Goal: Task Accomplishment & Management: Use online tool/utility

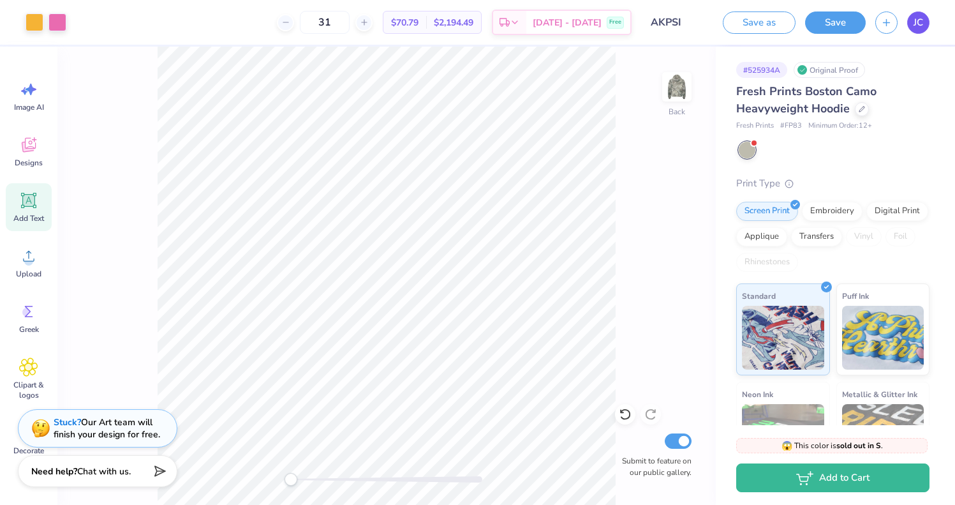
click at [911, 24] on link "JC" at bounding box center [918, 22] width 22 height 22
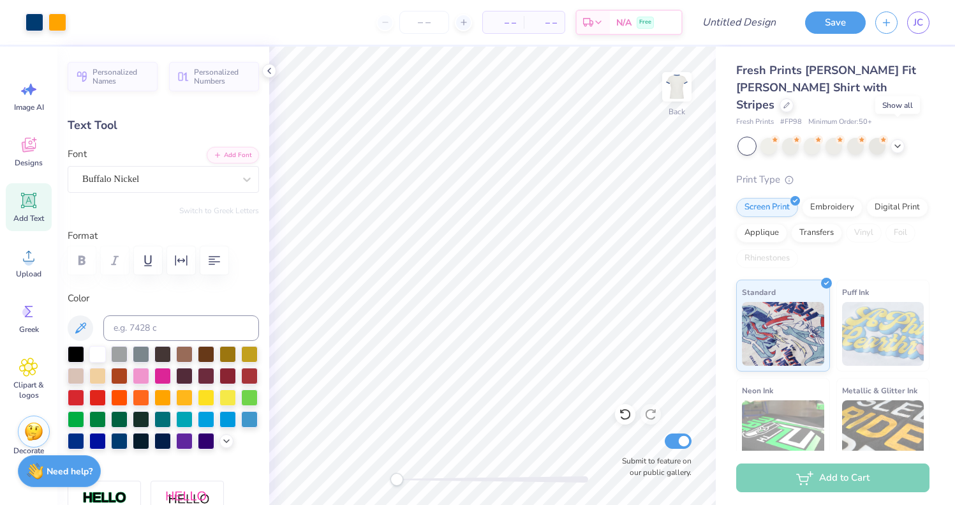
scroll to position [507, 0]
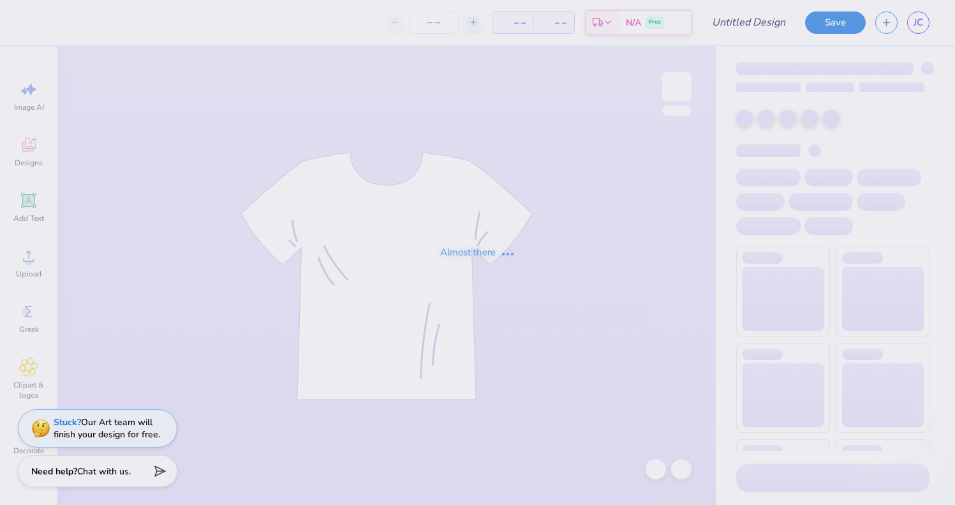
type input "AKPSI"
type input "31"
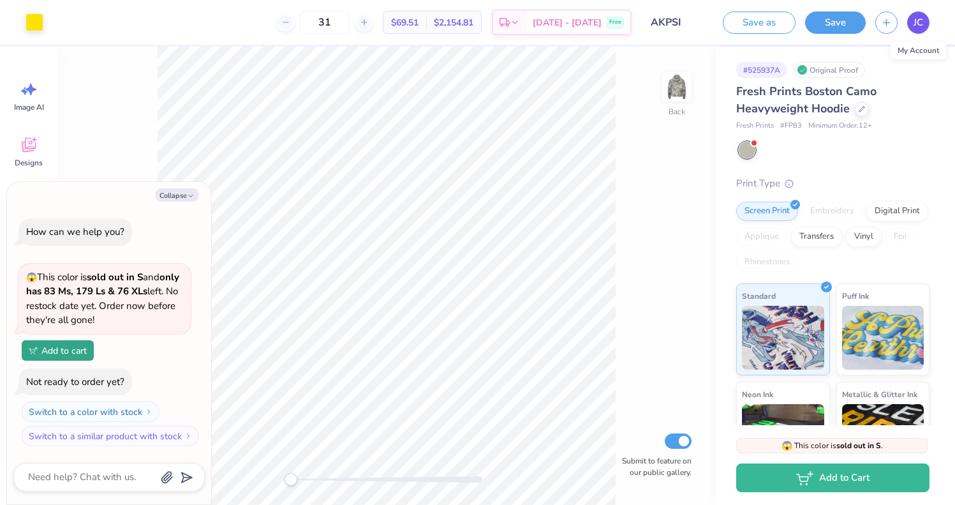
click at [909, 26] on link "JC" at bounding box center [918, 22] width 22 height 22
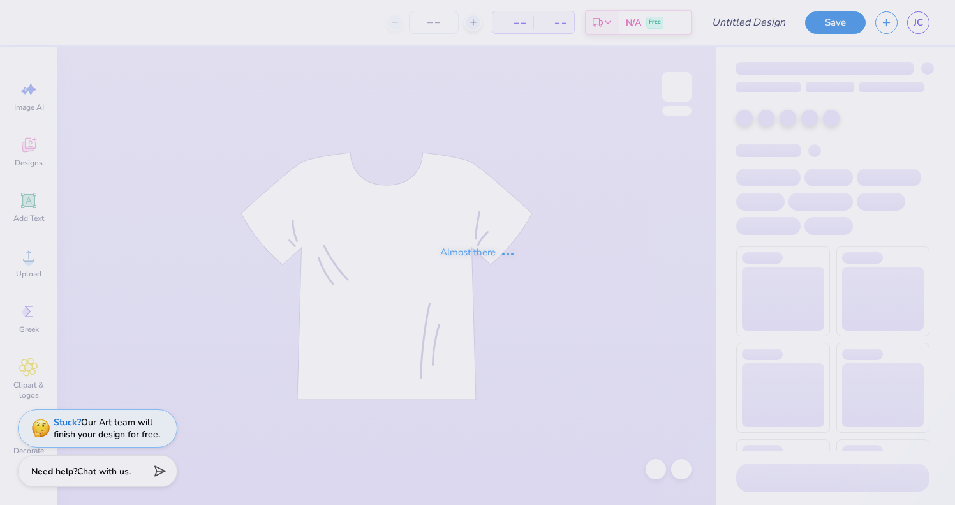
type input "AKPSI"
type input "31"
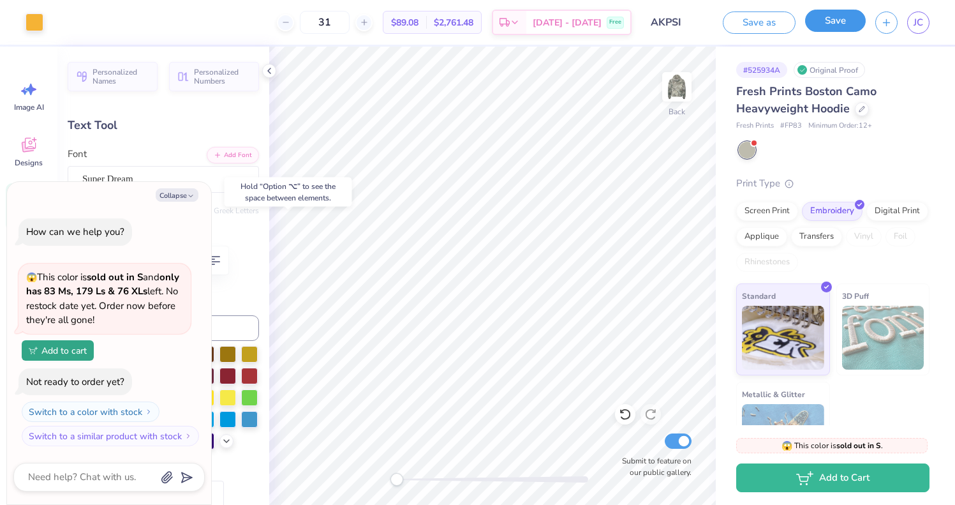
click at [838, 16] on button "Save" at bounding box center [835, 21] width 61 height 22
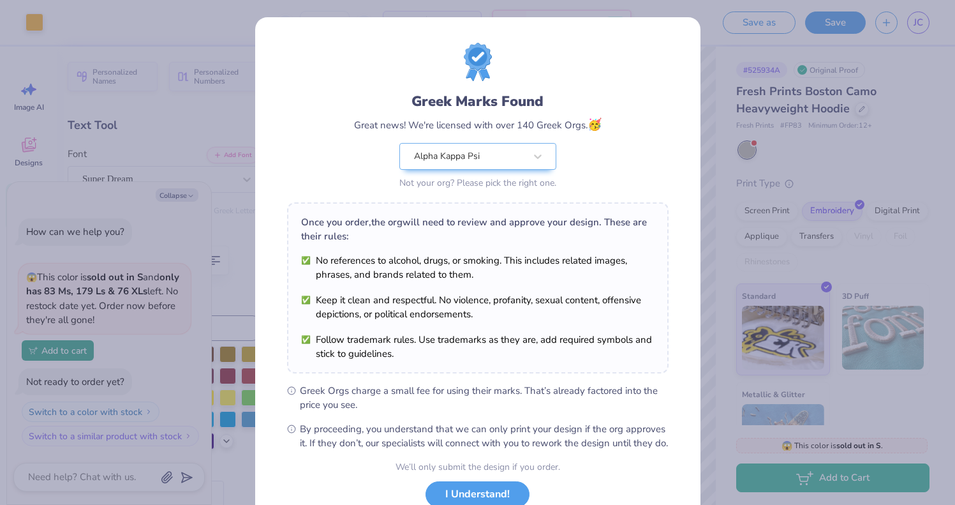
scroll to position [93, 0]
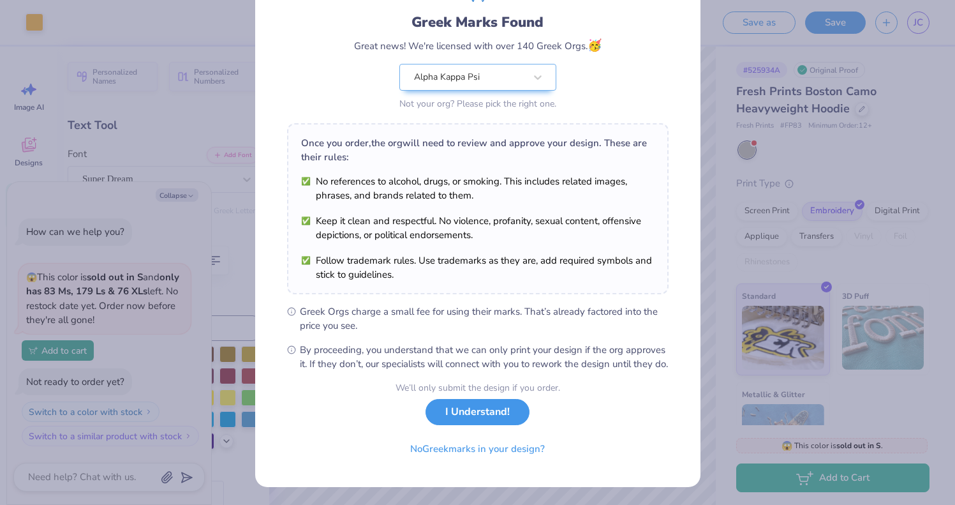
click at [470, 403] on button "I Understand!" at bounding box center [478, 412] width 104 height 26
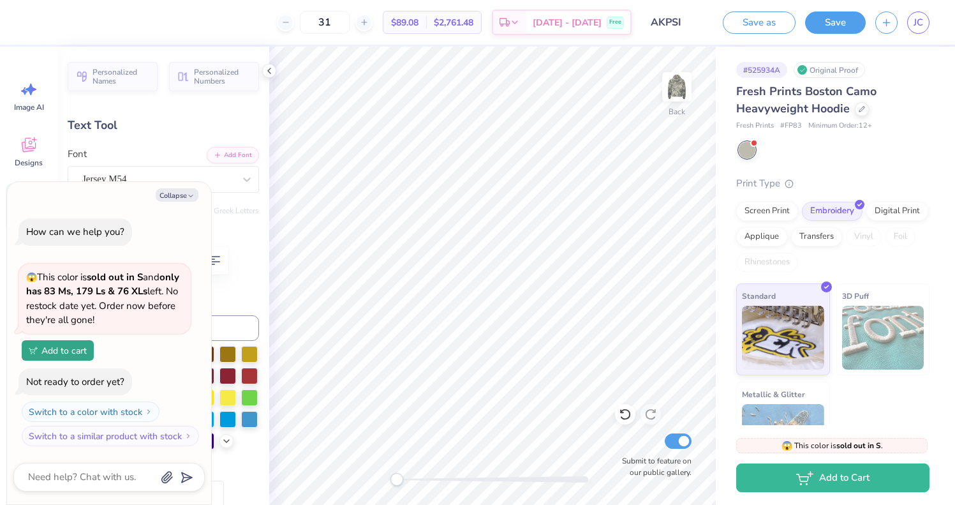
type textarea "x"
type input "11.63"
type input "3.62"
type input "4.22"
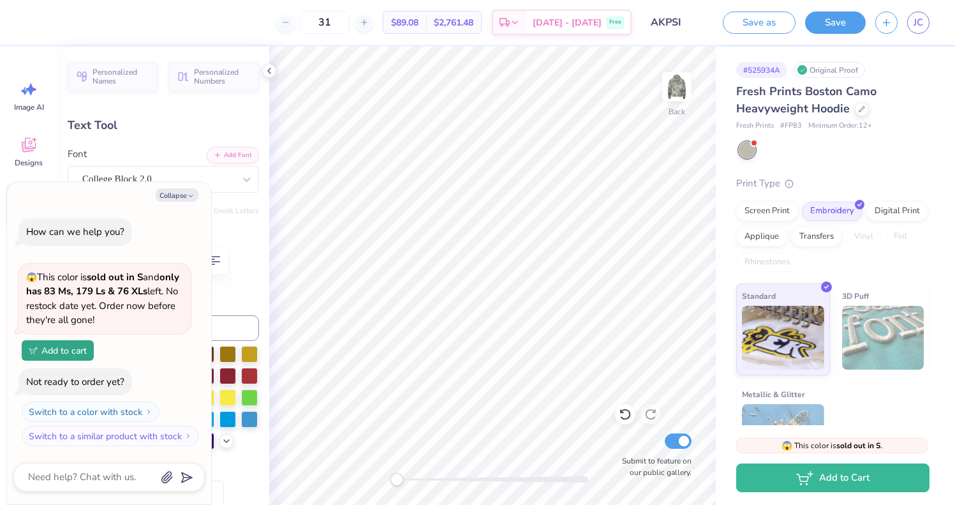
type textarea "x"
type textarea "Akpsi 25"
type textarea "x"
type input "3.52"
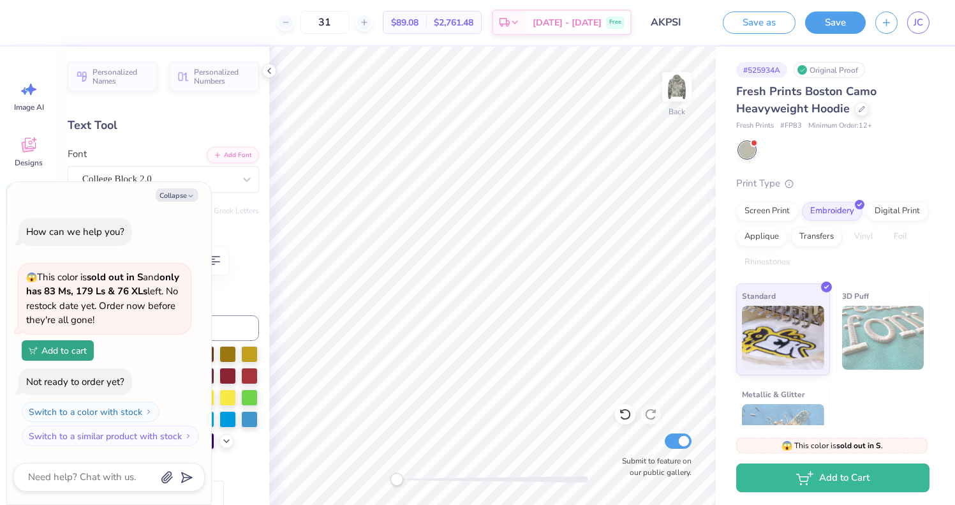
type input "1.17"
type input "7.36"
type textarea "x"
type textarea "P"
type textarea "x"
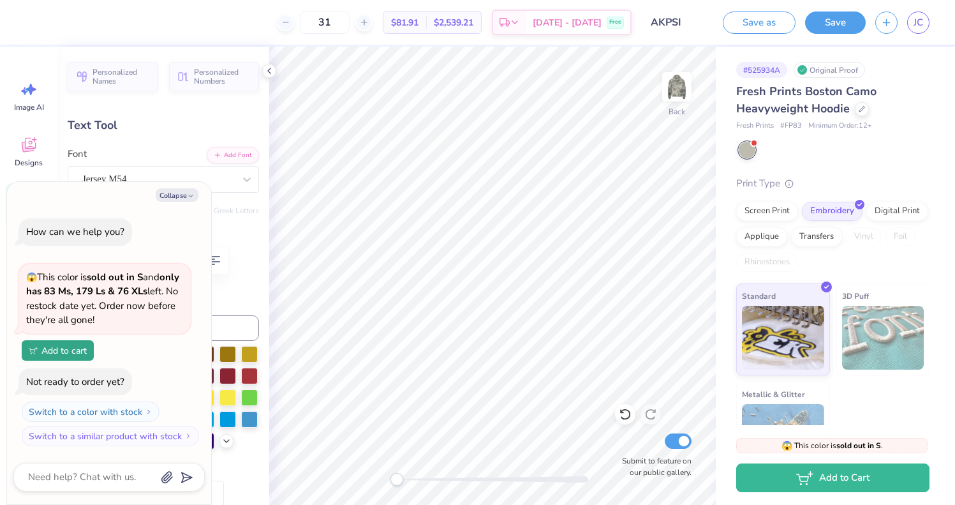
type textarea "PC"
click at [830, 29] on button "Save" at bounding box center [835, 21] width 61 height 22
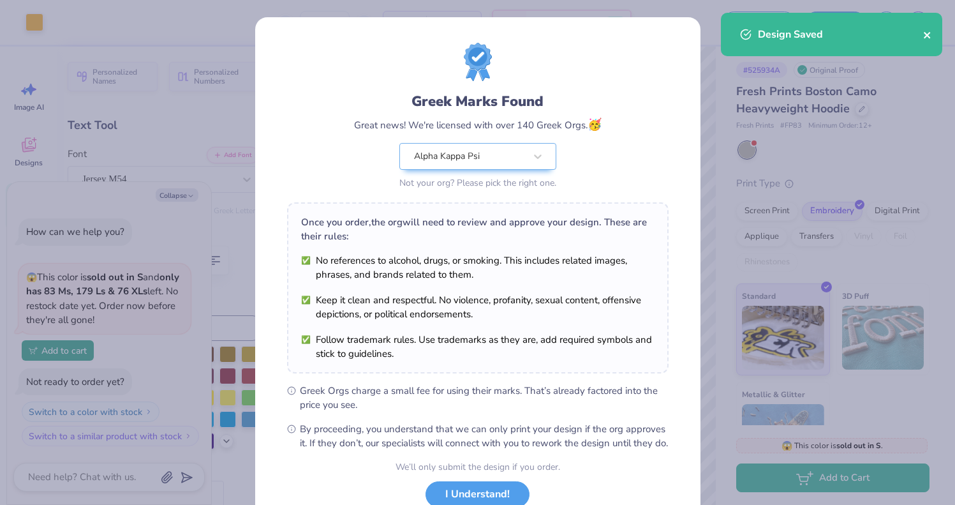
click at [930, 38] on icon "close" at bounding box center [927, 35] width 9 height 10
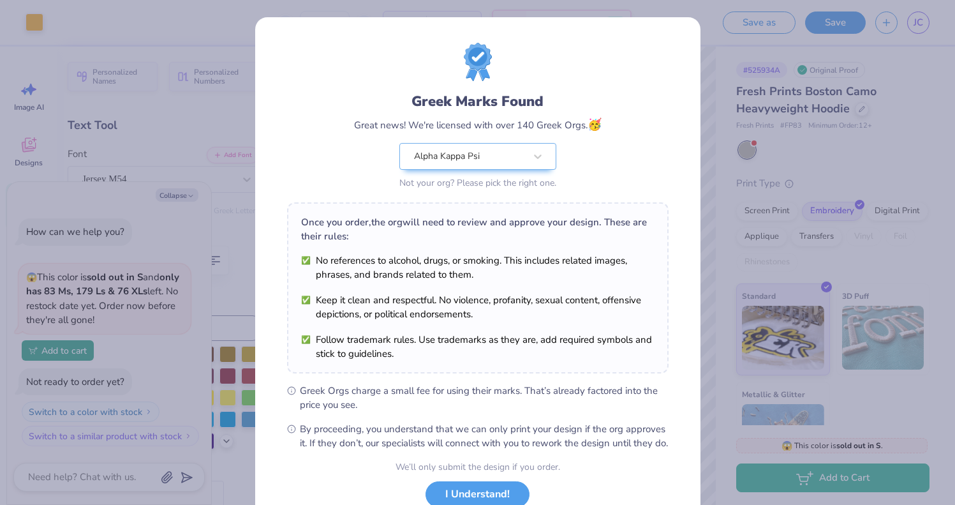
scroll to position [93, 0]
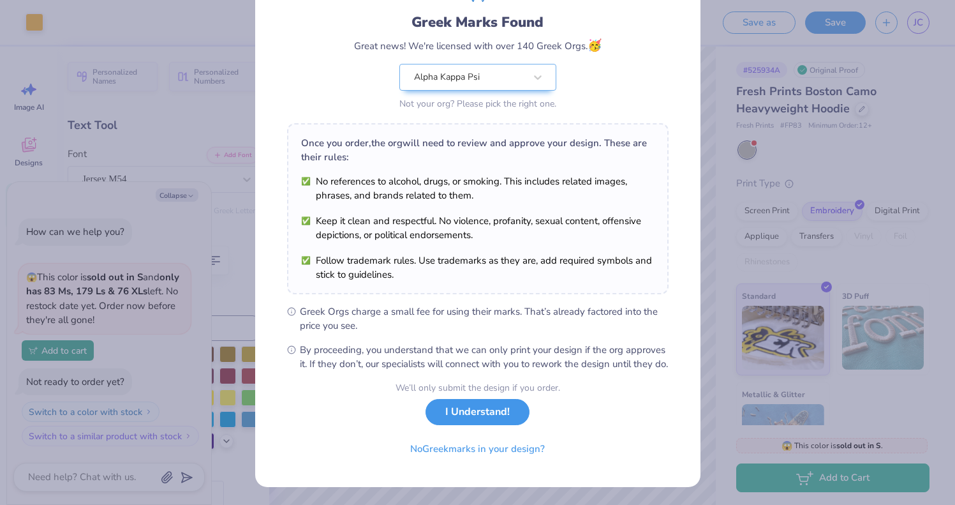
click at [486, 407] on button "I Understand!" at bounding box center [478, 412] width 104 height 26
type textarea "x"
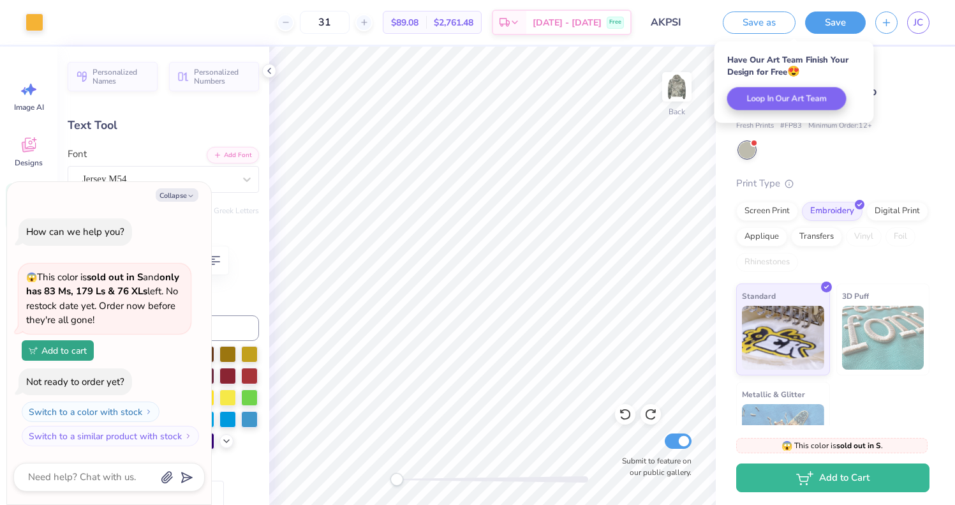
scroll to position [0, 0]
click at [883, 28] on button "button" at bounding box center [886, 21] width 22 height 22
type textarea "x"
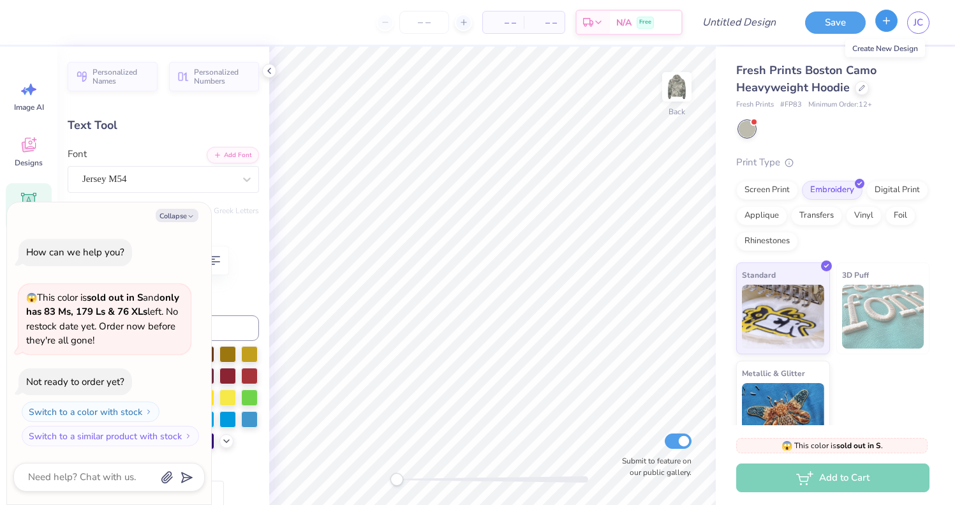
click at [882, 23] on icon "button" at bounding box center [886, 20] width 11 height 11
click at [272, 74] on icon at bounding box center [269, 71] width 10 height 10
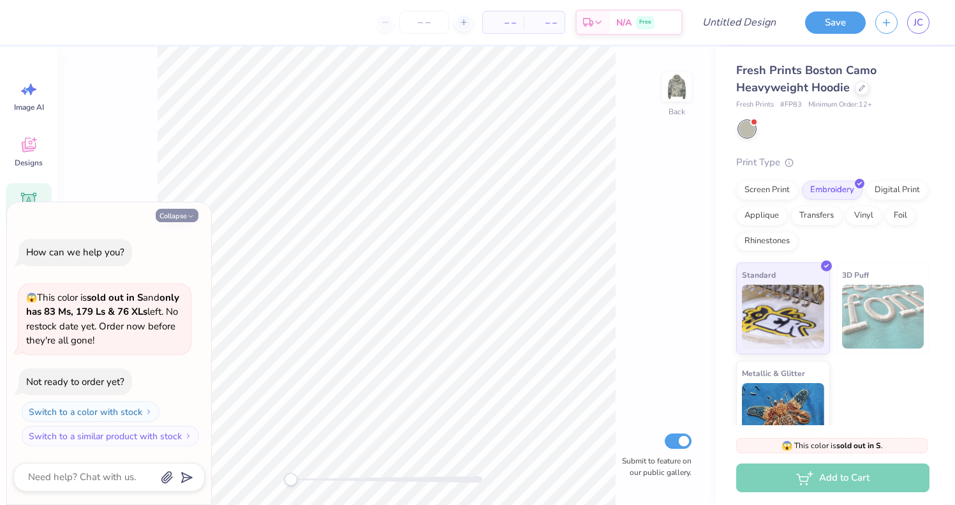
click at [188, 213] on icon "button" at bounding box center [191, 216] width 8 height 8
type textarea "x"
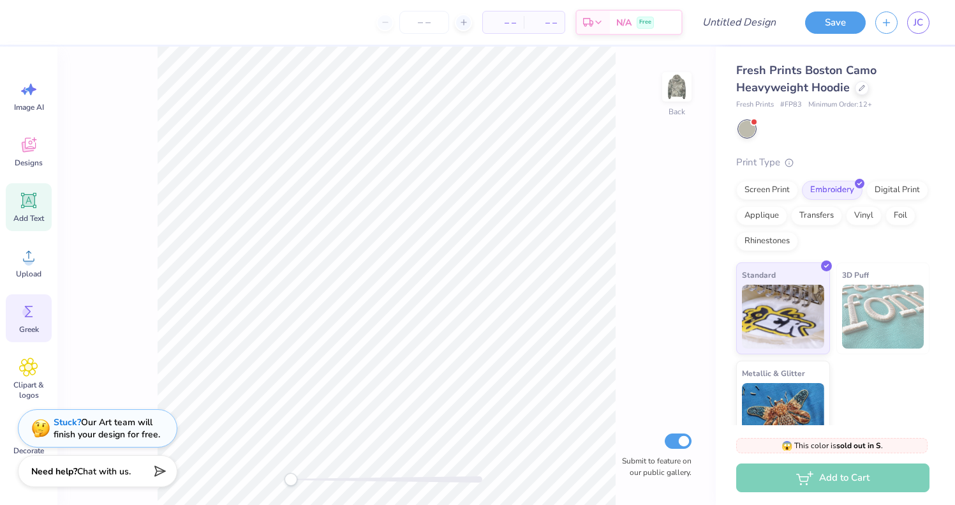
click at [26, 296] on div "Greek" at bounding box center [29, 318] width 46 height 48
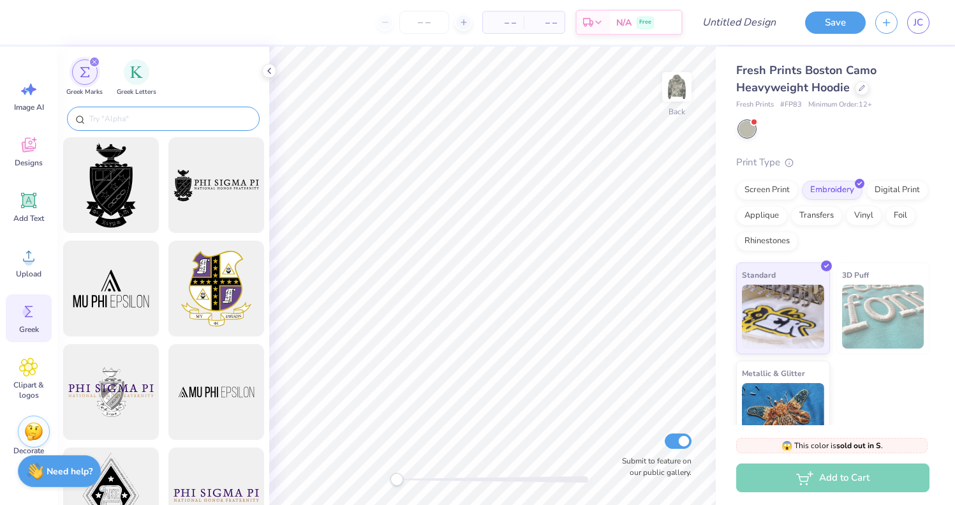
click at [130, 118] on input "text" at bounding box center [169, 118] width 163 height 13
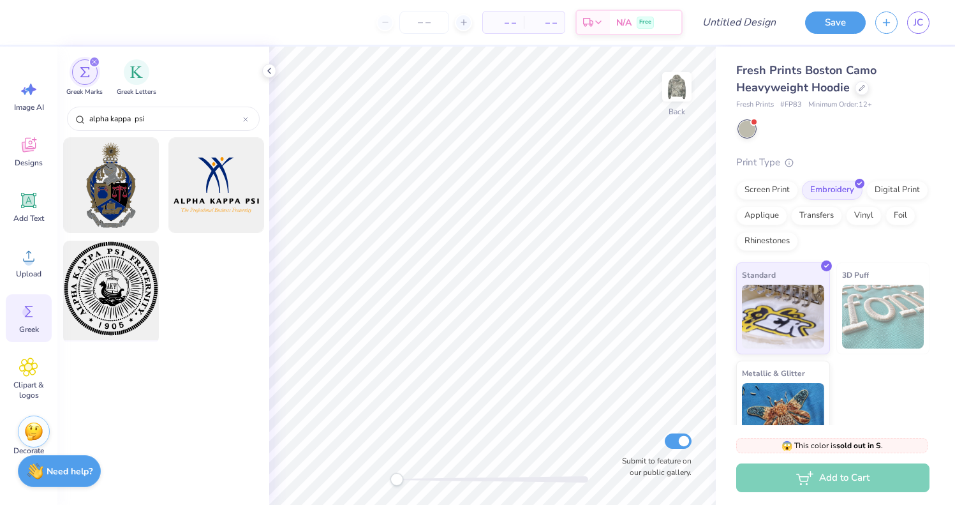
type input "alpha kappa psi"
click at [117, 306] on div at bounding box center [110, 288] width 105 height 105
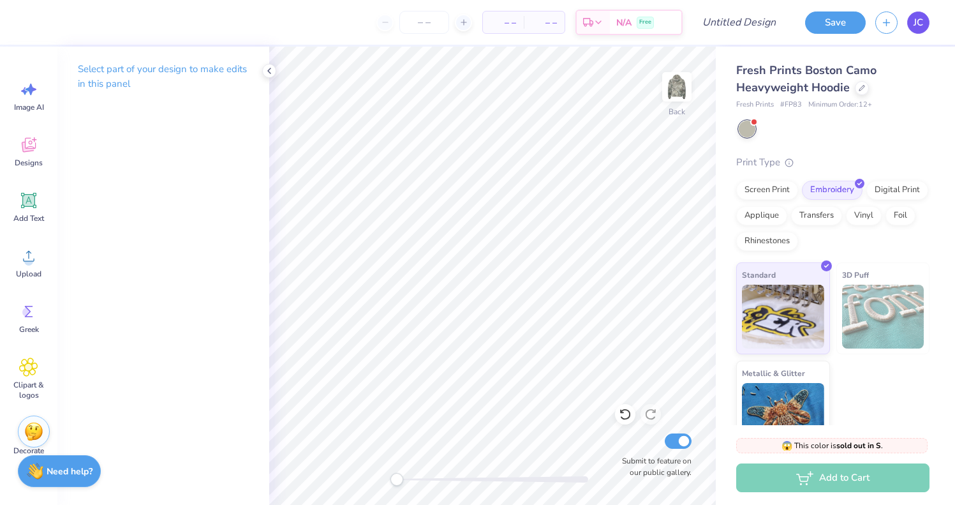
click at [914, 11] on link "JC" at bounding box center [918, 22] width 22 height 22
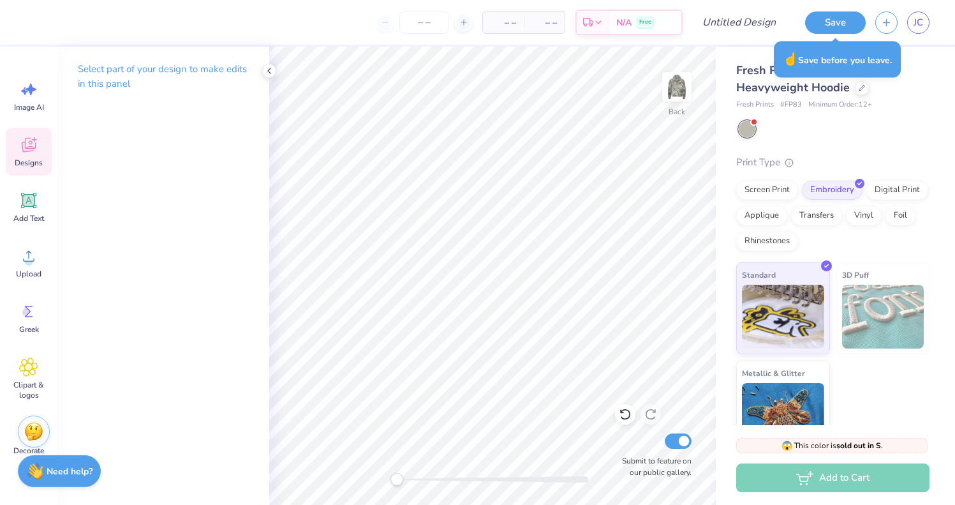
click at [22, 148] on icon at bounding box center [28, 144] width 19 height 19
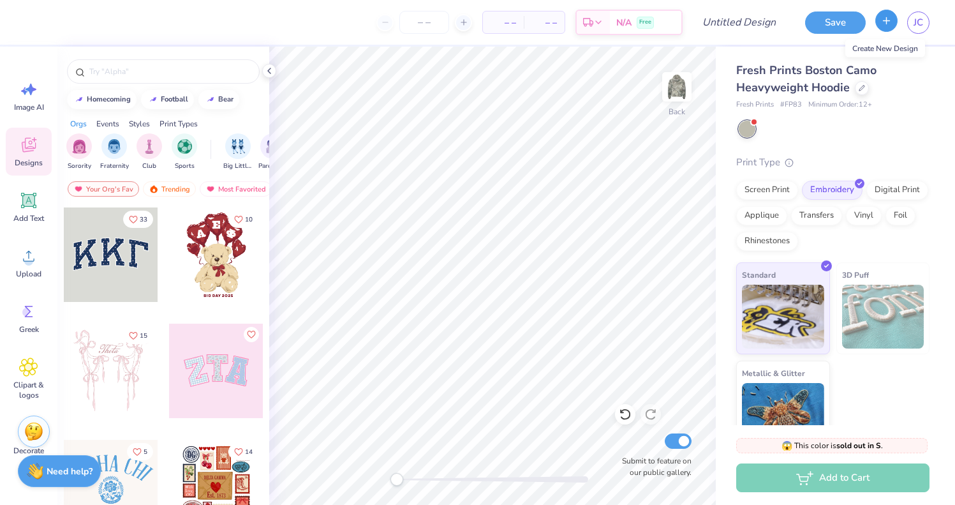
click at [882, 24] on icon "button" at bounding box center [886, 20] width 11 height 11
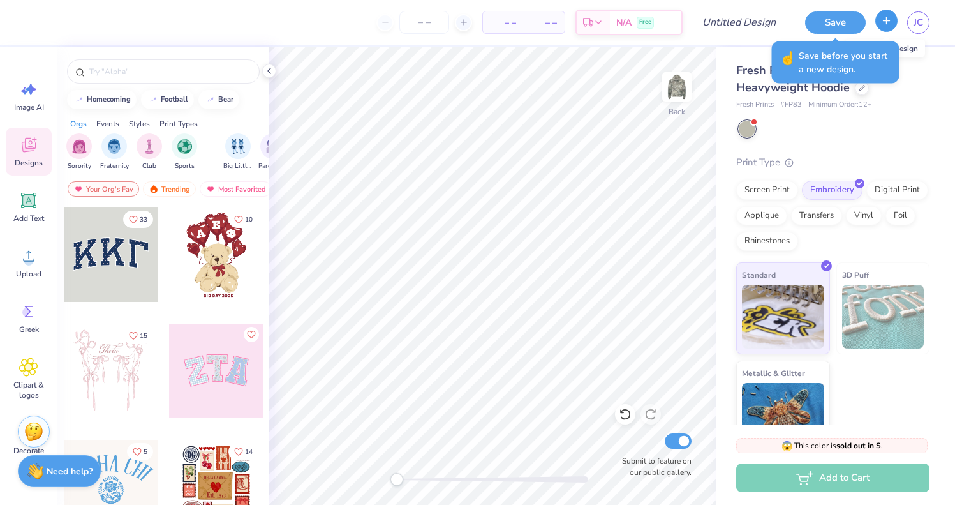
click at [882, 24] on icon "button" at bounding box center [886, 20] width 11 height 11
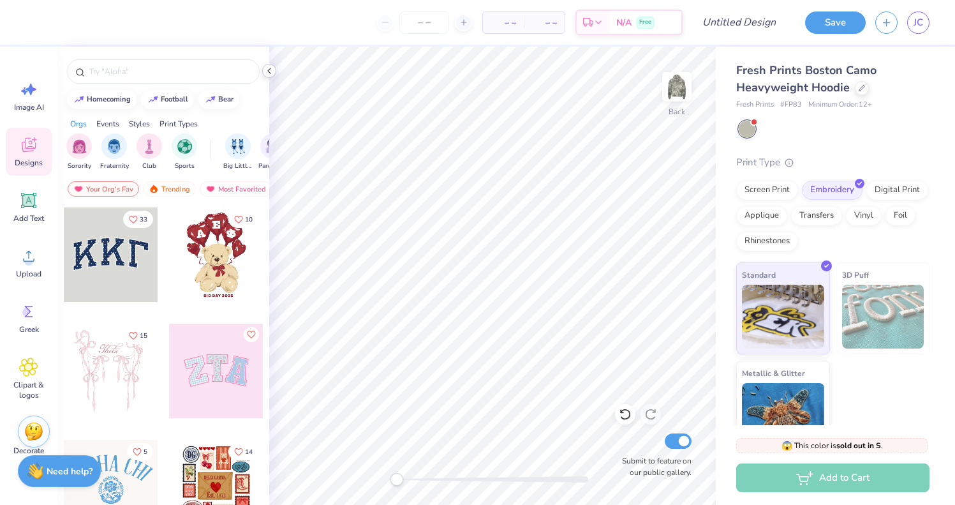
click at [269, 74] on icon at bounding box center [269, 71] width 10 height 10
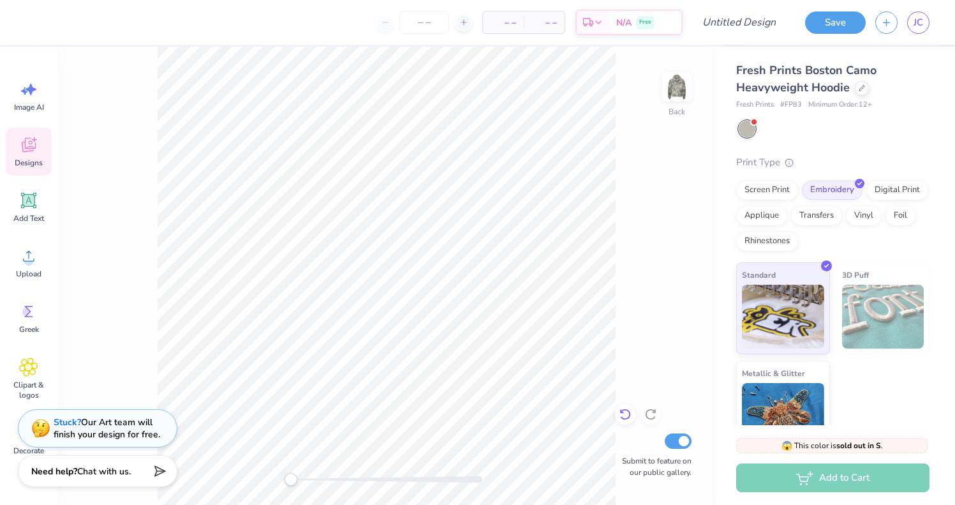
click at [620, 414] on icon at bounding box center [625, 414] width 13 height 13
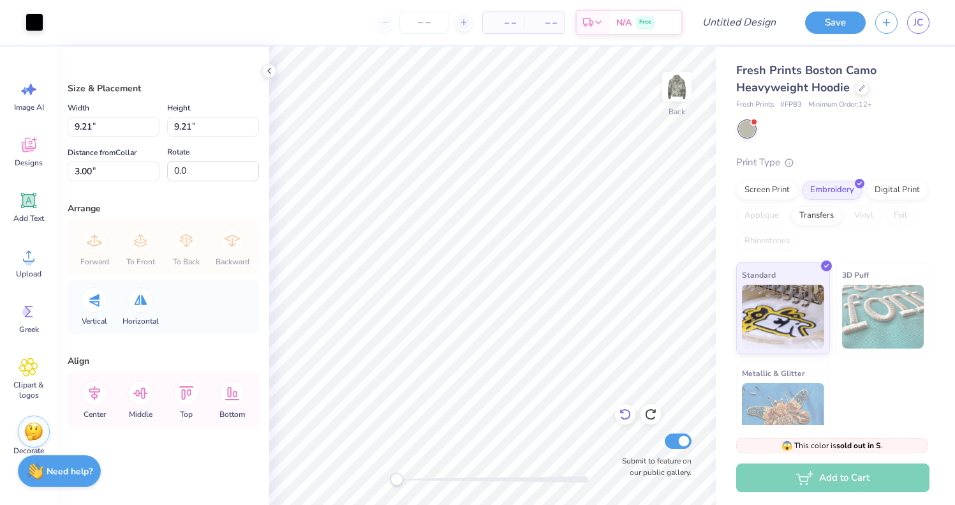
click at [620, 414] on icon at bounding box center [625, 414] width 13 height 13
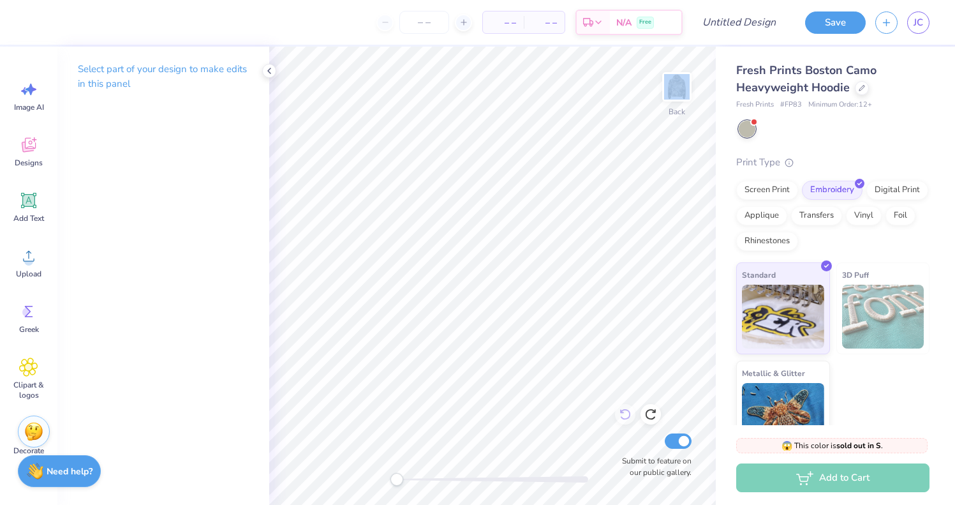
click at [620, 414] on div "Back Submit to feature on our public gallery." at bounding box center [492, 276] width 447 height 458
click at [644, 19] on div "Free" at bounding box center [645, 25] width 17 height 12
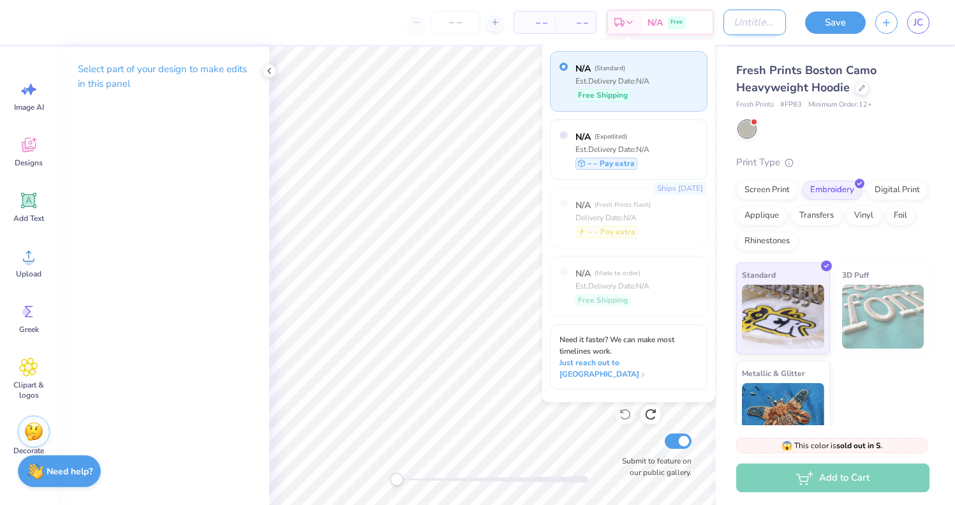
click at [737, 17] on input "Design Title" at bounding box center [754, 23] width 63 height 26
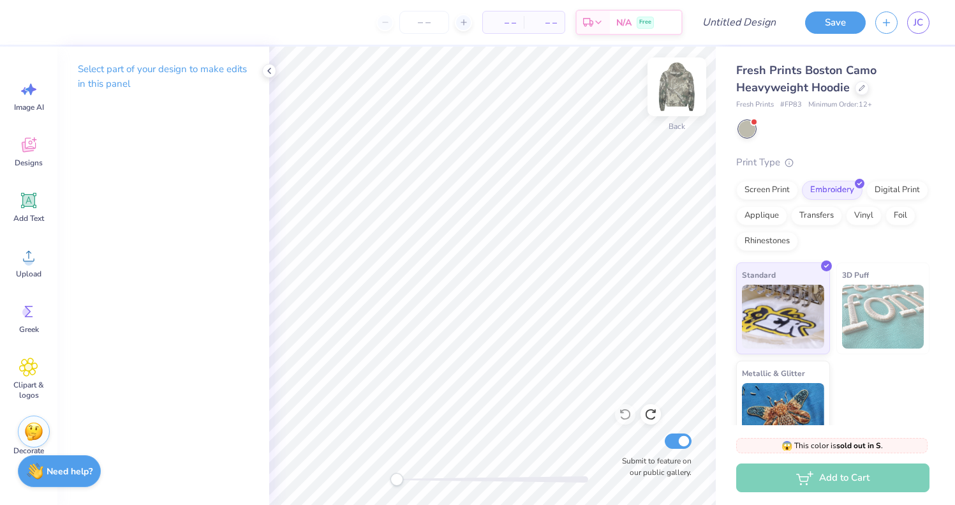
click at [671, 82] on img at bounding box center [676, 86] width 51 height 51
click at [887, 20] on icon "button" at bounding box center [886, 20] width 11 height 11
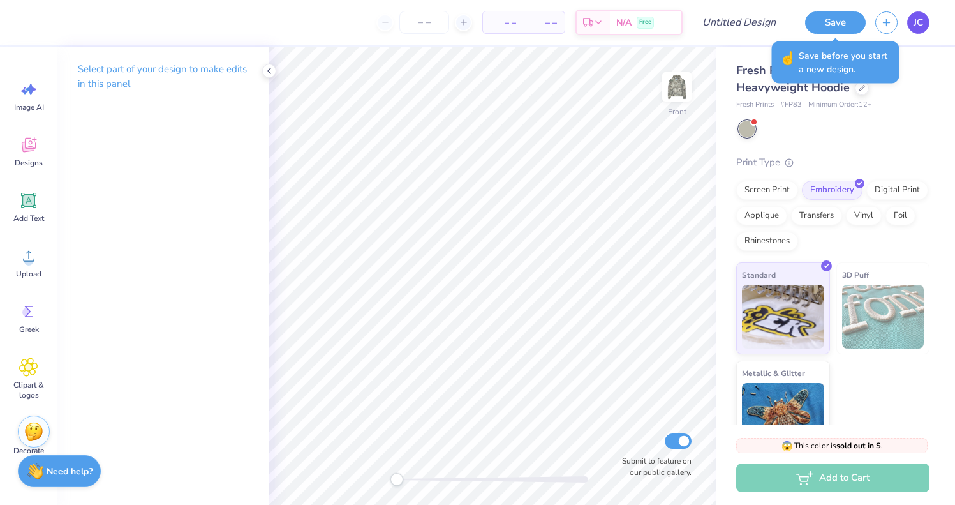
click at [926, 20] on link "JC" at bounding box center [918, 22] width 22 height 22
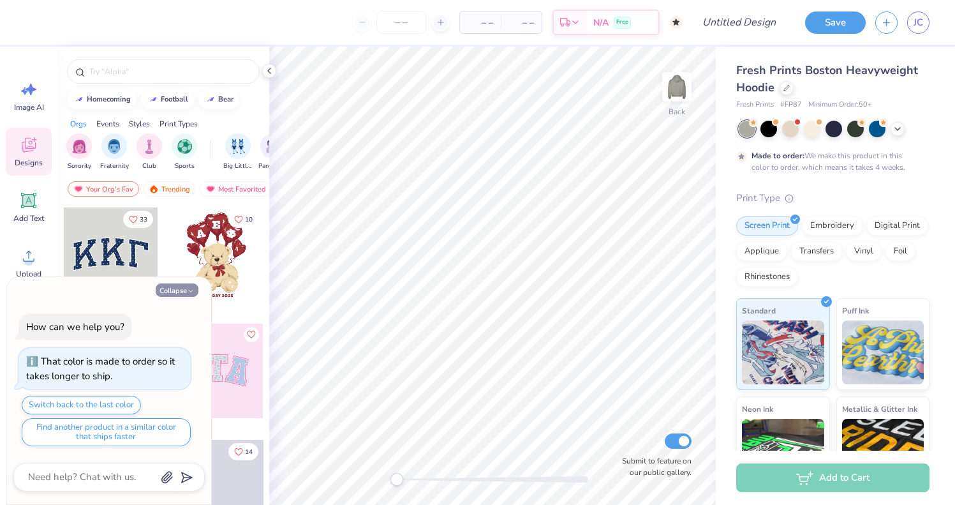
click at [182, 286] on button "Collapse" at bounding box center [177, 289] width 43 height 13
type textarea "x"
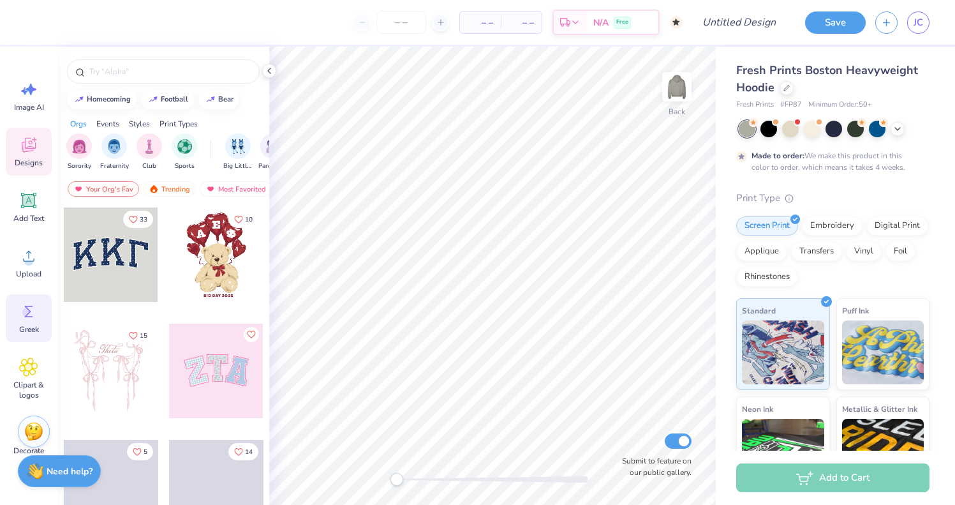
click at [35, 309] on icon at bounding box center [28, 311] width 19 height 19
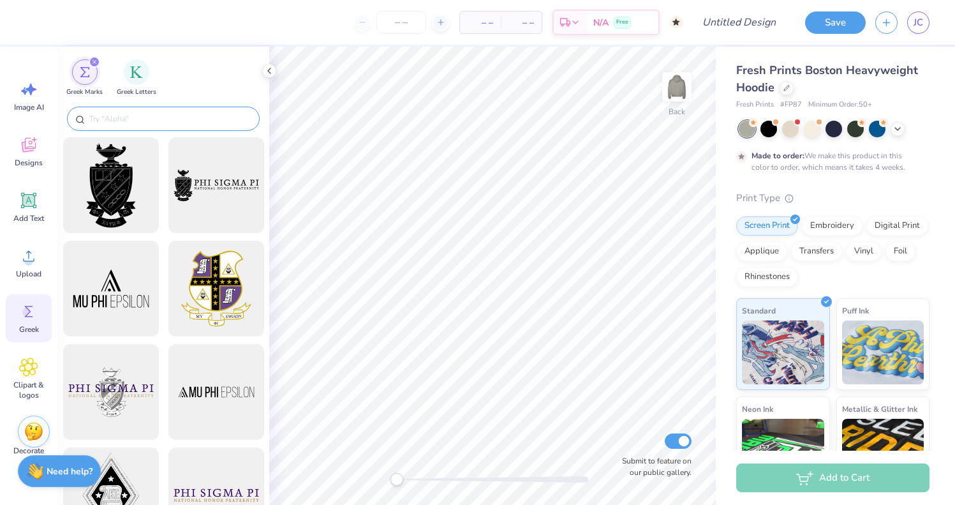
click at [135, 122] on input "text" at bounding box center [169, 118] width 163 height 13
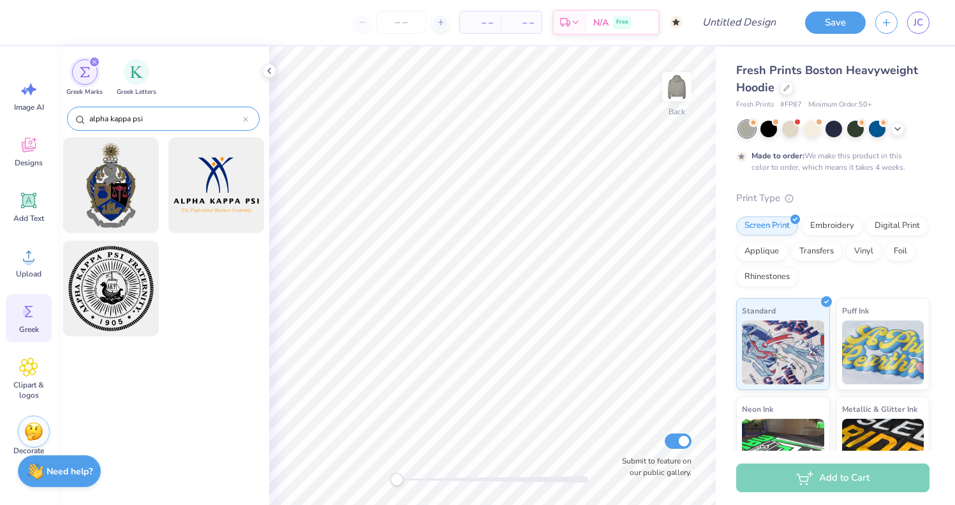
type input "alpha kappa psi"
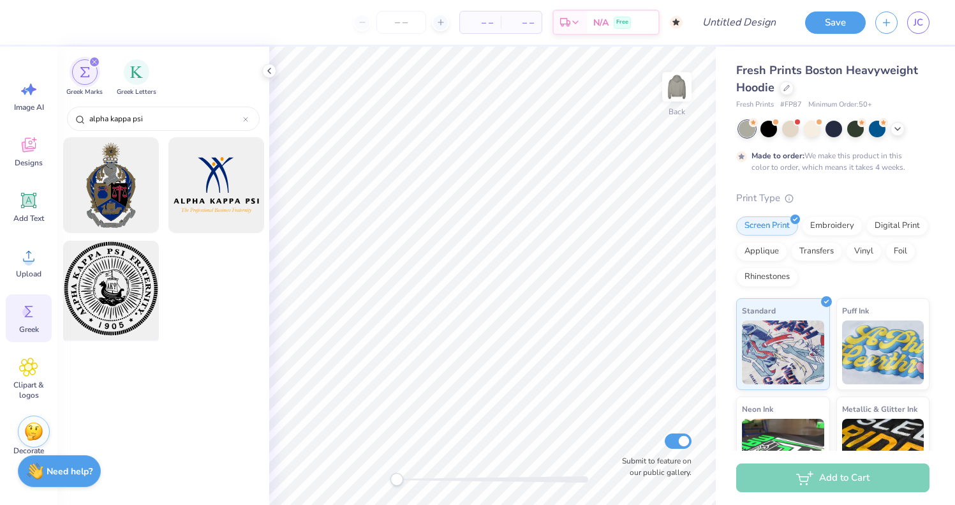
click at [105, 286] on div at bounding box center [110, 288] width 105 height 105
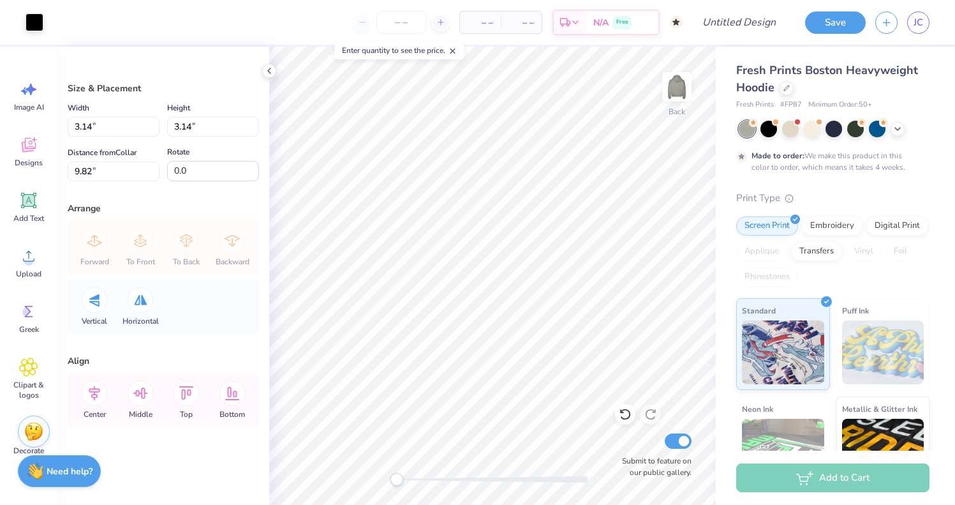
type input "3.14"
type input "9.82"
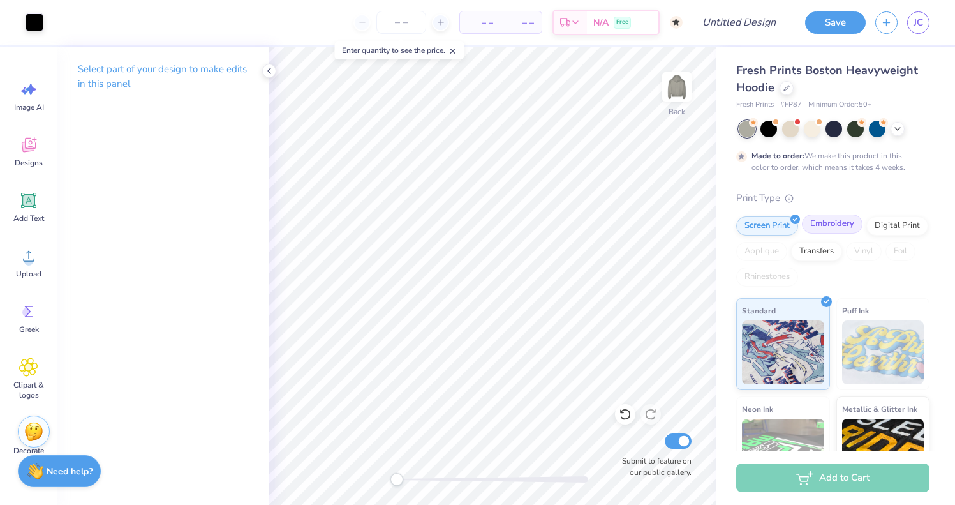
click at [834, 222] on div "Embroidery" at bounding box center [832, 223] width 61 height 19
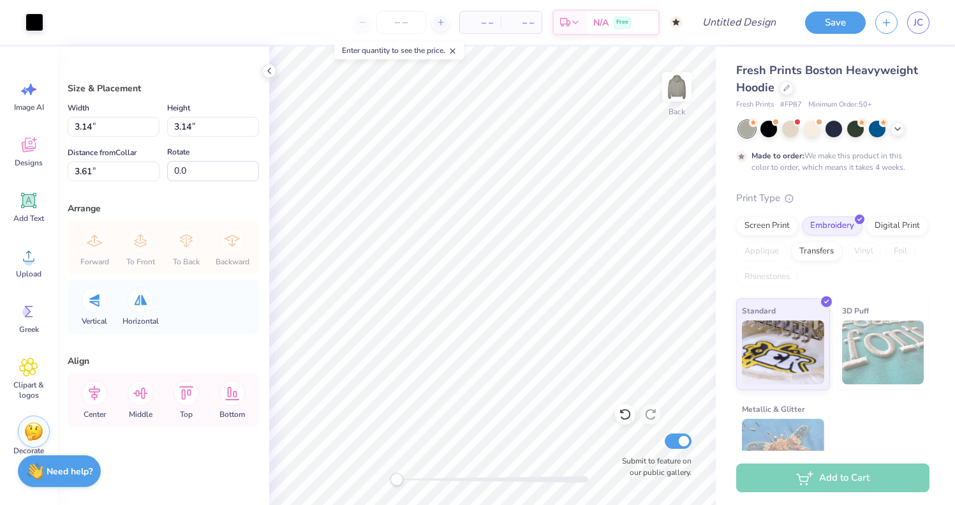
type input "3.91"
type input "2.98"
type input "3.54"
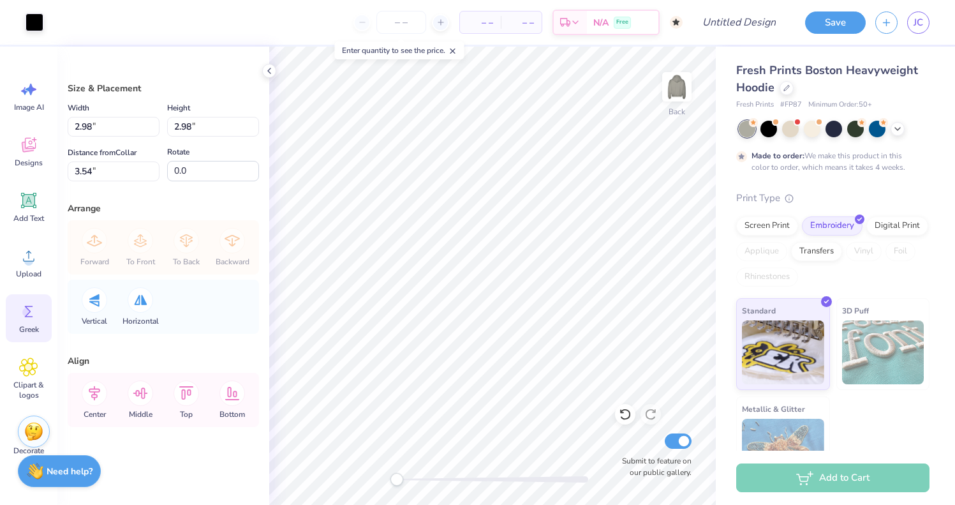
click at [33, 308] on icon at bounding box center [28, 311] width 19 height 19
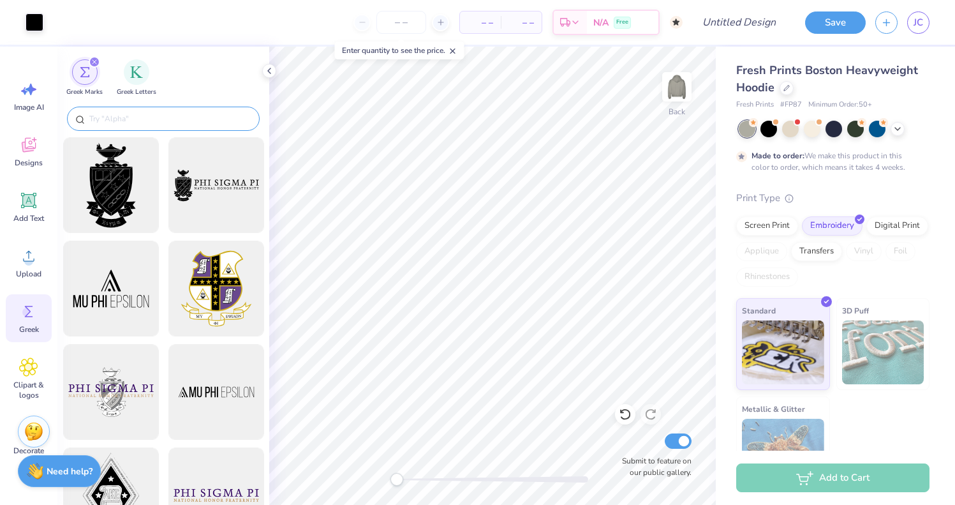
click at [154, 116] on input "text" at bounding box center [169, 118] width 163 height 13
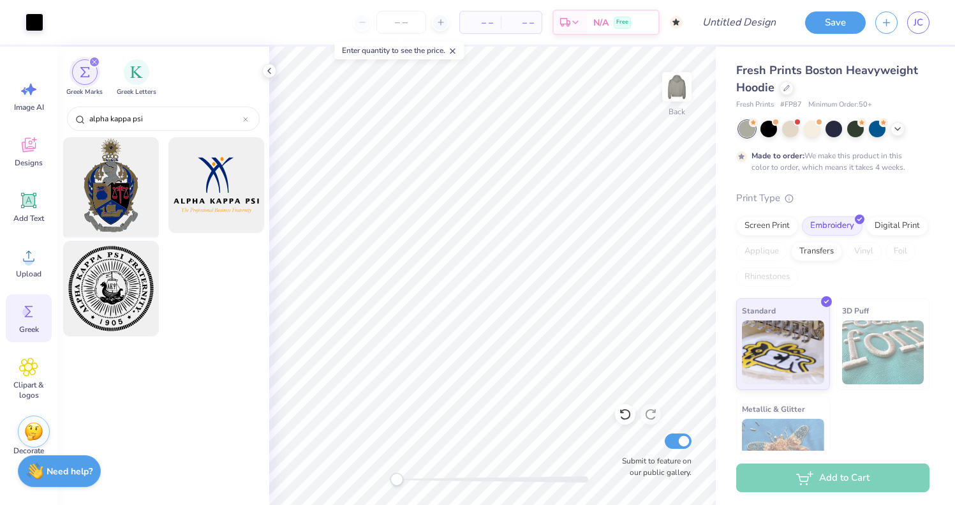
type input "alpha kappa psi"
click at [132, 192] on div at bounding box center [110, 185] width 105 height 105
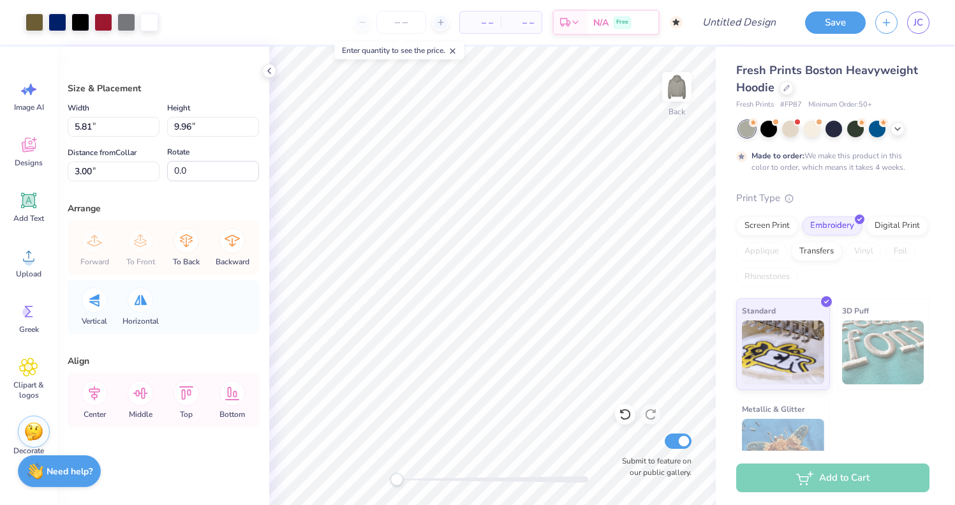
type input "3.13"
type input "5.37"
type input "7.59"
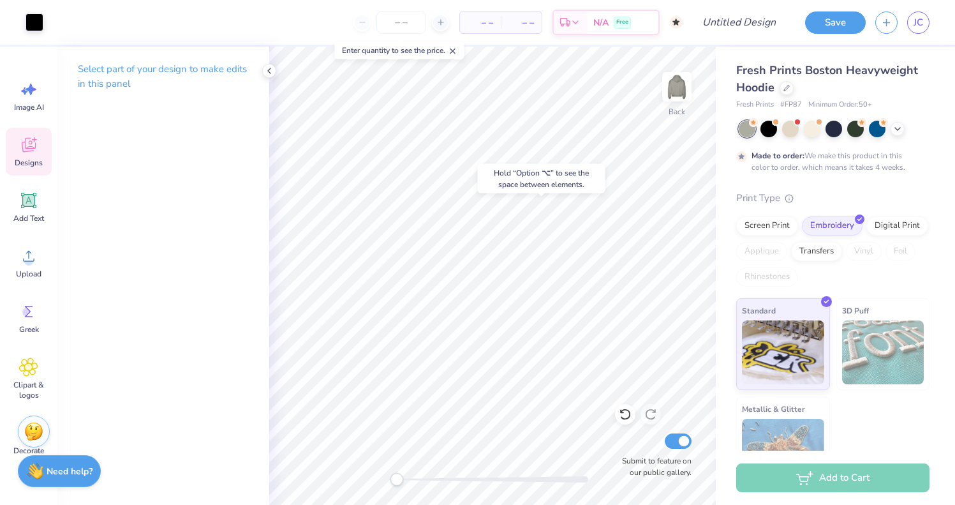
click at [38, 151] on div "Designs" at bounding box center [29, 152] width 46 height 48
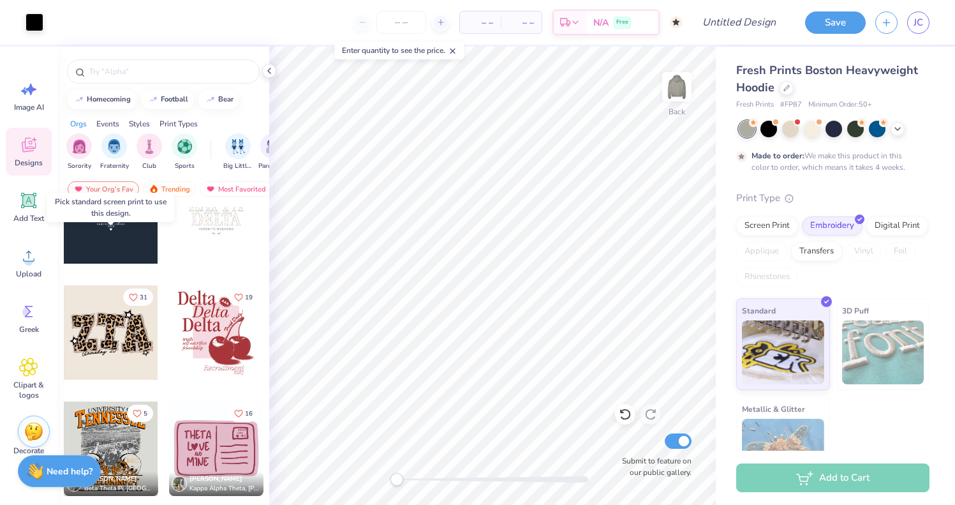
scroll to position [3871, 0]
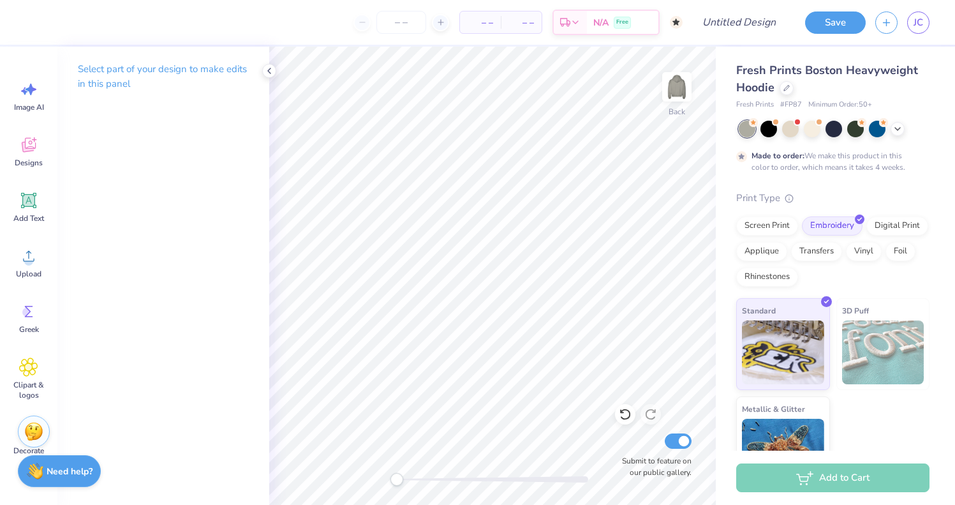
click at [31, 126] on div "Image AI Designs Add Text Upload Greek Clipart & logos Decorate" at bounding box center [29, 267] width 46 height 391
click at [31, 142] on icon at bounding box center [29, 145] width 14 height 15
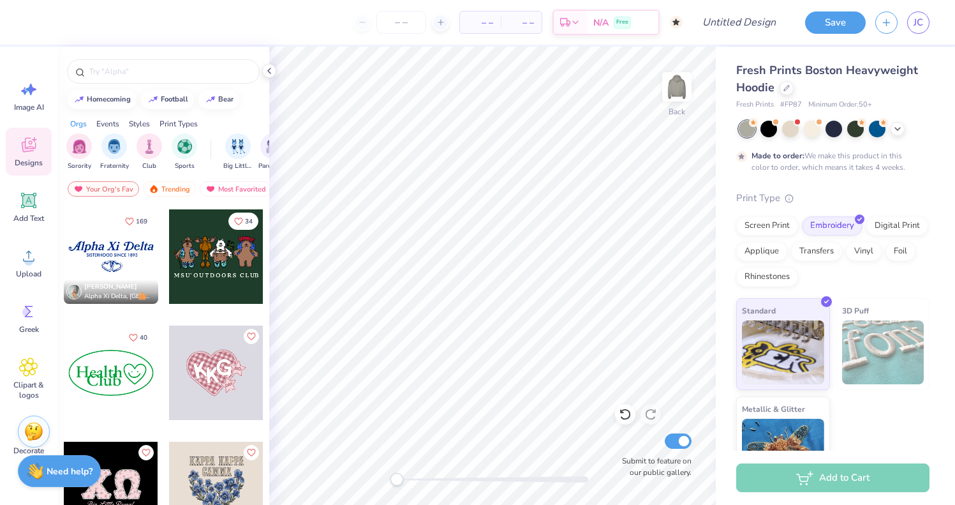
scroll to position [2669, 0]
click at [98, 356] on div at bounding box center [111, 372] width 94 height 94
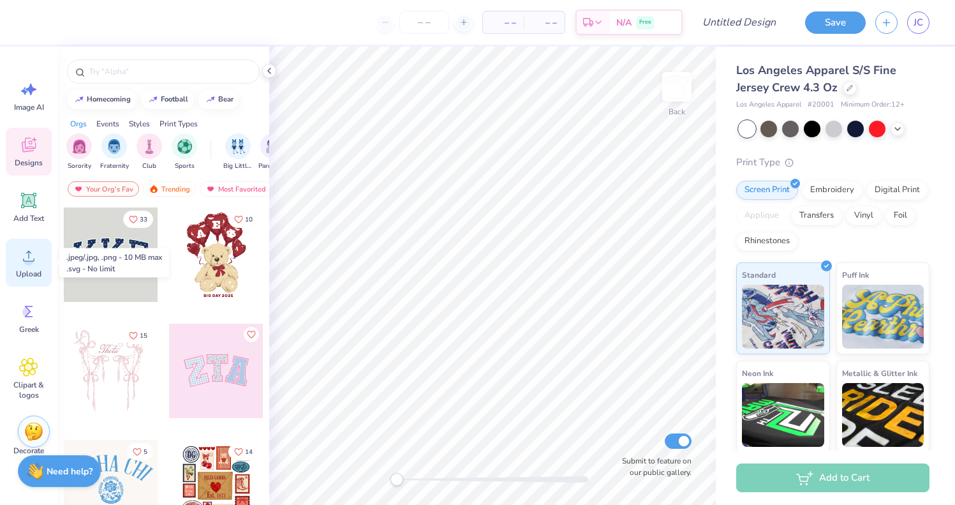
click at [34, 262] on icon at bounding box center [28, 255] width 19 height 19
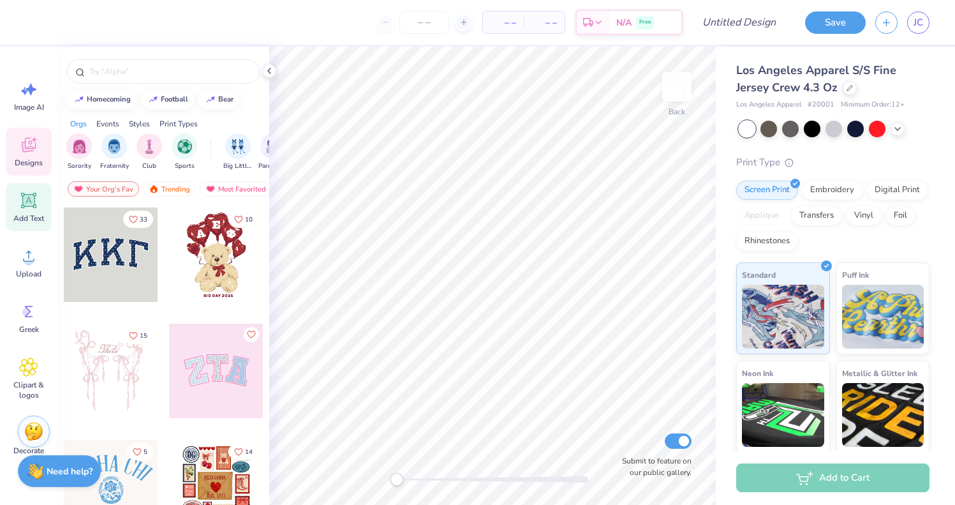
click at [40, 193] on div "Add Text" at bounding box center [29, 207] width 46 height 48
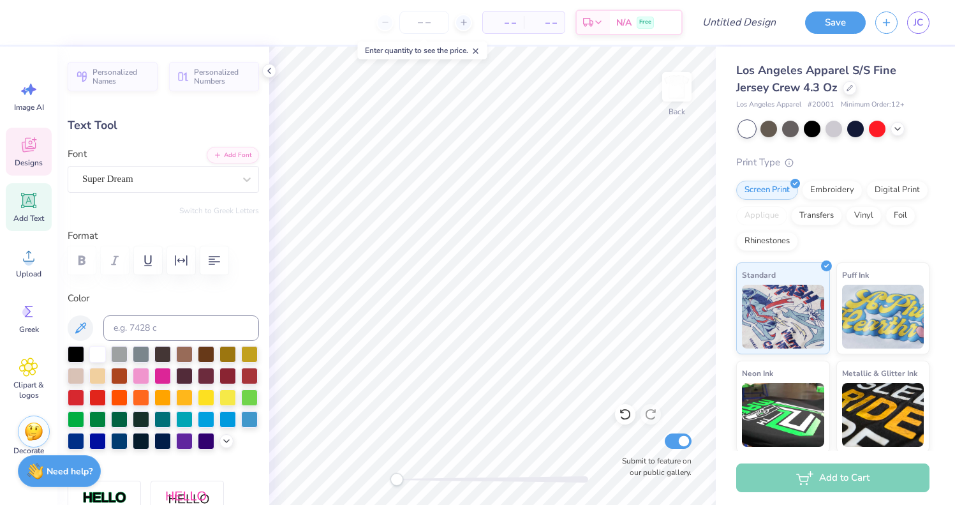
click at [30, 153] on icon at bounding box center [28, 144] width 19 height 19
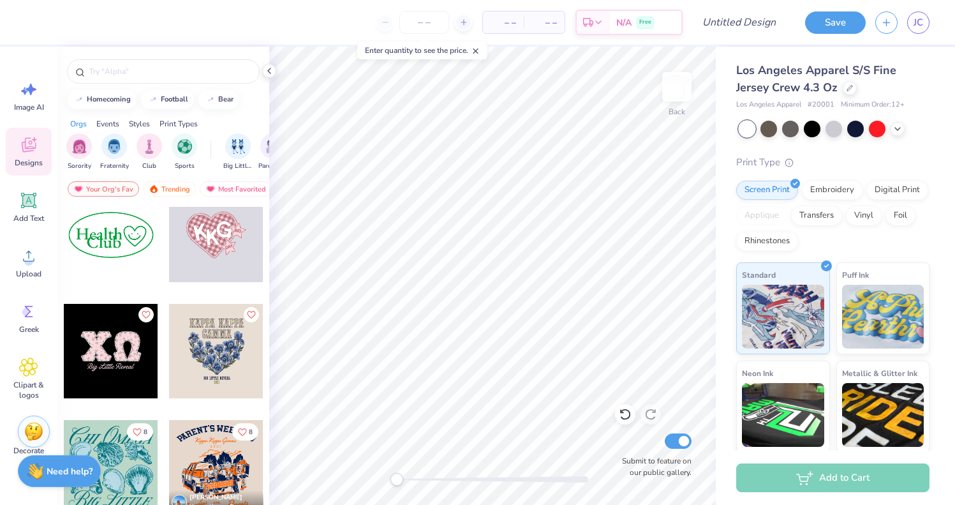
scroll to position [2761, 0]
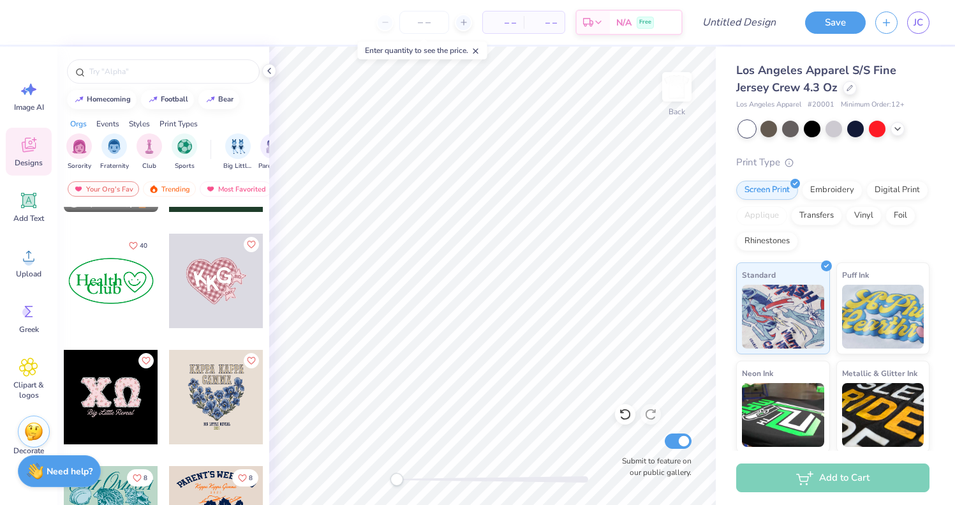
click at [115, 271] on div at bounding box center [111, 281] width 94 height 94
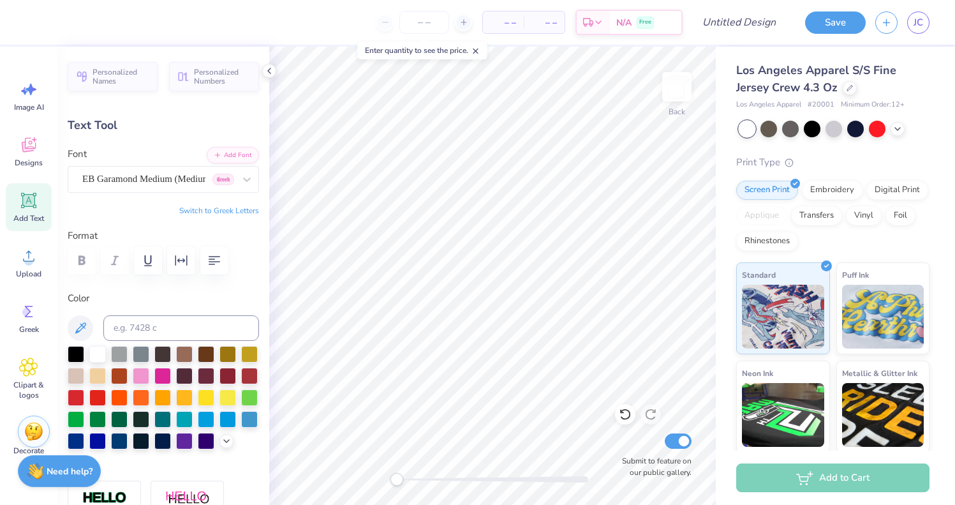
scroll to position [0, 0]
type input "4.79"
type textarea "AKPSi"
type input "4.01"
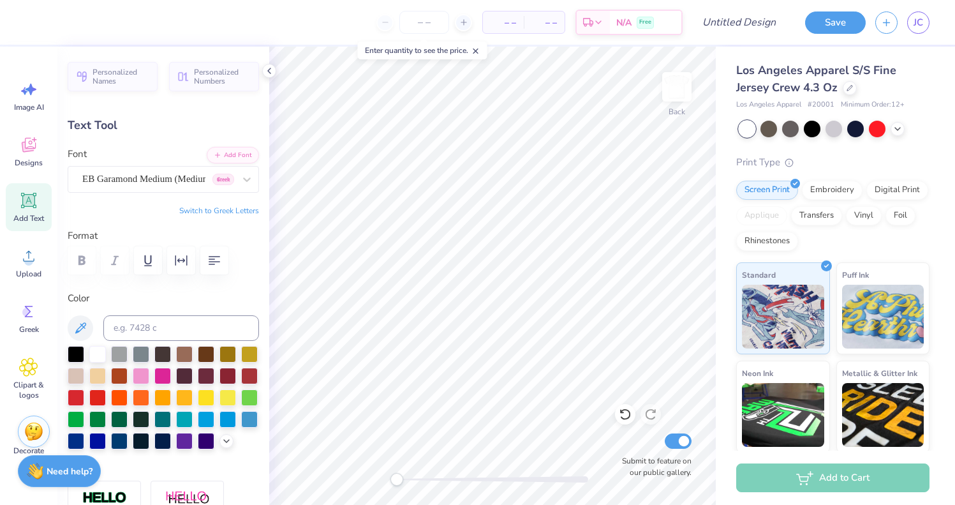
type input "5.75"
type input "5.50"
type input "1.42"
type input "4.96"
type input "4.01"
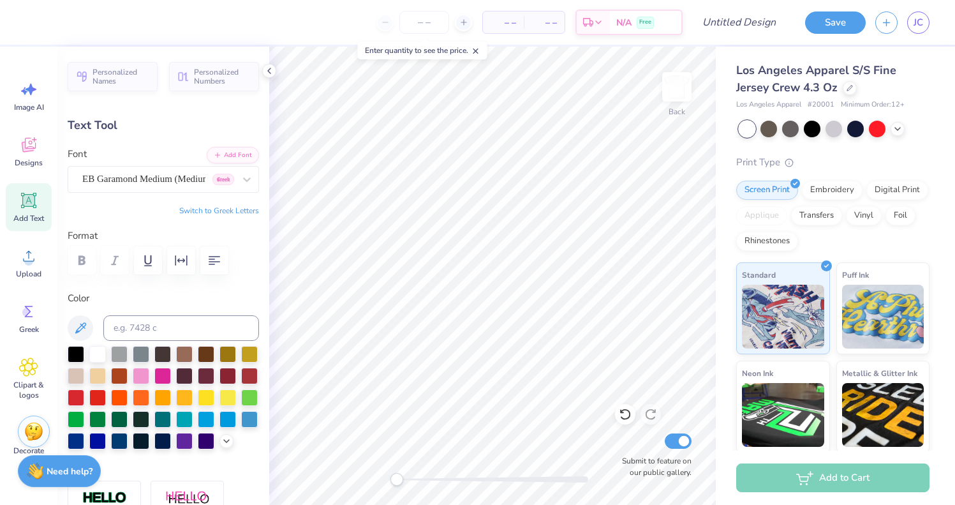
type input "1.52"
type input "5.75"
type textarea "PC25"
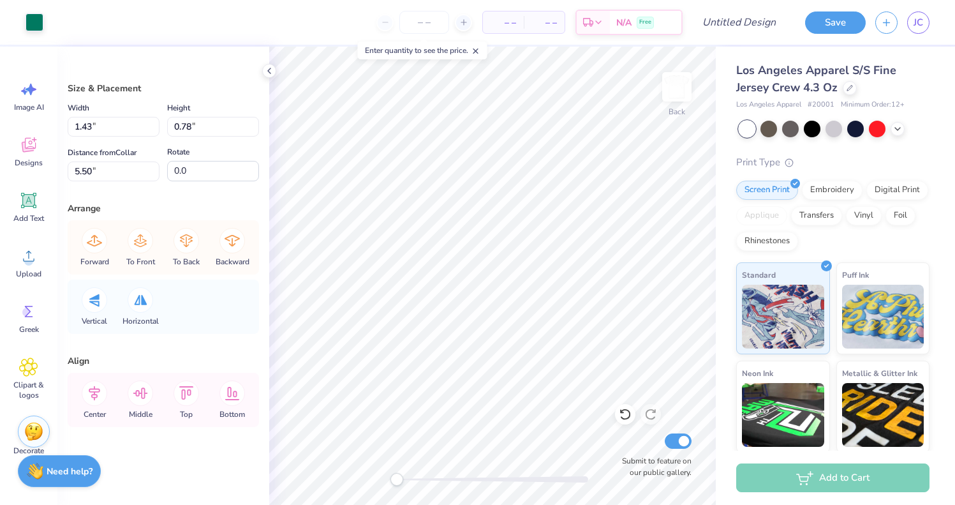
type input "2.68"
type input "2.45"
type input "4.61"
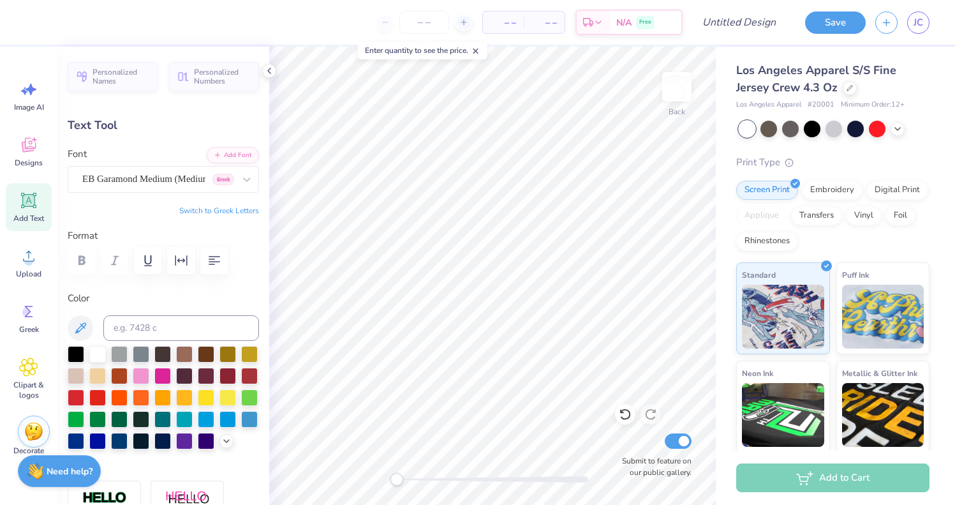
type input "6.00"
type input "1.74"
type input "11.38"
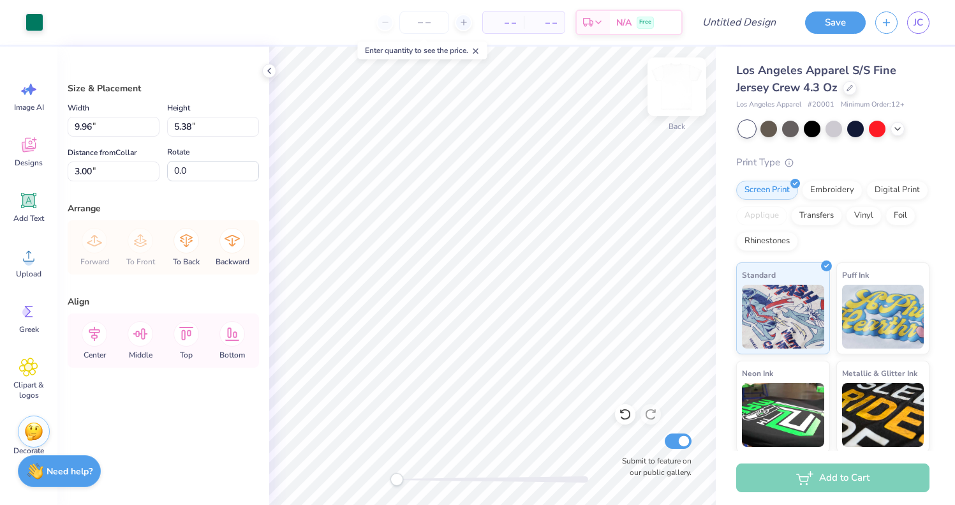
click at [671, 80] on img at bounding box center [676, 86] width 51 height 51
type input "3.00"
type input "11.69"
type input "6.32"
type input "3.42"
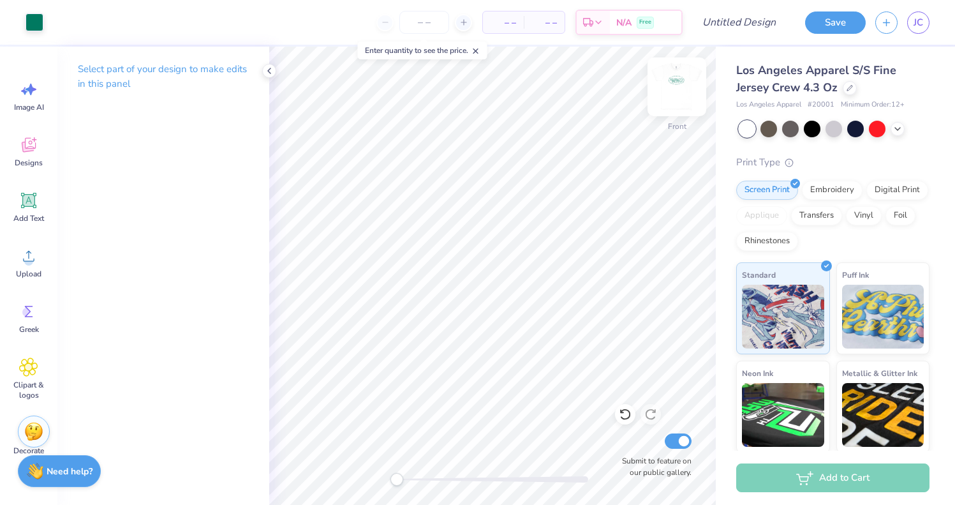
click at [669, 85] on img at bounding box center [676, 86] width 51 height 51
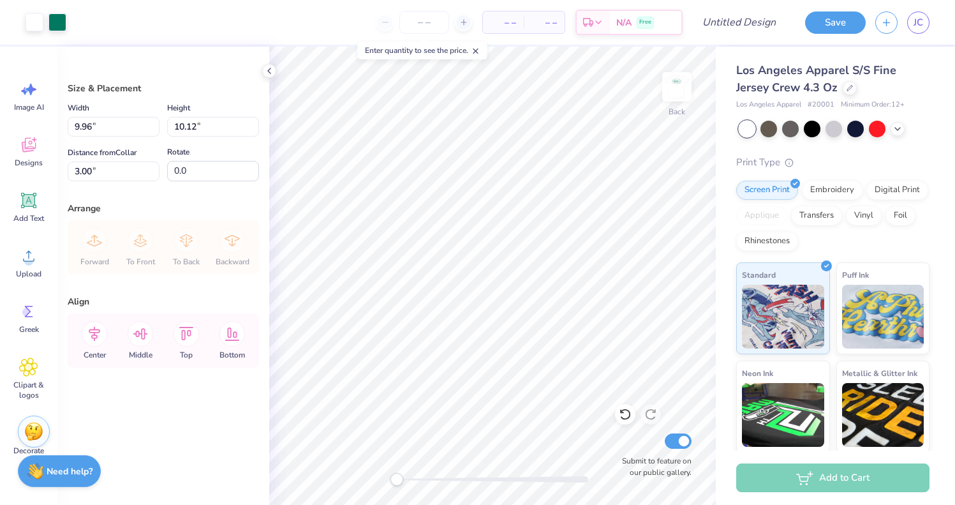
type input "3.81"
type input "3.87"
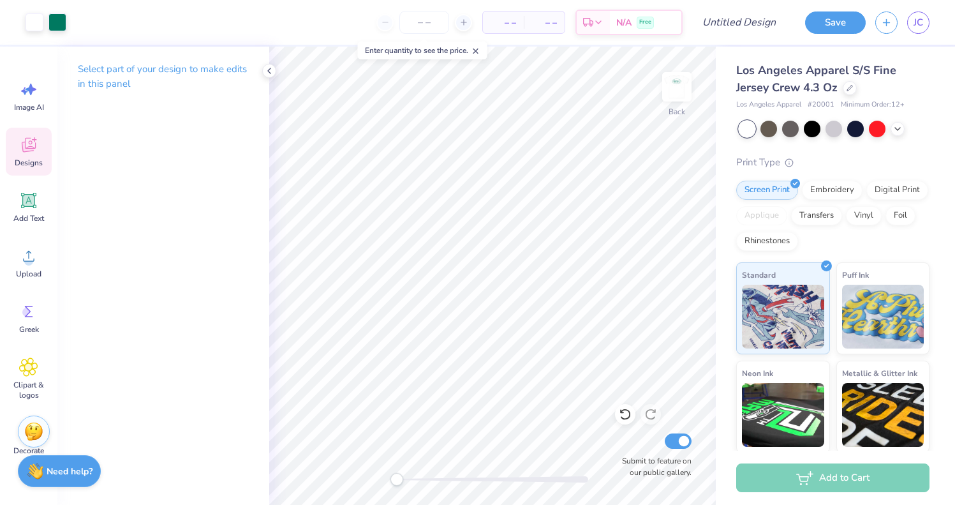
click at [34, 154] on div "Designs" at bounding box center [29, 152] width 46 height 48
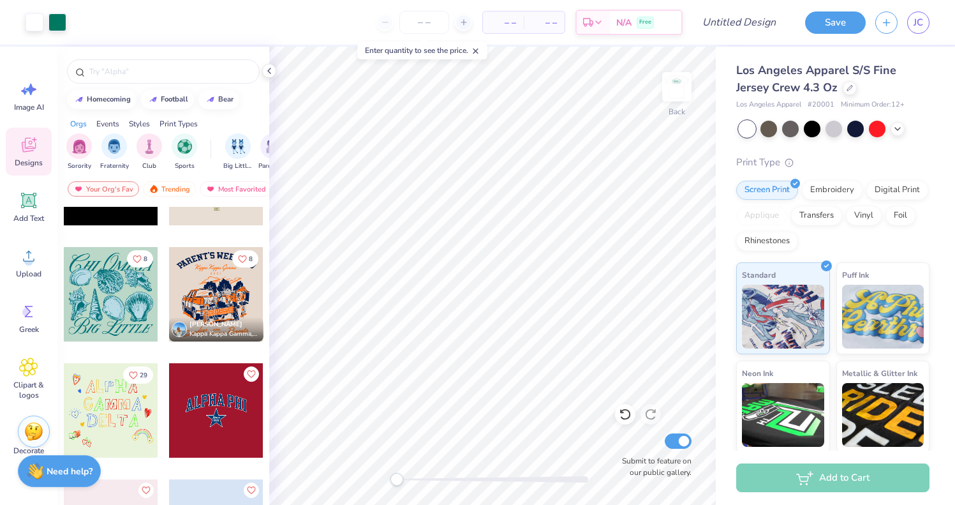
scroll to position [2756, 0]
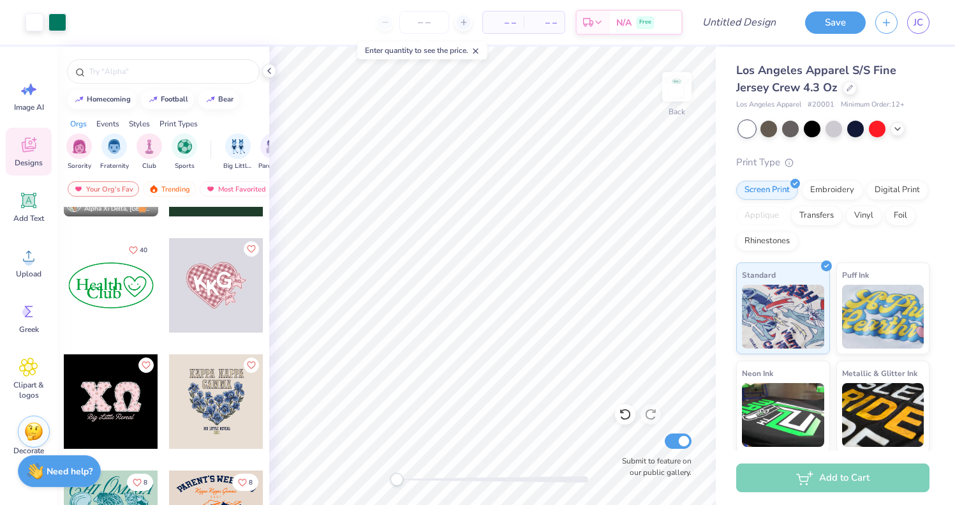
click at [119, 271] on div at bounding box center [111, 285] width 94 height 94
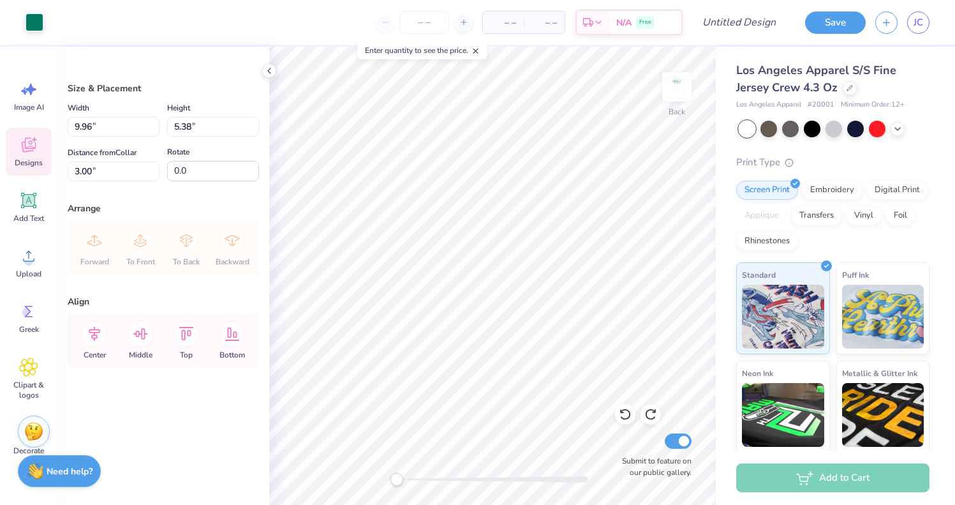
click at [24, 150] on icon at bounding box center [28, 147] width 12 height 10
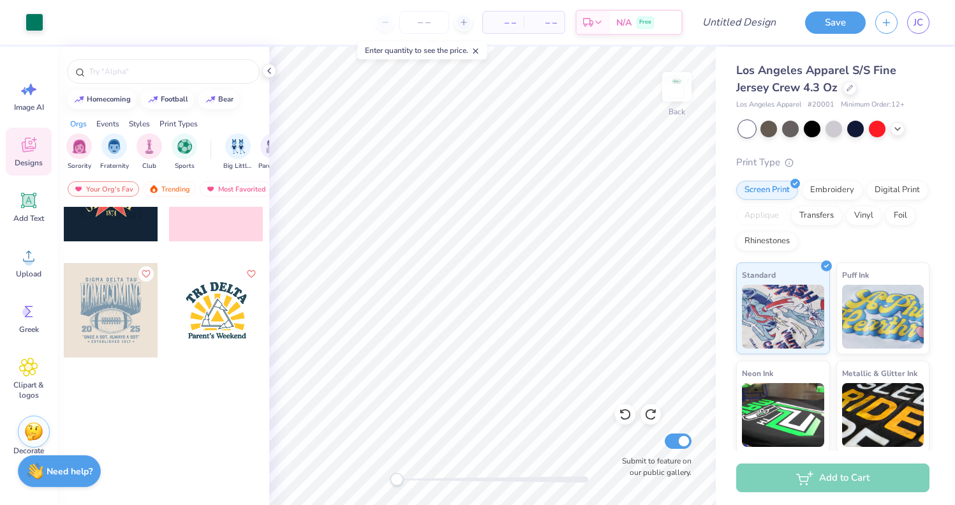
scroll to position [17596, 0]
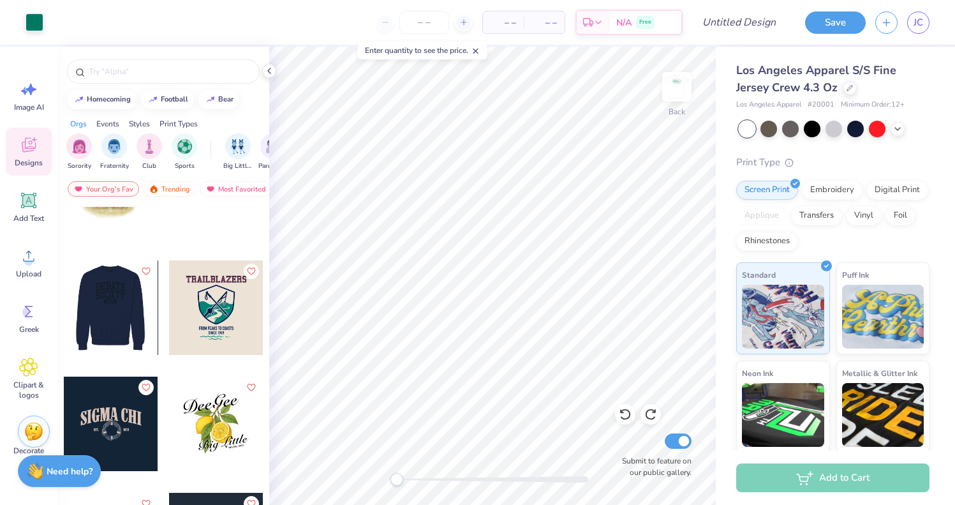
click at [135, 337] on div at bounding box center [110, 307] width 94 height 94
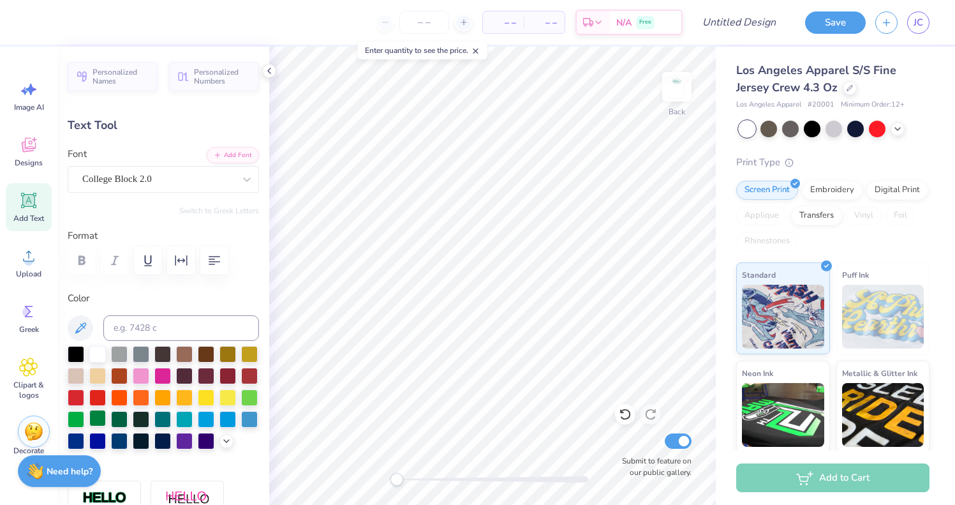
click at [91, 413] on div at bounding box center [97, 418] width 17 height 17
click at [78, 413] on div at bounding box center [76, 418] width 17 height 17
click at [108, 413] on div at bounding box center [163, 397] width 191 height 103
type input "9.69"
type input "2.95"
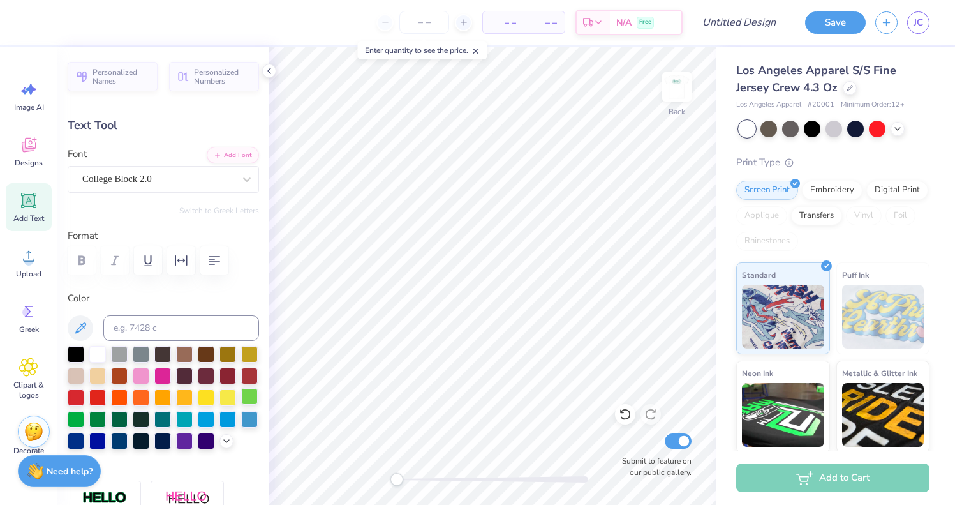
type input "10.04"
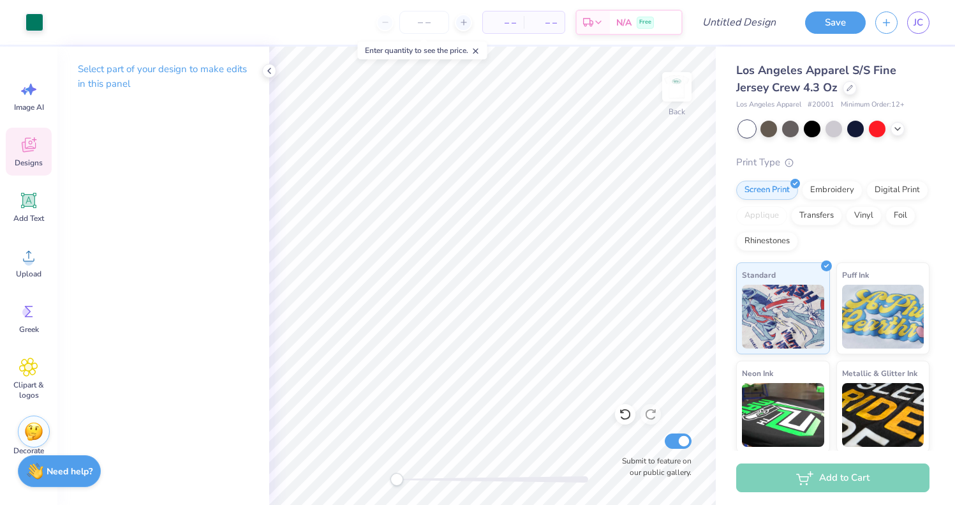
click at [21, 143] on icon at bounding box center [28, 144] width 19 height 19
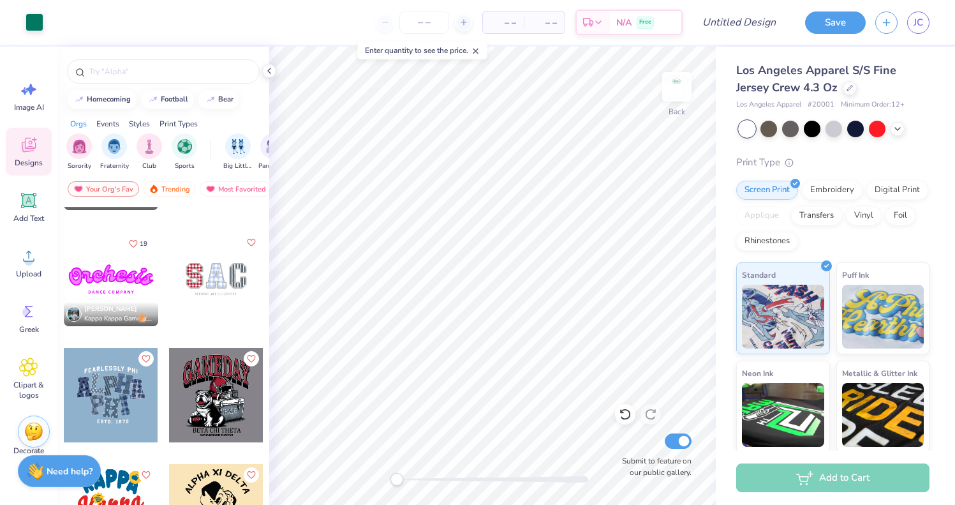
scroll to position [2280, 0]
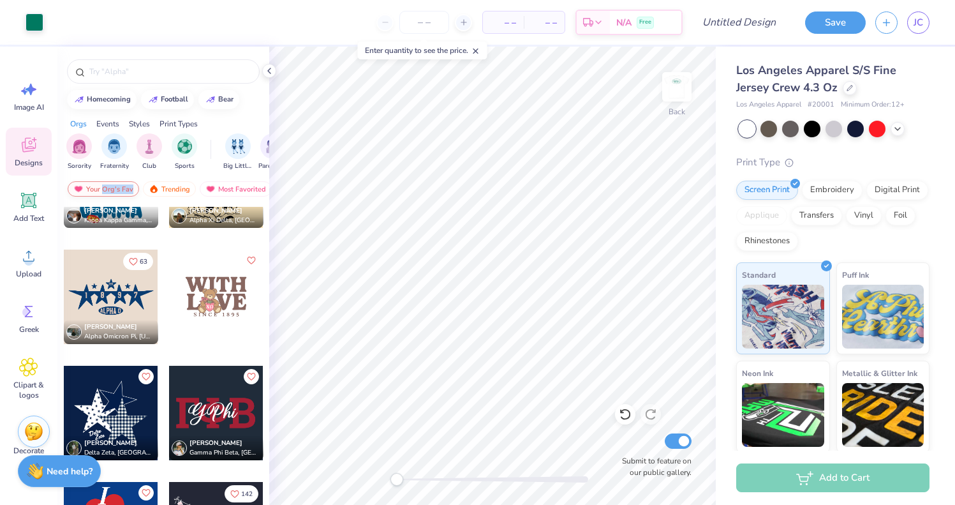
click at [103, 193] on div "Your Org's Fav" at bounding box center [103, 188] width 71 height 15
click at [89, 190] on div "Your Org's Fav" at bounding box center [103, 188] width 71 height 15
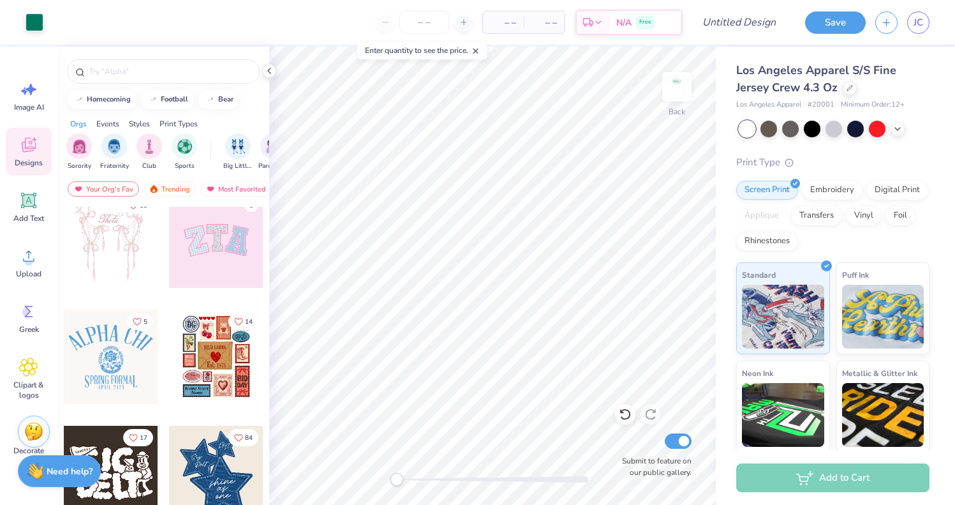
scroll to position [0, 0]
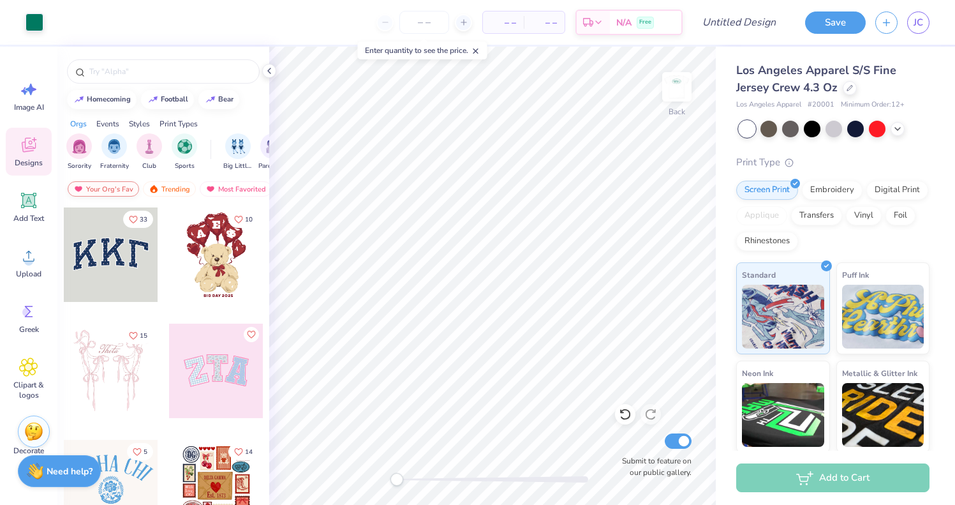
click at [117, 191] on div "Your Org's Fav" at bounding box center [103, 188] width 71 height 15
click at [118, 189] on div "Your Org's Fav" at bounding box center [103, 188] width 71 height 15
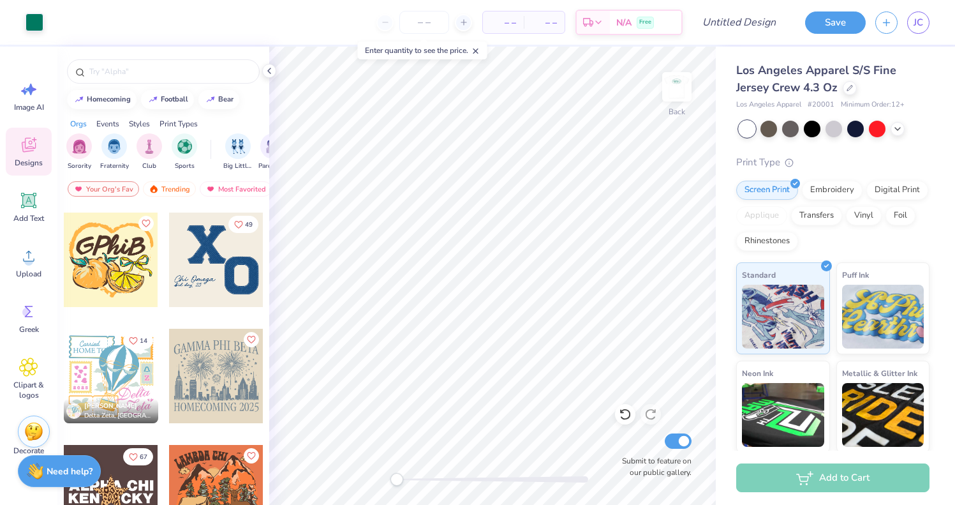
scroll to position [4533, 0]
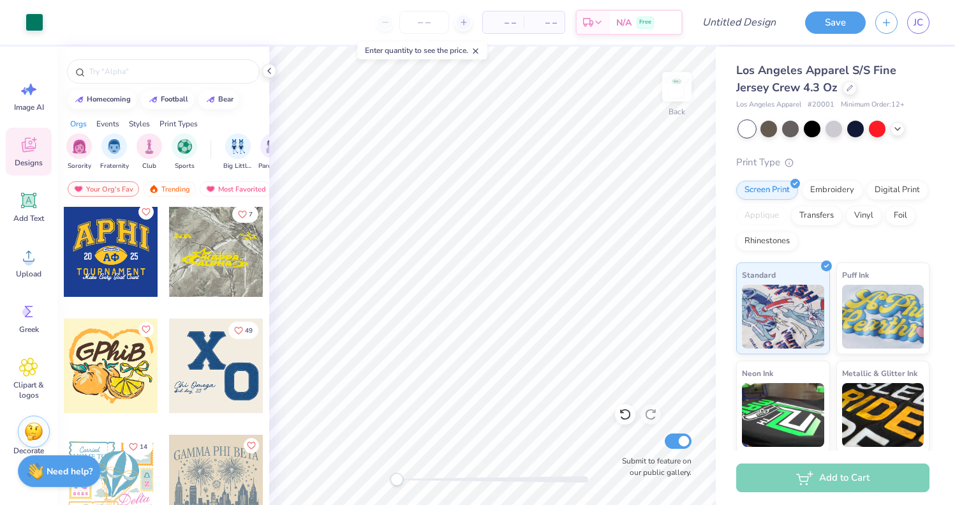
click at [147, 209] on icon "Like" at bounding box center [145, 211] width 9 height 9
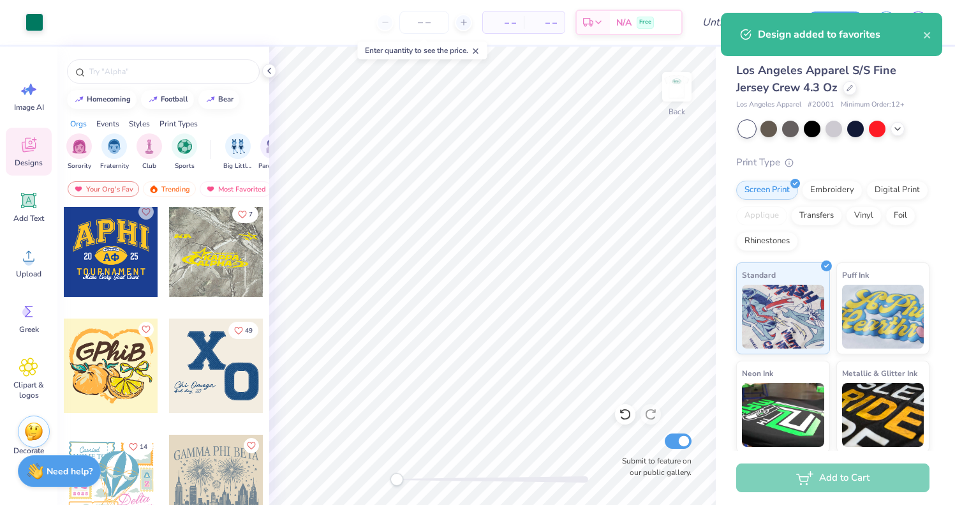
scroll to position [0, 0]
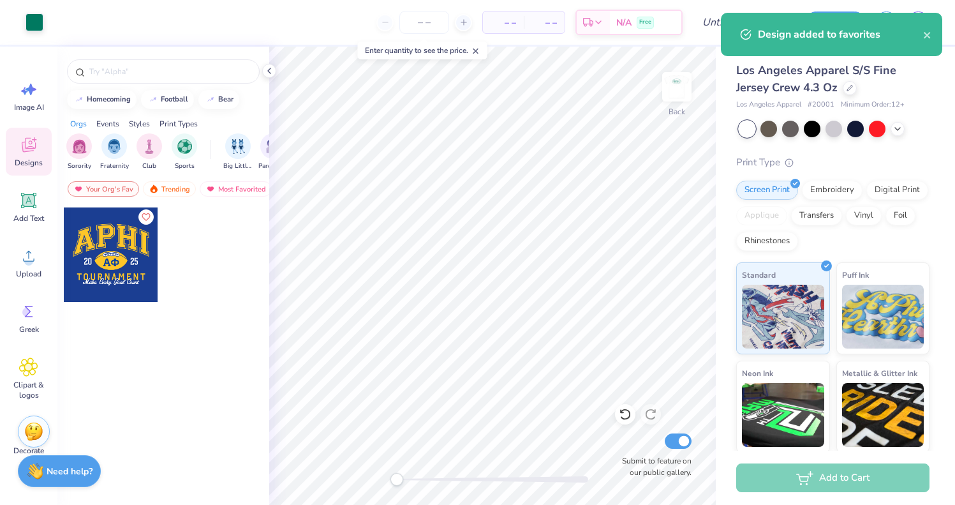
click at [147, 217] on icon "Like" at bounding box center [145, 216] width 9 height 9
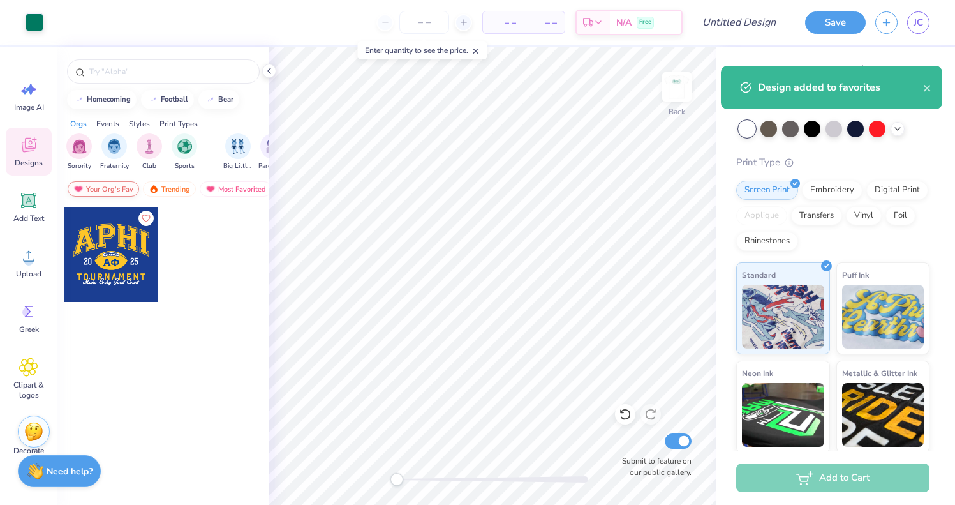
click at [120, 189] on div "Your Org's Fav" at bounding box center [103, 188] width 71 height 15
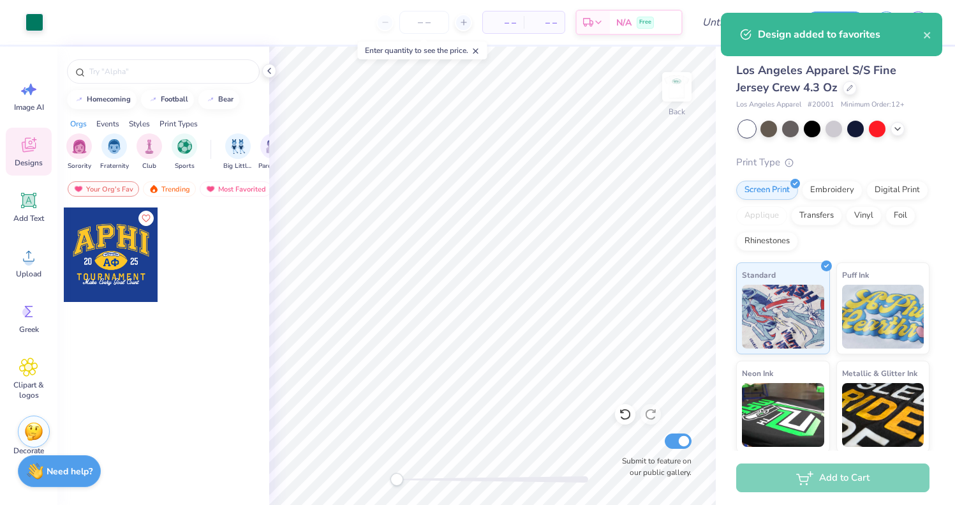
click at [38, 181] on div "Image AI Designs Add Text Upload Greek Clipart & logos Decorate" at bounding box center [29, 267] width 46 height 391
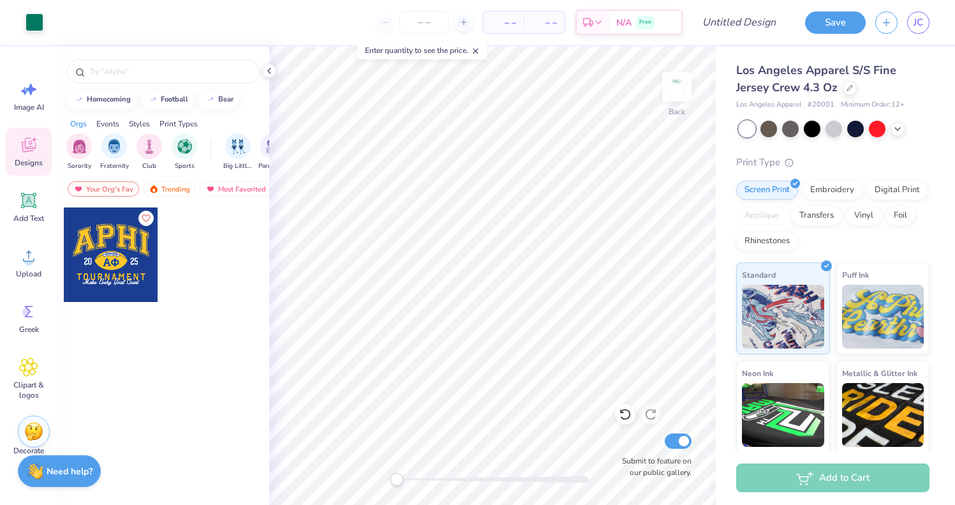
click at [40, 158] on span "Designs" at bounding box center [29, 163] width 28 height 10
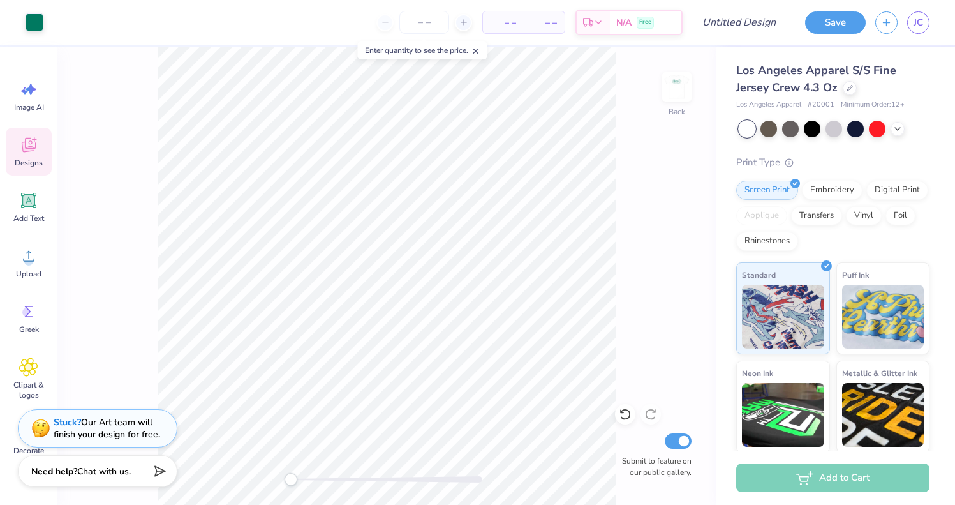
click at [11, 161] on div "Designs" at bounding box center [29, 152] width 46 height 48
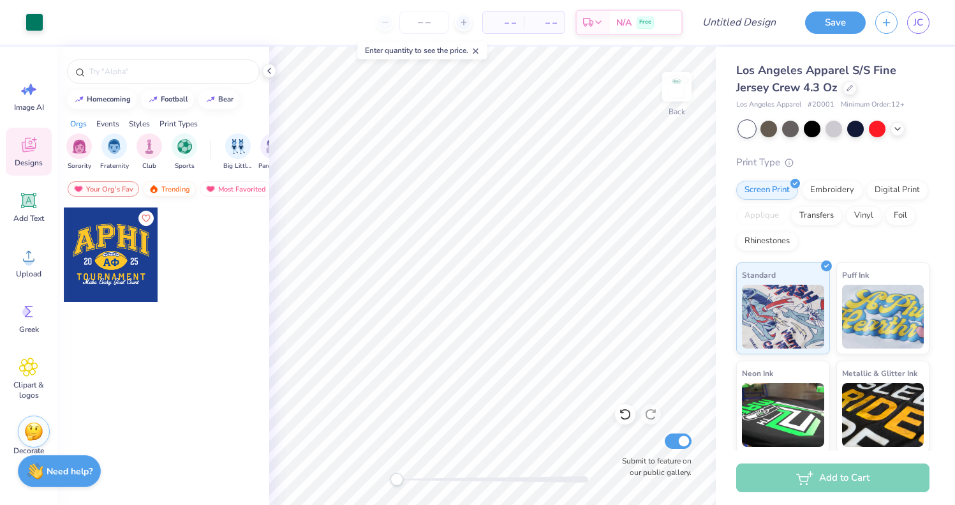
click at [160, 190] on div "Trending" at bounding box center [169, 188] width 53 height 15
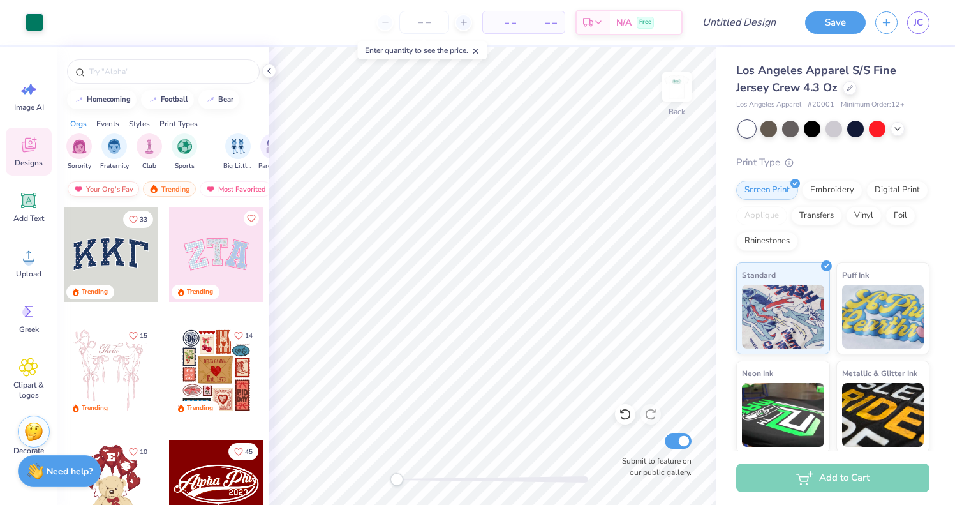
click at [123, 188] on div "Your Org's Fav" at bounding box center [103, 188] width 71 height 15
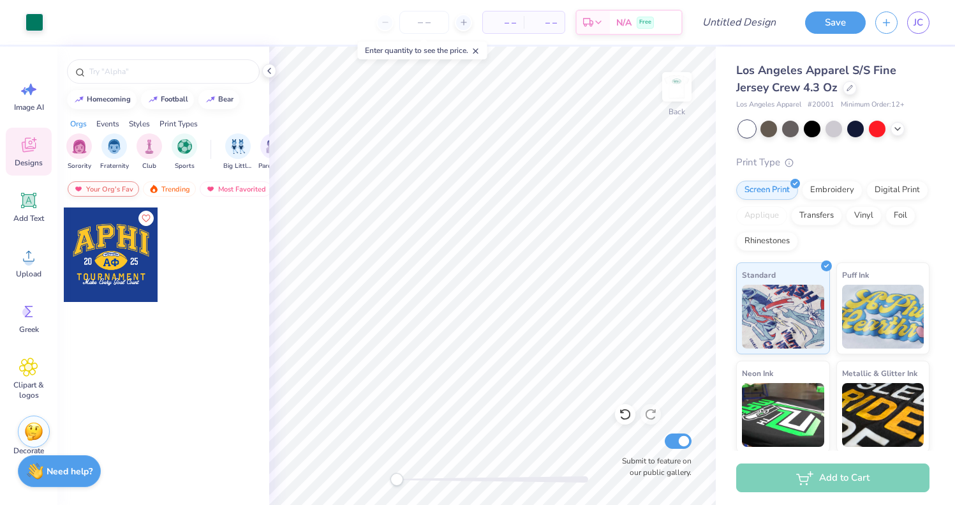
click at [123, 188] on div "Your Org's Fav" at bounding box center [103, 188] width 71 height 15
click at [163, 188] on div "Trending" at bounding box center [169, 188] width 53 height 15
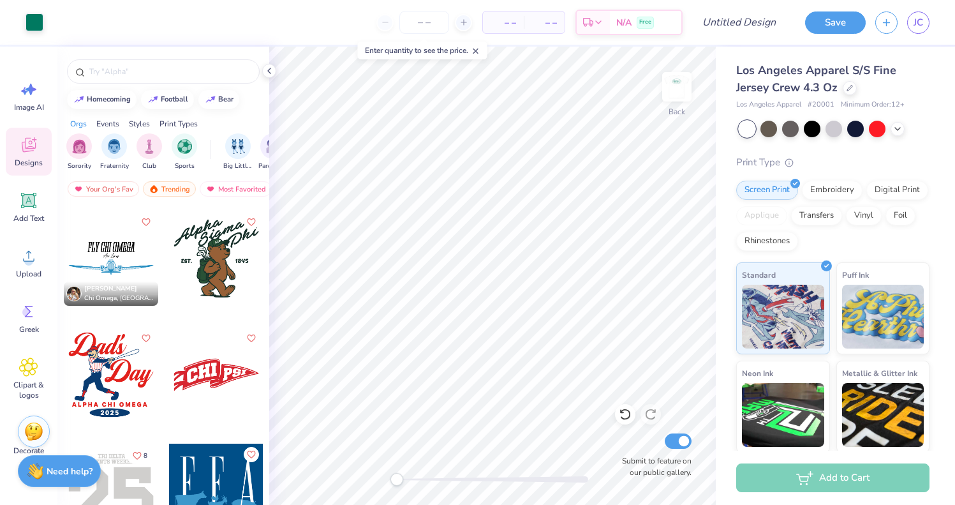
scroll to position [8140, 0]
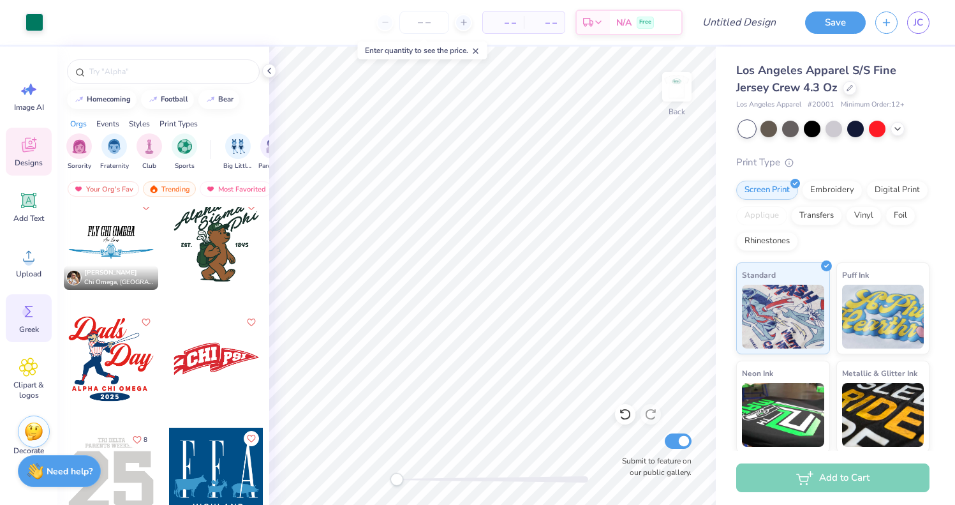
click at [24, 309] on circle at bounding box center [26, 312] width 9 height 9
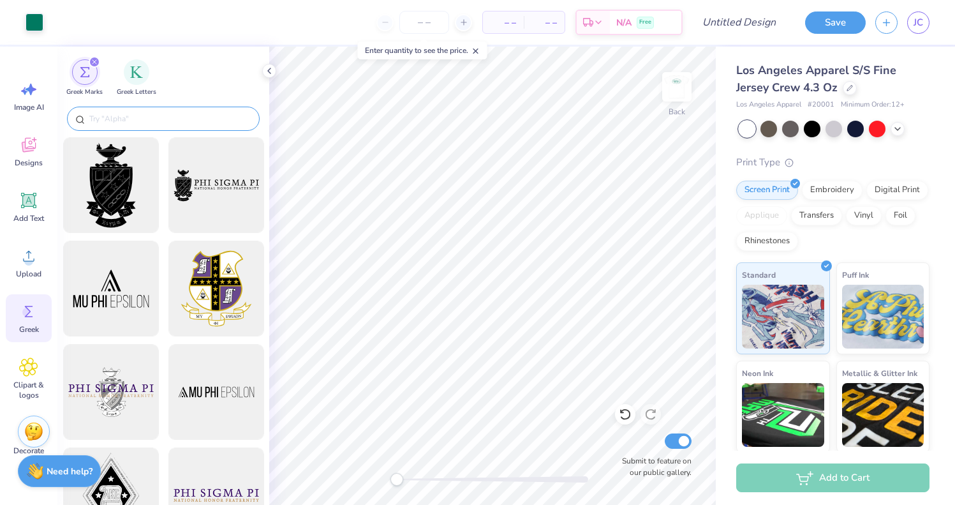
click at [202, 116] on input "text" at bounding box center [169, 118] width 163 height 13
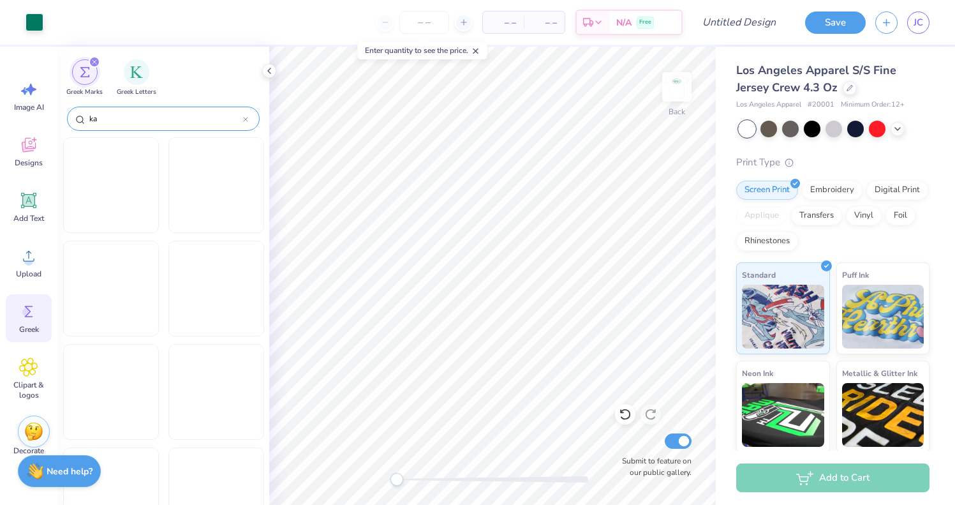
type input "k"
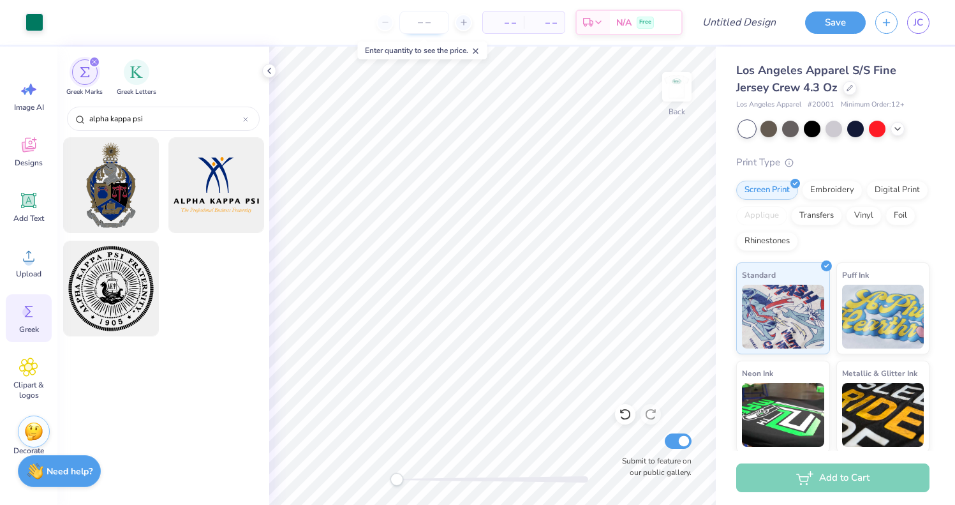
type input "alpha kappa psi"
click at [420, 25] on input "number" at bounding box center [424, 22] width 50 height 23
type input "31"
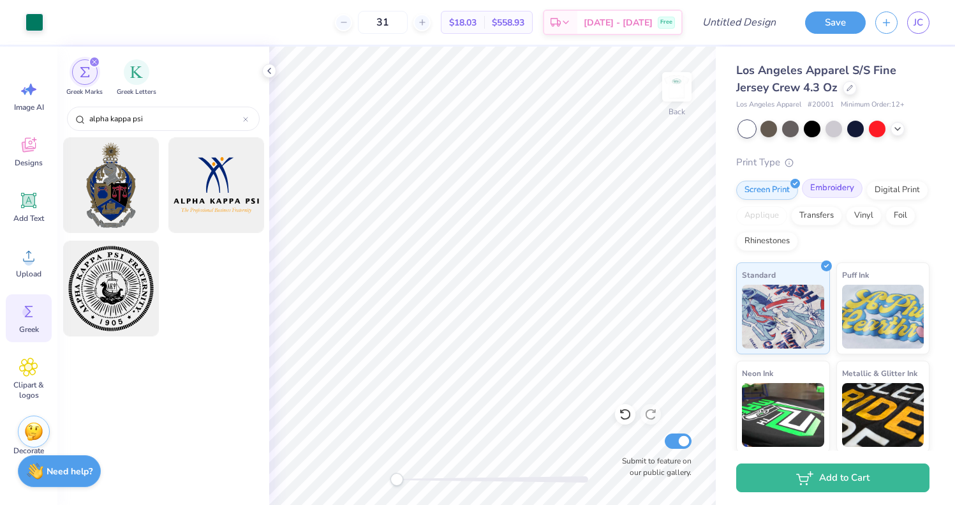
click at [837, 198] on div "Embroidery" at bounding box center [832, 188] width 61 height 19
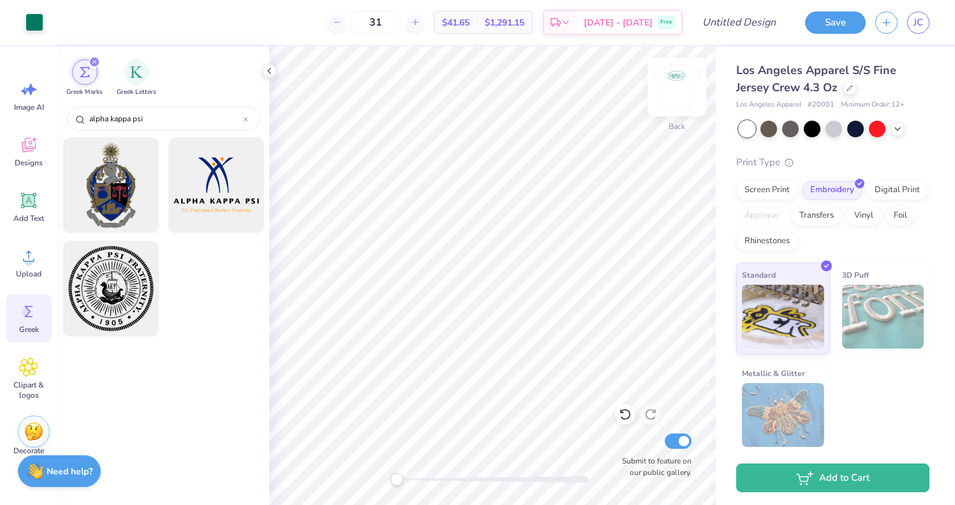
click at [692, 73] on img at bounding box center [676, 86] width 51 height 51
click at [685, 77] on img at bounding box center [677, 87] width 26 height 26
click at [684, 80] on img at bounding box center [676, 86] width 51 height 51
click at [686, 95] on img at bounding box center [676, 86] width 51 height 51
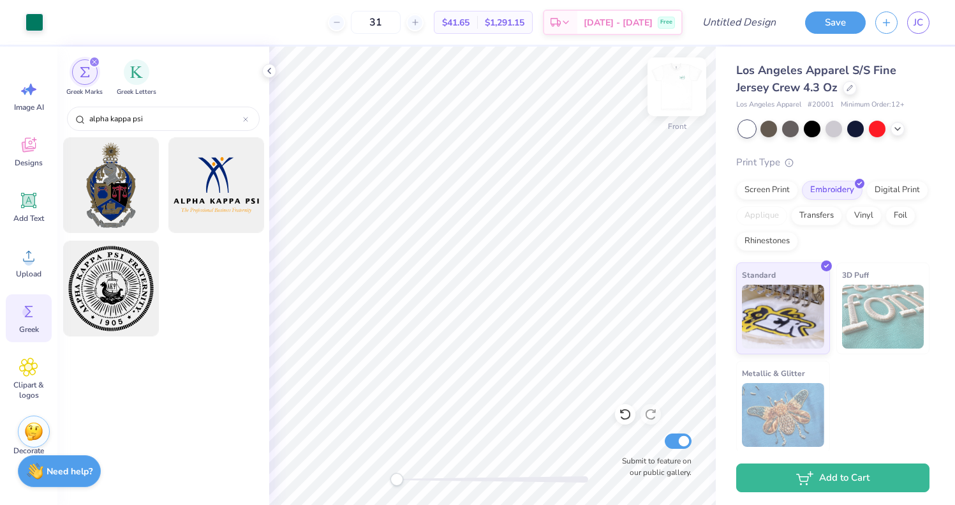
click at [672, 96] on img at bounding box center [676, 86] width 51 height 51
click at [672, 96] on img at bounding box center [677, 87] width 26 height 26
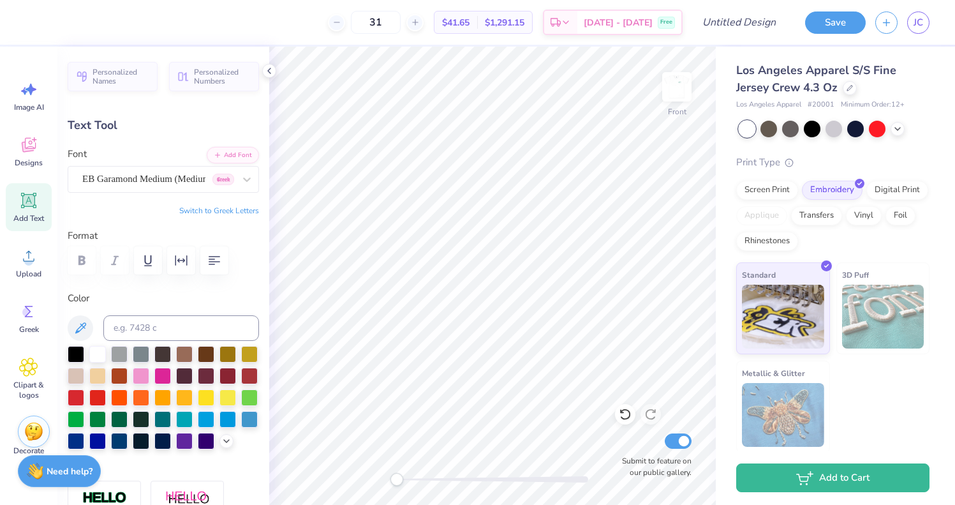
type textarea "PC'25"
click at [683, 90] on img at bounding box center [676, 86] width 51 height 51
click at [681, 91] on img at bounding box center [676, 86] width 51 height 51
click at [681, 91] on img at bounding box center [677, 87] width 26 height 26
type input "1.70"
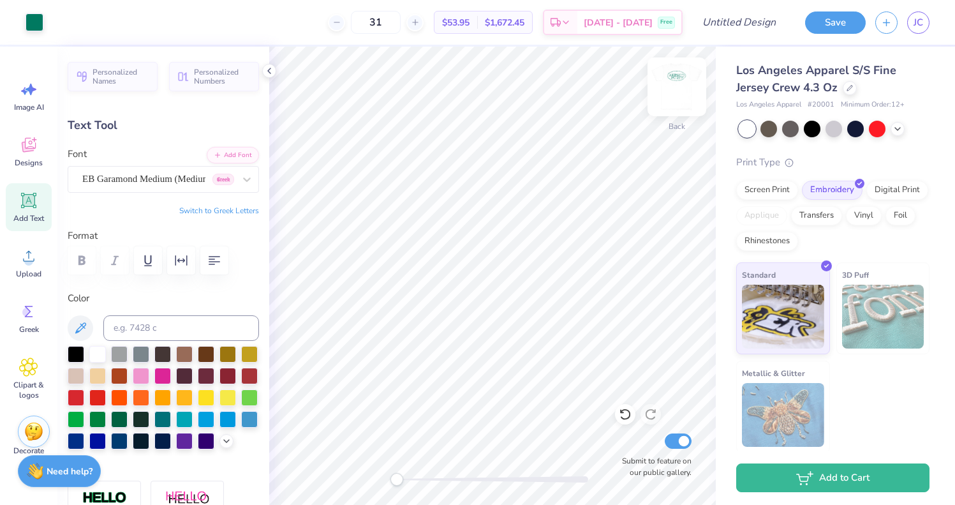
type input "0.54"
type input "4.12"
type textarea "PC'25"
click at [746, 22] on input "Design Title" at bounding box center [754, 23] width 63 height 26
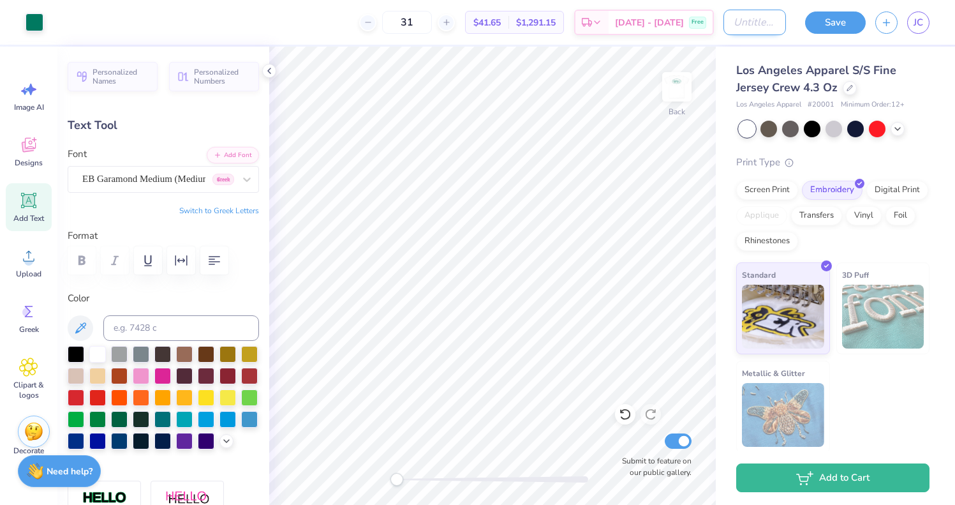
click at [746, 22] on input "Design Title" at bounding box center [754, 23] width 63 height 26
type input "simple"
click at [817, 27] on button "Save" at bounding box center [835, 21] width 61 height 22
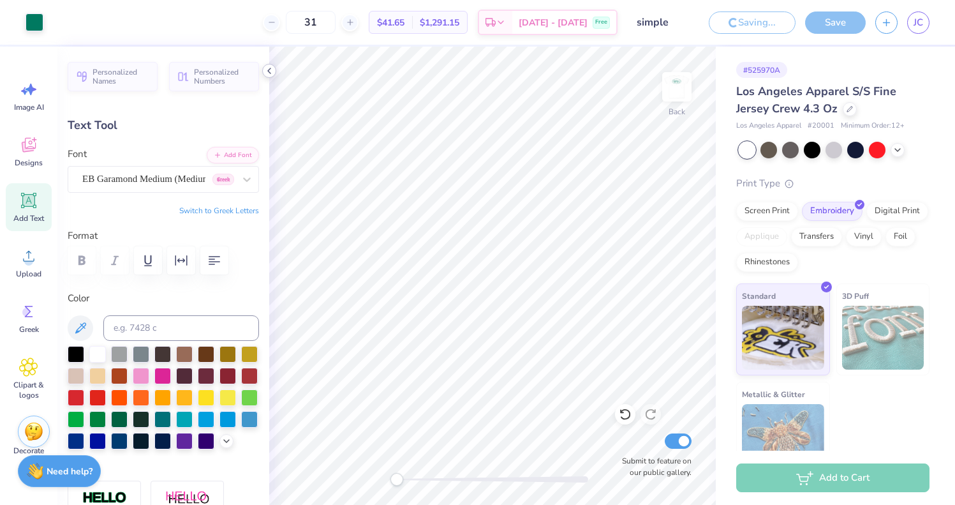
click at [271, 70] on icon at bounding box center [269, 71] width 10 height 10
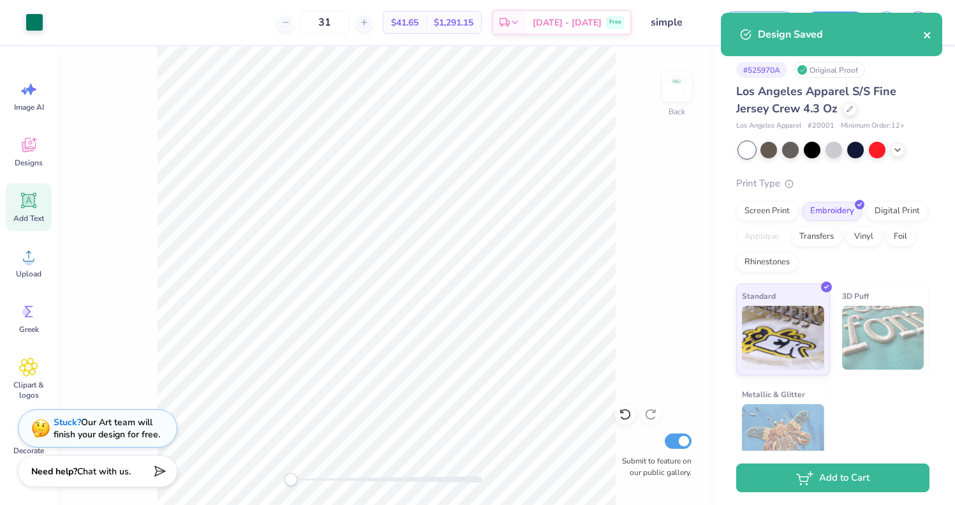
click at [931, 39] on icon "close" at bounding box center [927, 35] width 9 height 10
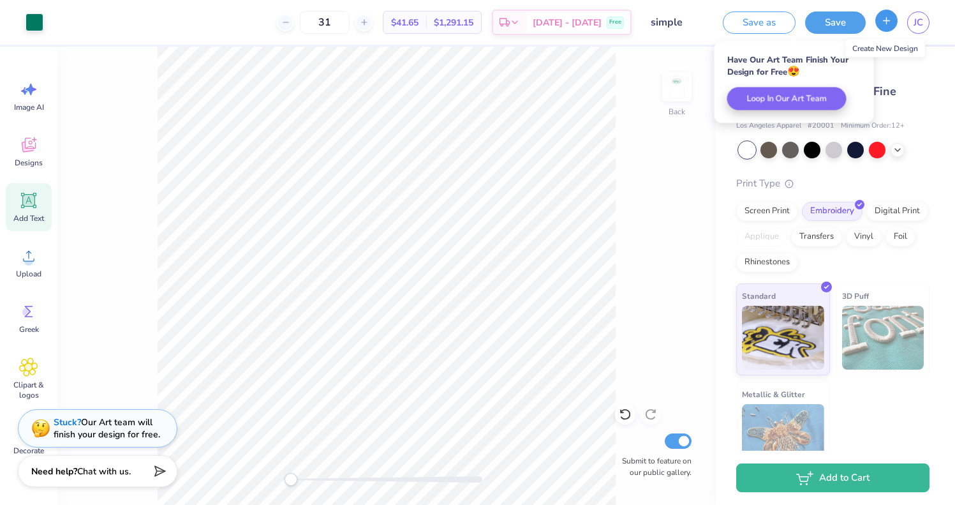
click at [887, 23] on icon "button" at bounding box center [886, 20] width 11 height 11
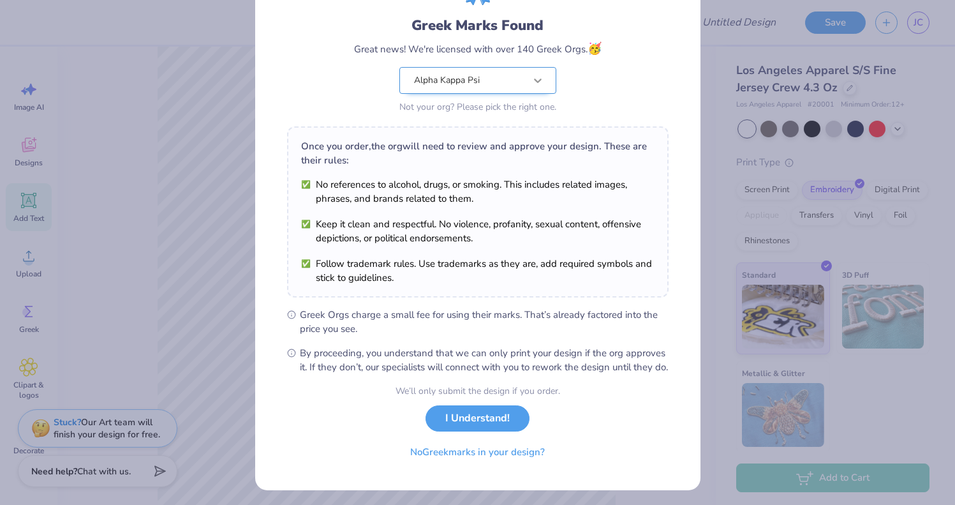
scroll to position [93, 0]
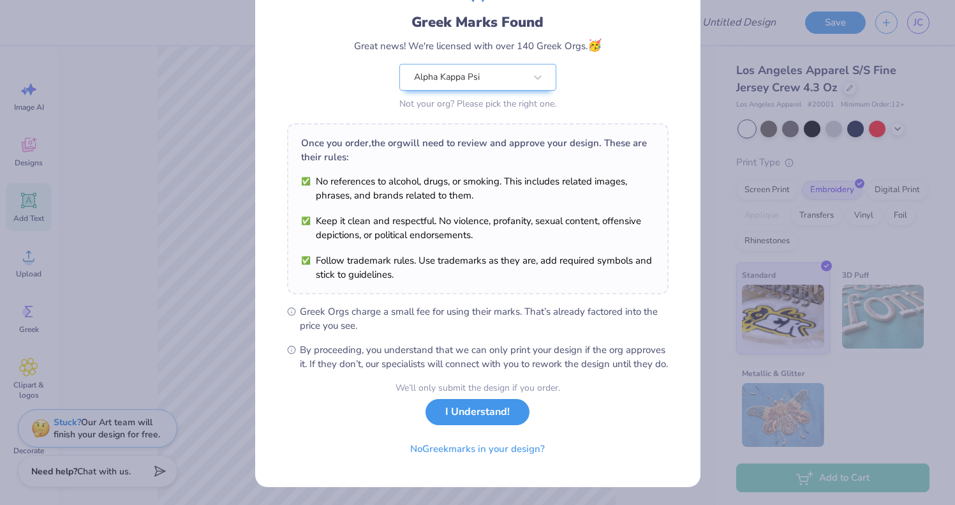
click at [461, 411] on button "I Understand!" at bounding box center [478, 412] width 104 height 26
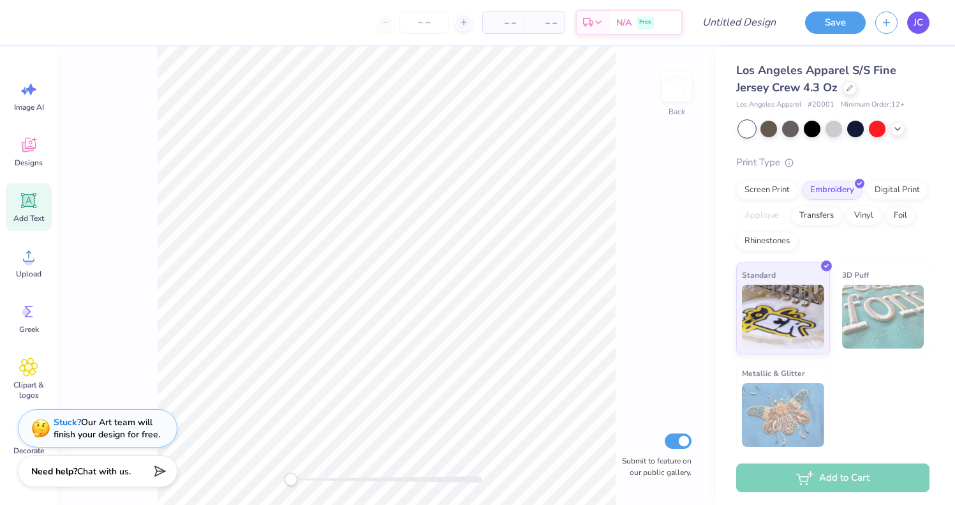
click at [921, 21] on span "JC" at bounding box center [919, 22] width 10 height 15
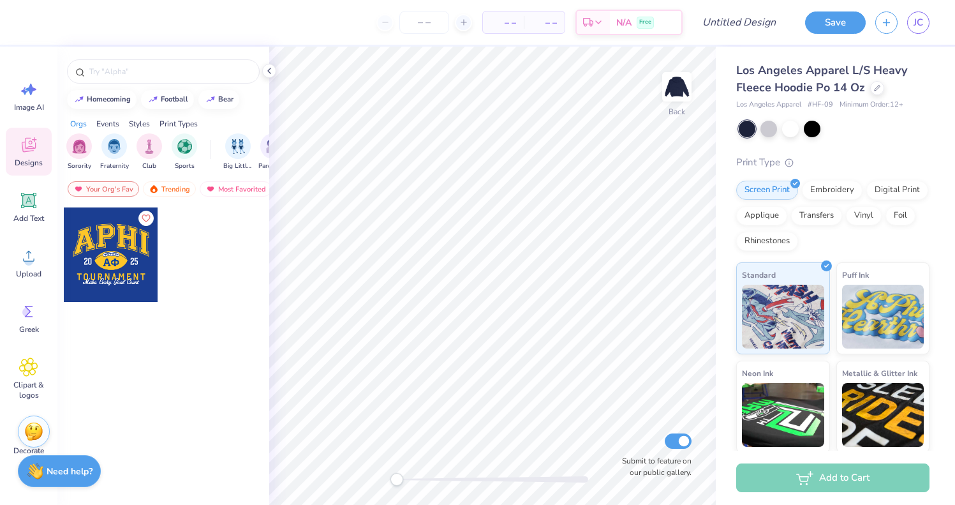
click at [107, 244] on div at bounding box center [111, 254] width 94 height 94
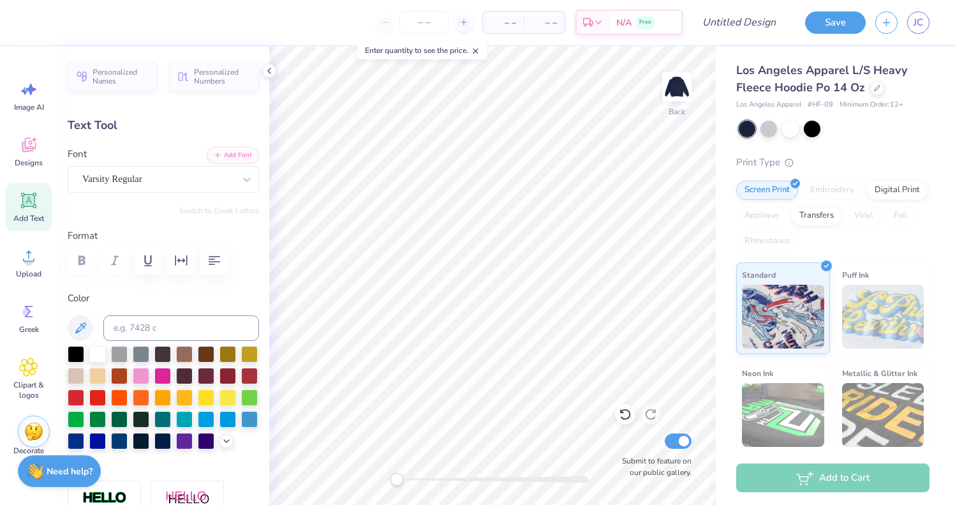
type textarea "AKPSI"
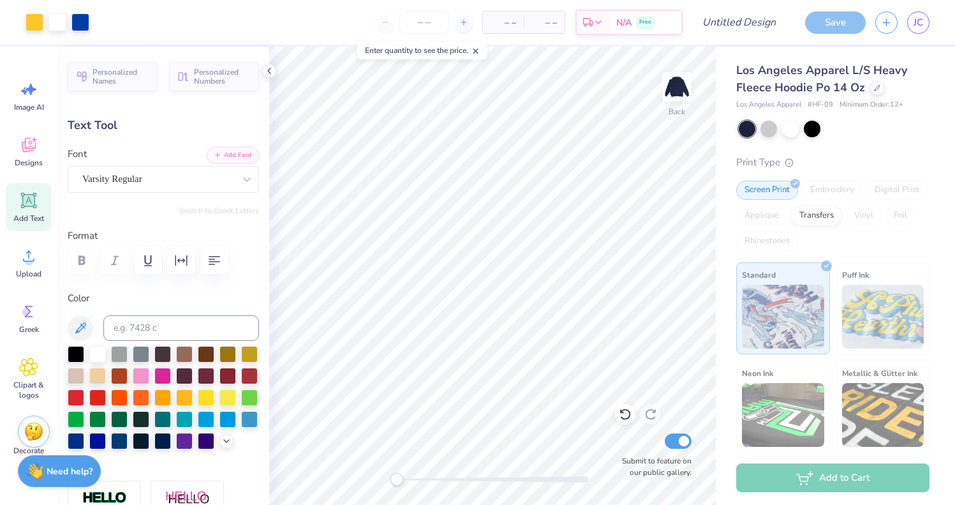
type input "2.71"
type input "1.32"
type input "10.76"
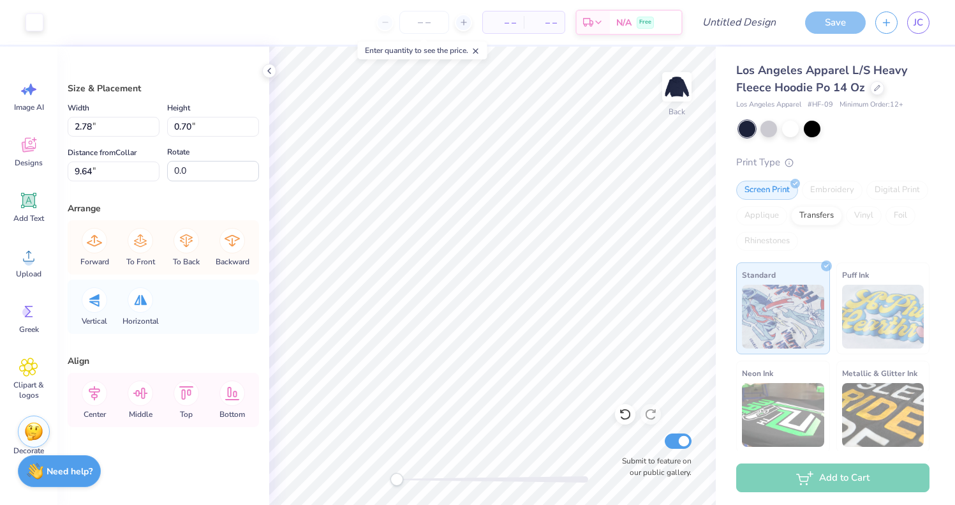
type input "2.78"
type input "0.70"
type input "9.64"
type input "5.65"
type input "3.28"
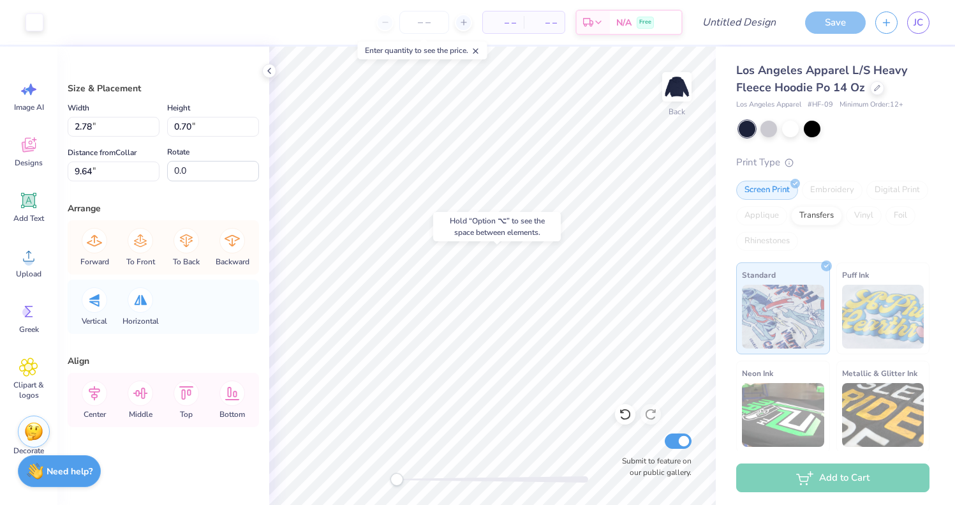
type input "9.43"
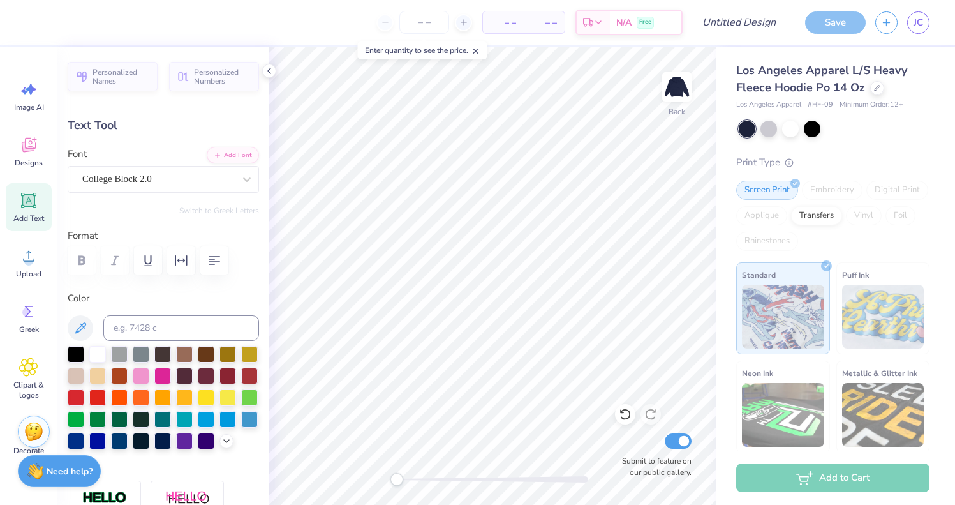
type input "2.71"
type input "1.32"
type input "10.76"
type input "1.27"
type input "1.21"
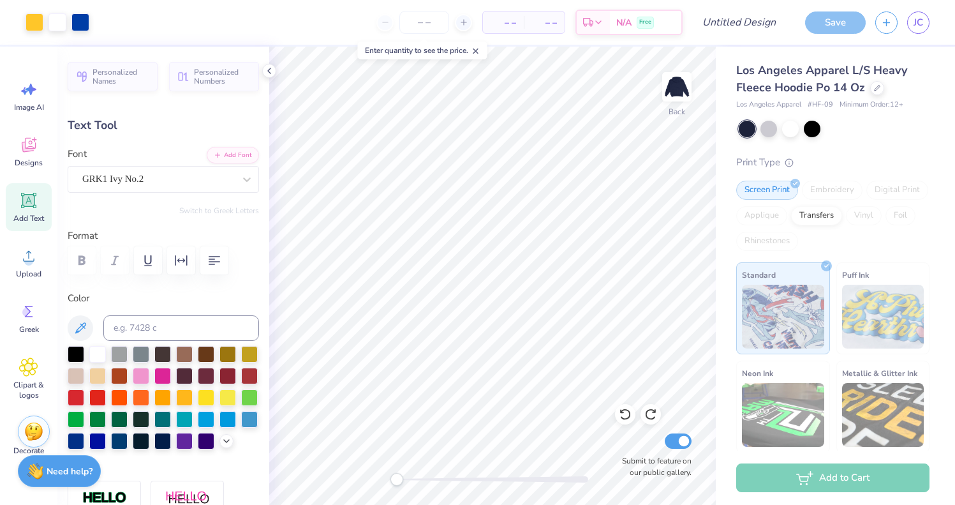
type input "10.61"
type input "2.71"
type input "1.32"
type input "10.76"
type textarea "P"
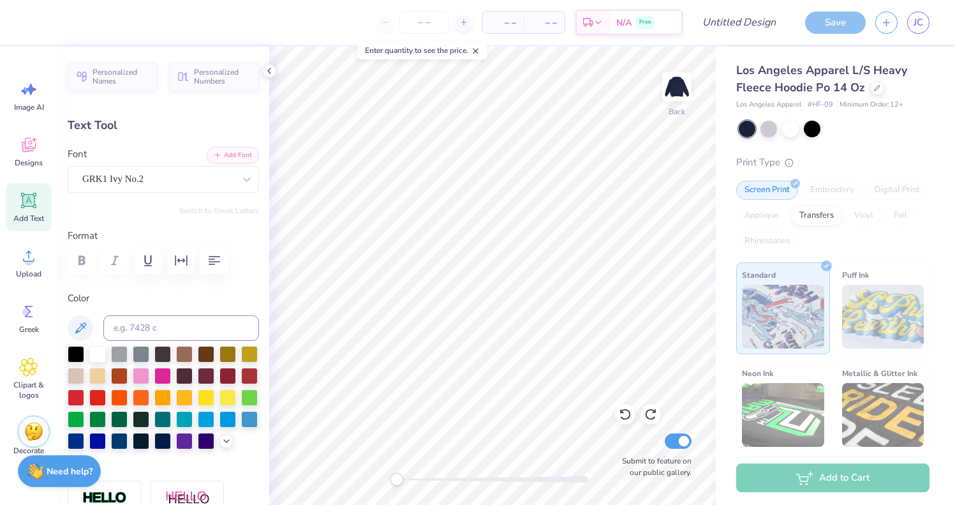
type textarea "P"
type textarea "p"
type textarea "P"
type textarea "pc"
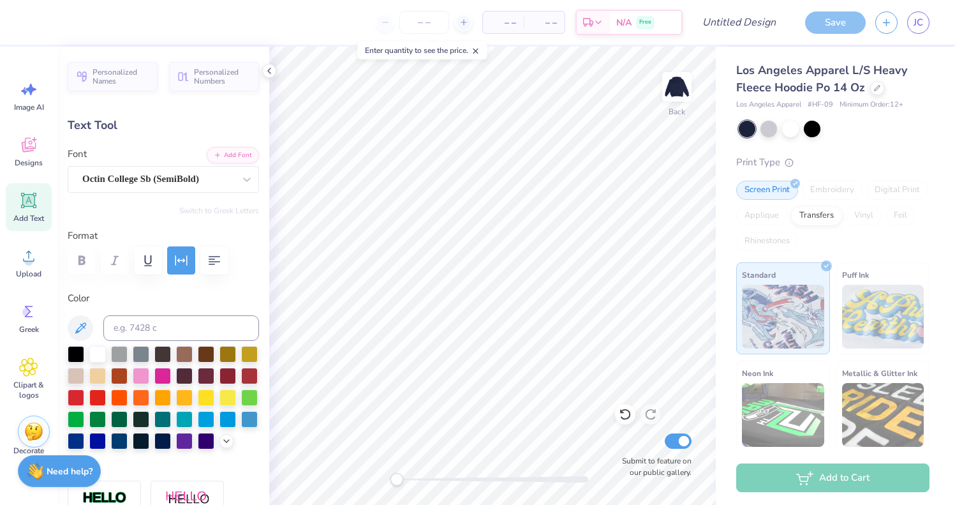
scroll to position [0, 3]
type input "9.80"
type input "1.27"
type input "14.15"
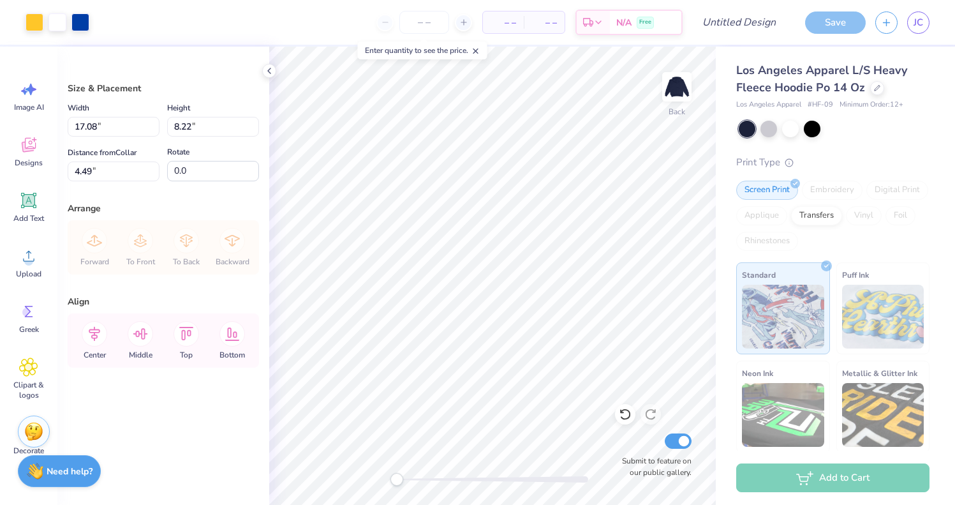
type input "5.17"
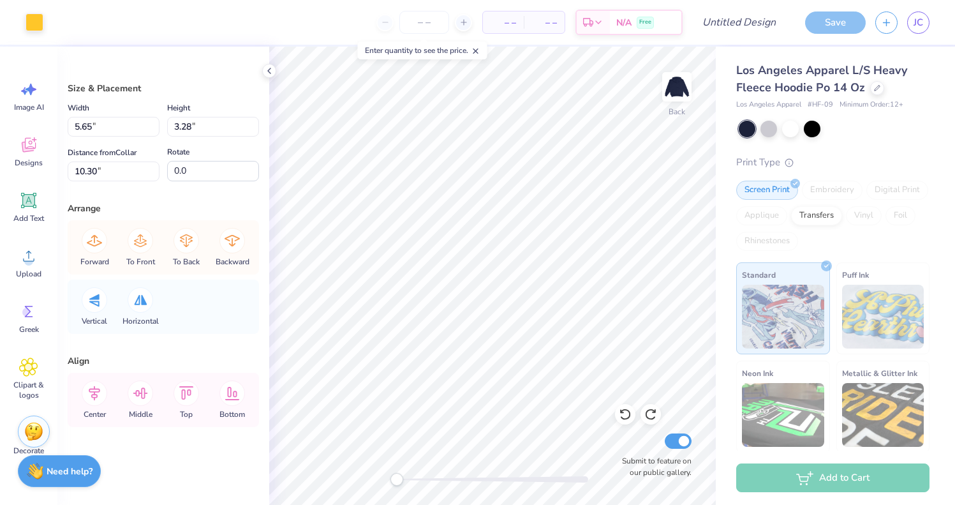
type input "10.11"
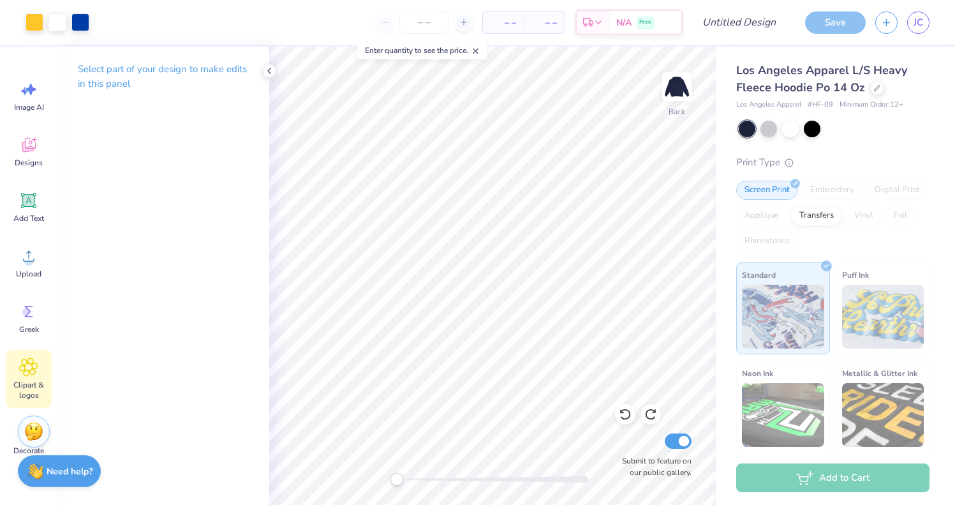
click at [33, 367] on icon at bounding box center [29, 367] width 18 height 18
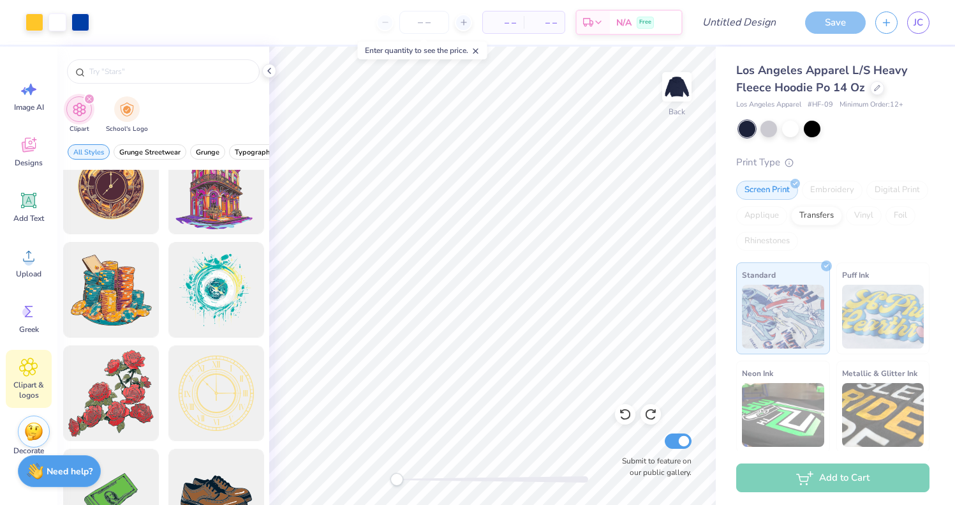
scroll to position [44, 0]
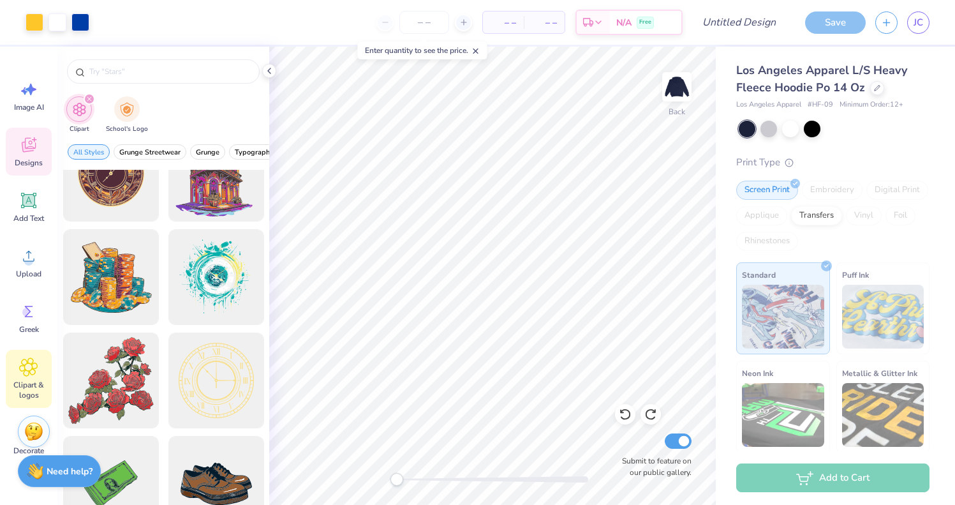
click at [26, 145] on icon at bounding box center [28, 144] width 19 height 19
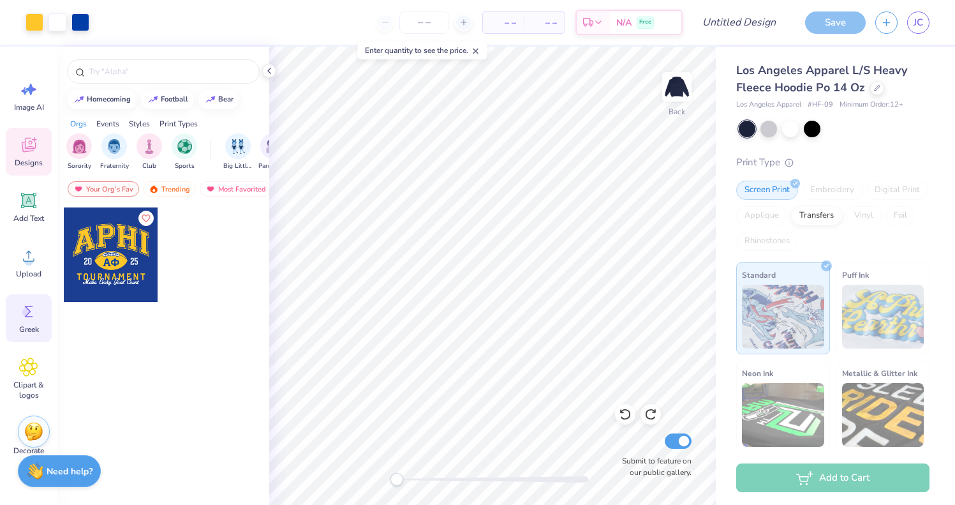
click at [22, 308] on icon at bounding box center [28, 311] width 19 height 19
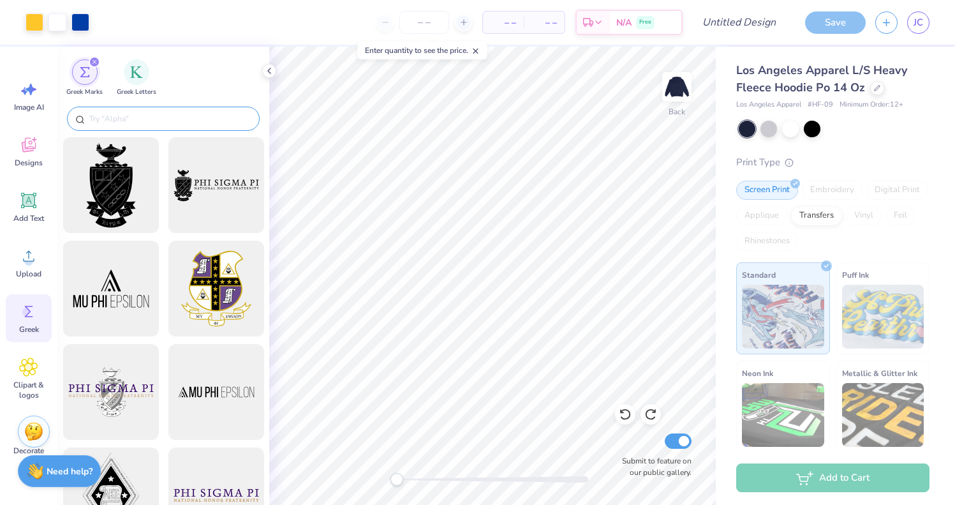
click at [174, 108] on div at bounding box center [163, 119] width 193 height 24
click at [166, 125] on div at bounding box center [163, 119] width 193 height 24
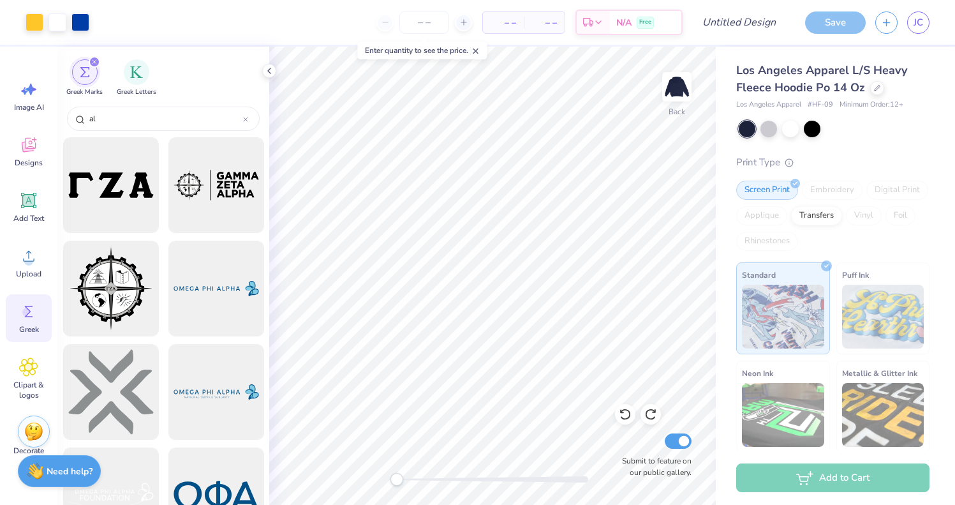
type input "a"
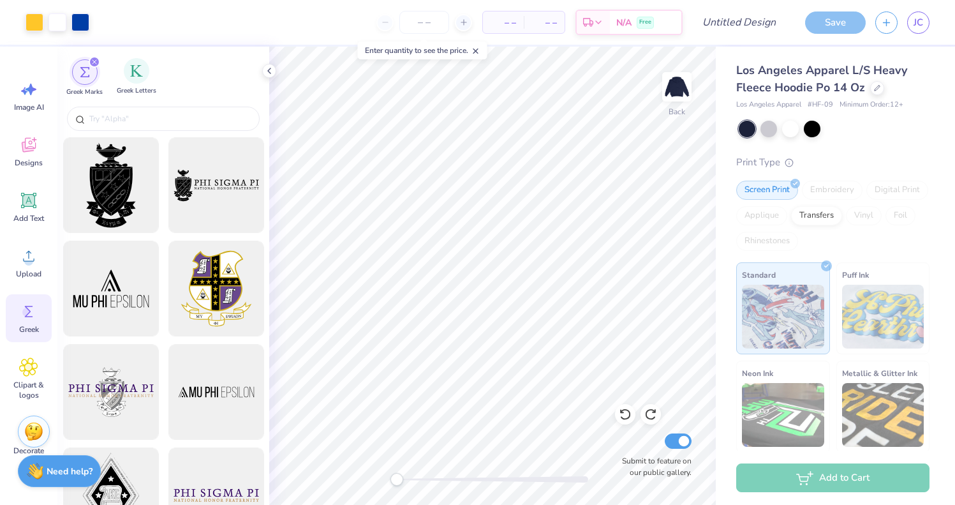
click at [127, 61] on div "Greek Letters" at bounding box center [137, 77] width 40 height 38
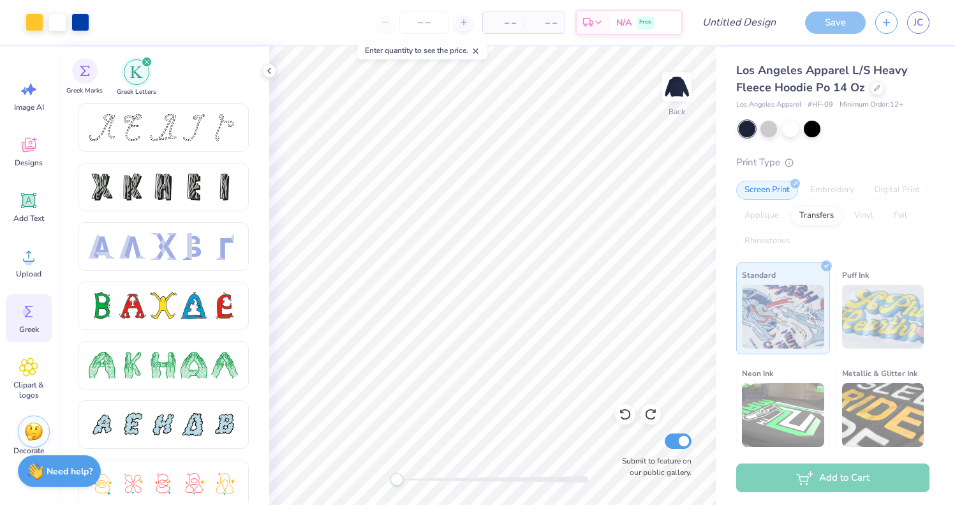
click at [92, 85] on div "Greek Marks" at bounding box center [84, 77] width 36 height 38
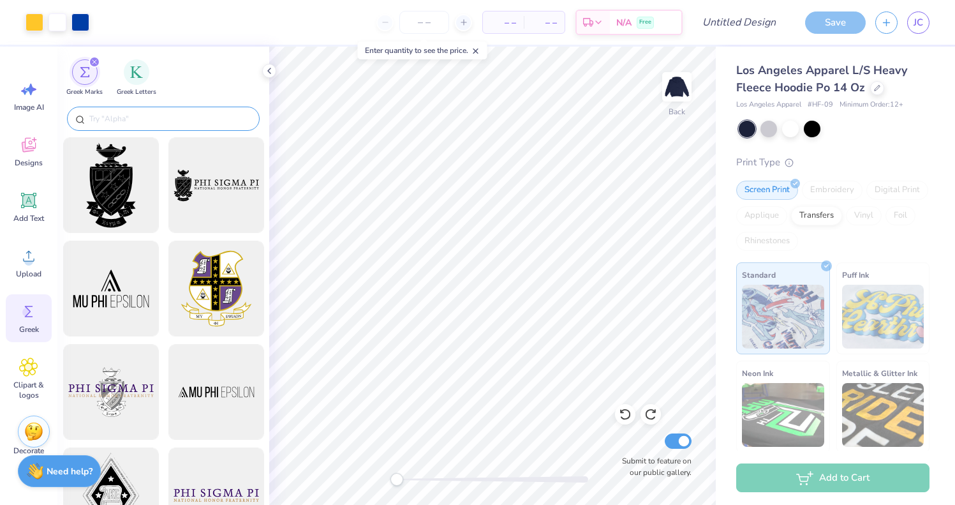
click at [144, 122] on input "text" at bounding box center [169, 118] width 163 height 13
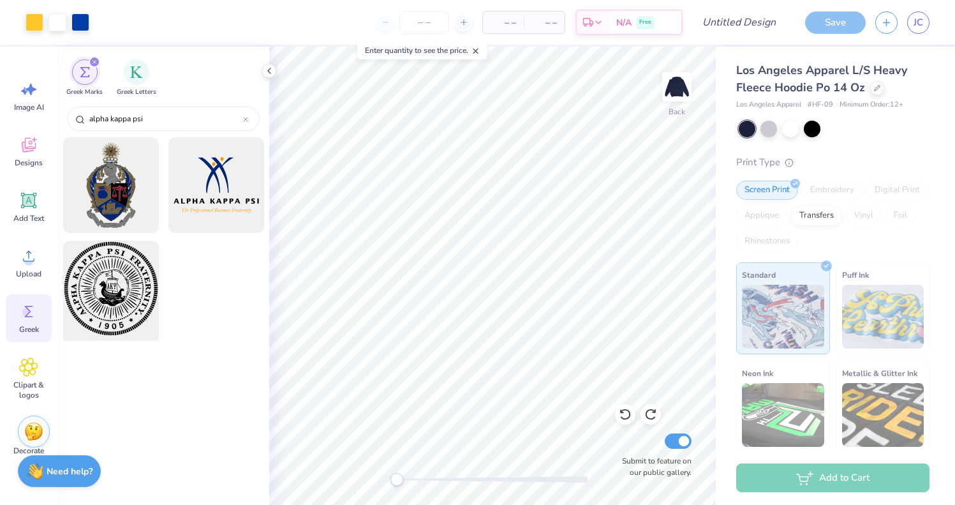
type input "alpha kappa psi"
click at [126, 291] on div at bounding box center [110, 288] width 105 height 105
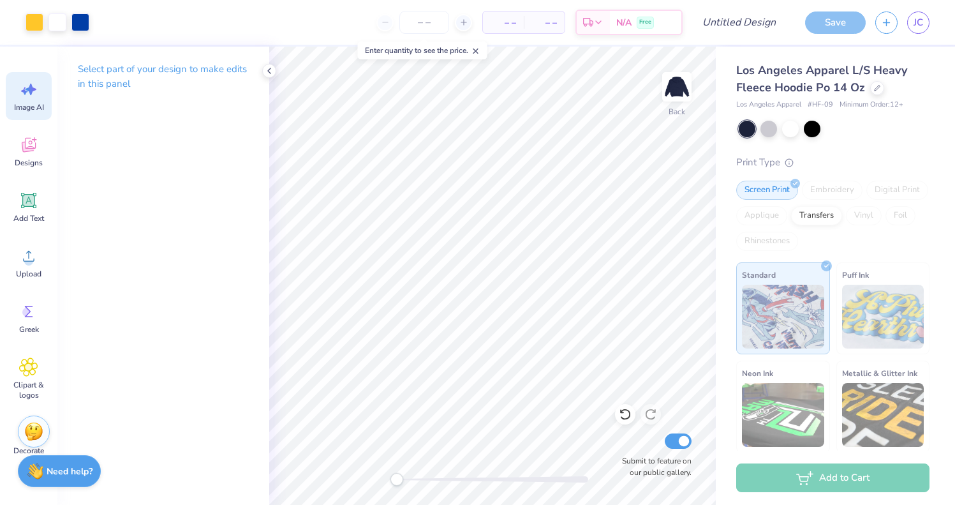
click at [34, 85] on icon at bounding box center [28, 89] width 19 height 19
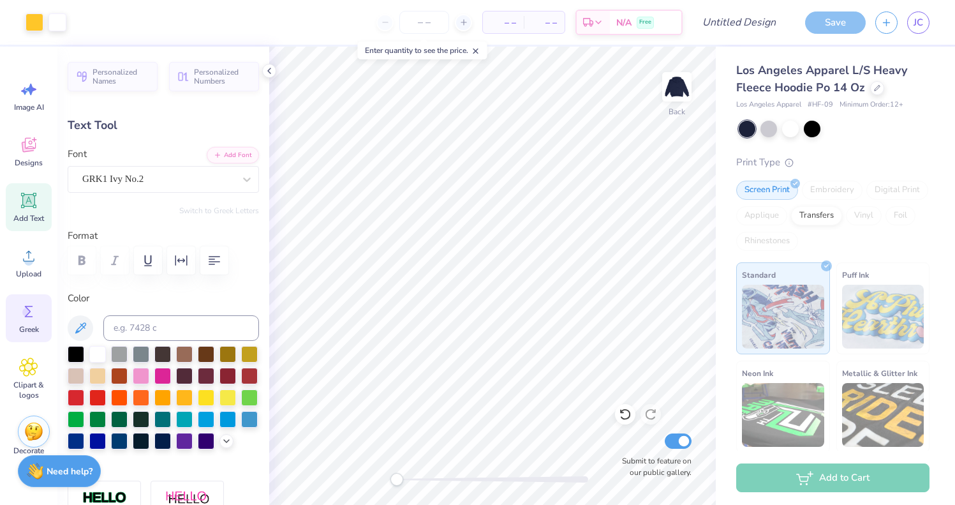
click at [26, 305] on icon at bounding box center [28, 311] width 19 height 19
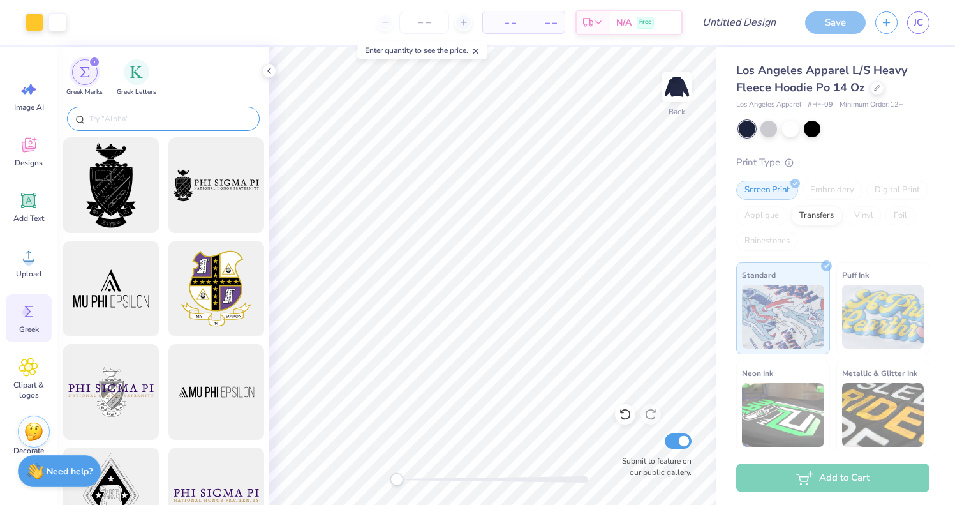
click at [163, 113] on input "text" at bounding box center [169, 118] width 163 height 13
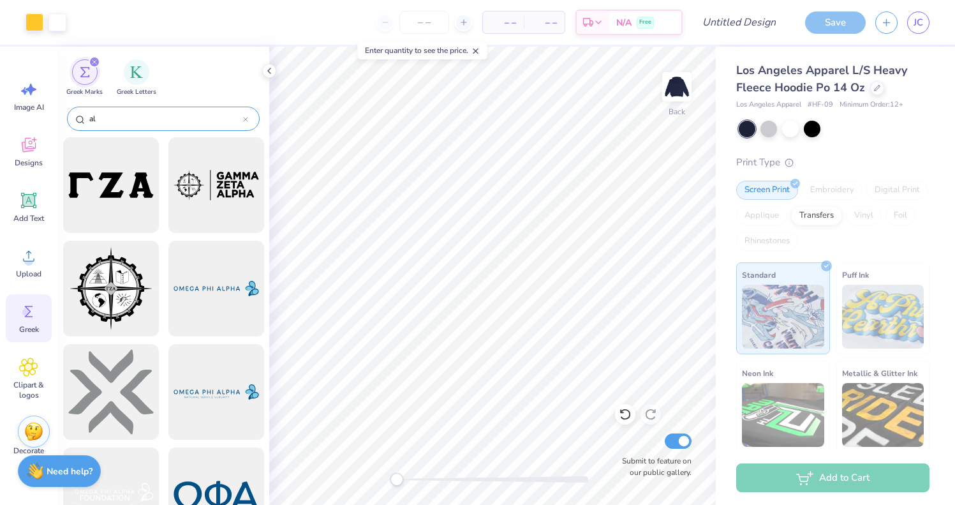
type input "a"
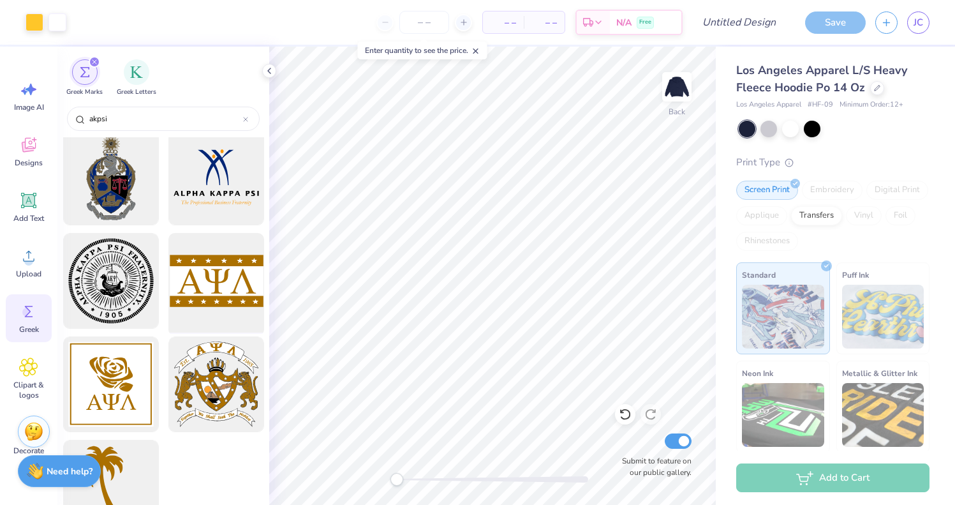
scroll to position [0, 0]
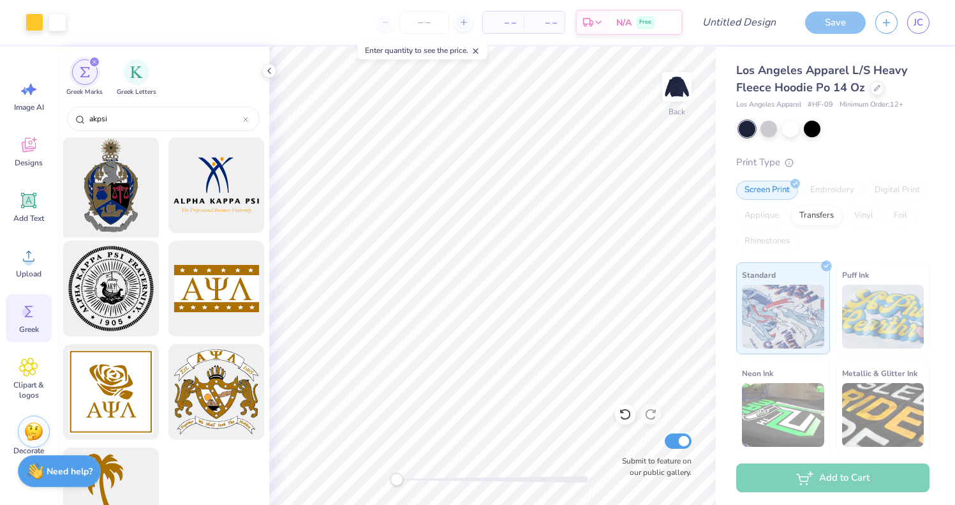
type input "akpsi"
click at [111, 193] on div at bounding box center [110, 185] width 105 height 105
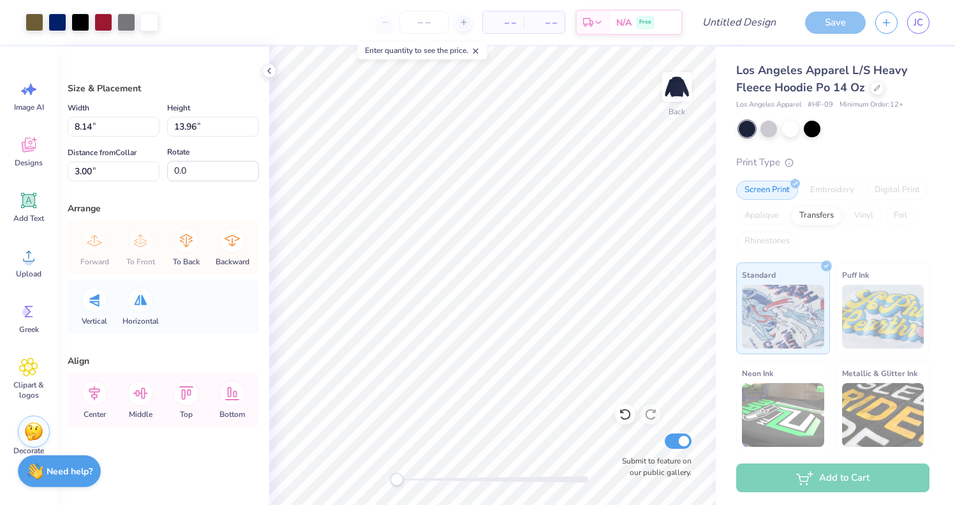
type input "2.48"
type input "4.26"
type input "12.70"
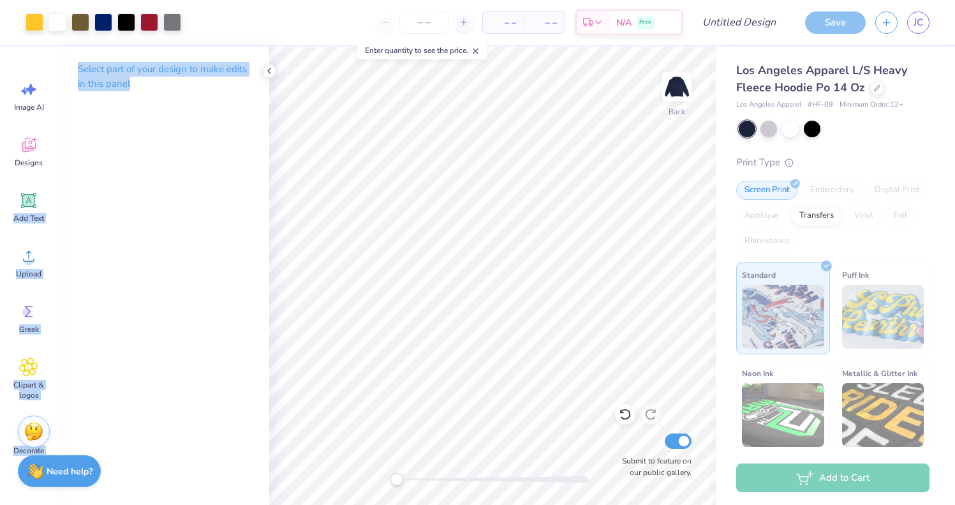
drag, startPoint x: 31, startPoint y: 195, endPoint x: 61, endPoint y: 249, distance: 61.4
click at [63, 248] on div "Art colors – – Per Item – – Total Est. Delivery N/A Free Design Title Save JC I…" at bounding box center [477, 252] width 955 height 505
click at [23, 255] on icon at bounding box center [28, 255] width 19 height 19
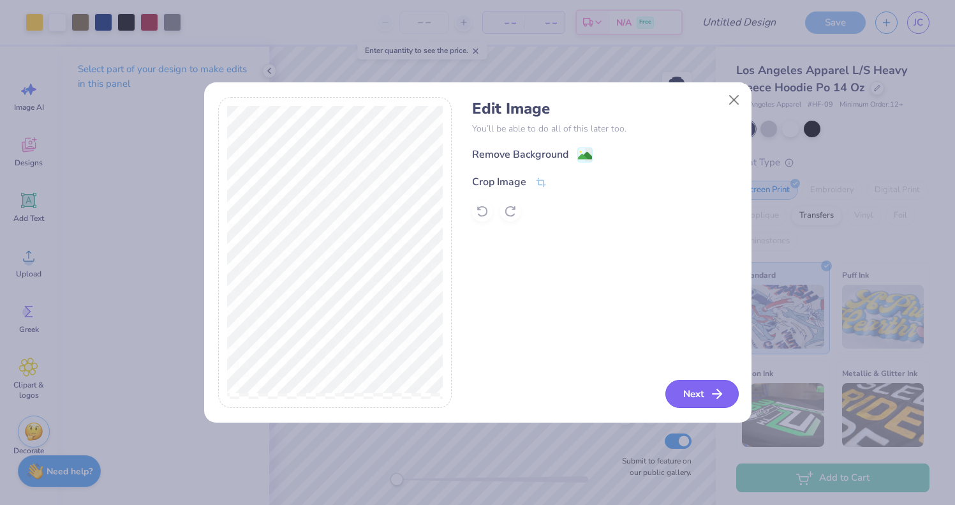
click at [705, 399] on button "Next" at bounding box center [701, 394] width 73 height 28
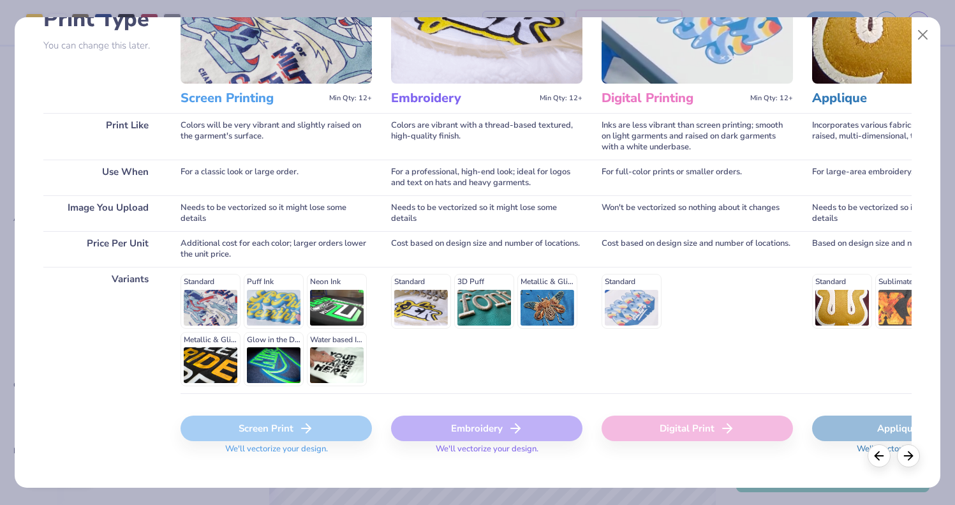
scroll to position [131, 0]
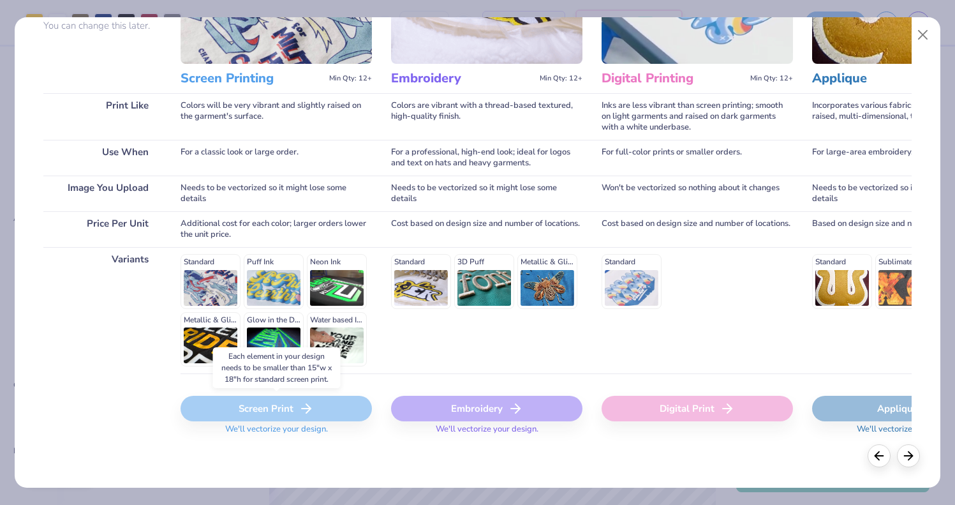
click at [330, 417] on div "Screen Print" at bounding box center [276, 409] width 191 height 26
click at [907, 459] on icon at bounding box center [908, 454] width 14 height 14
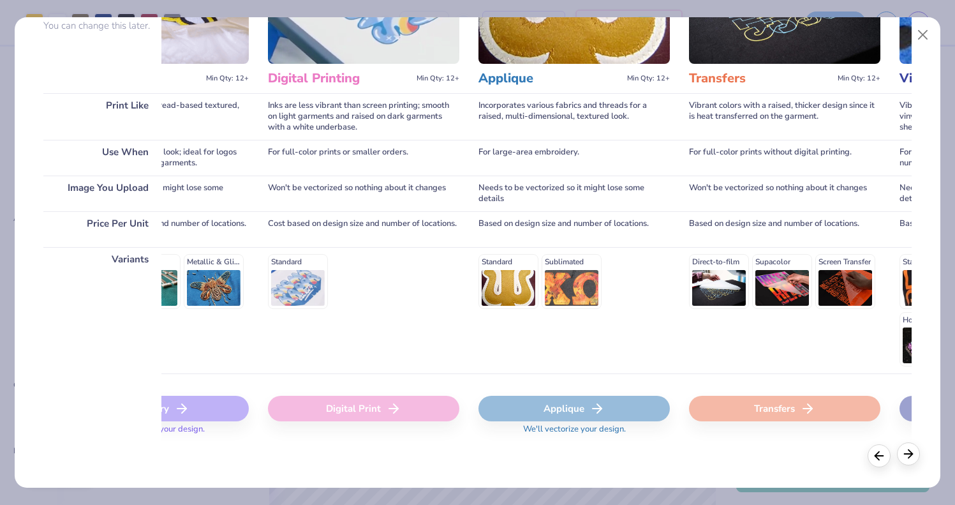
click at [907, 459] on icon at bounding box center [908, 454] width 14 height 14
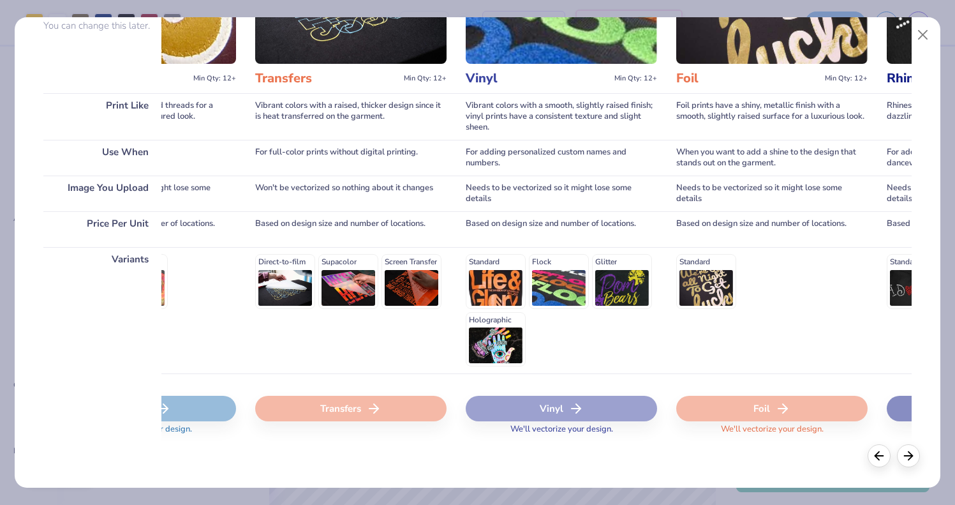
scroll to position [0, 767]
click at [724, 413] on div "Foil" at bounding box center [771, 409] width 191 height 26
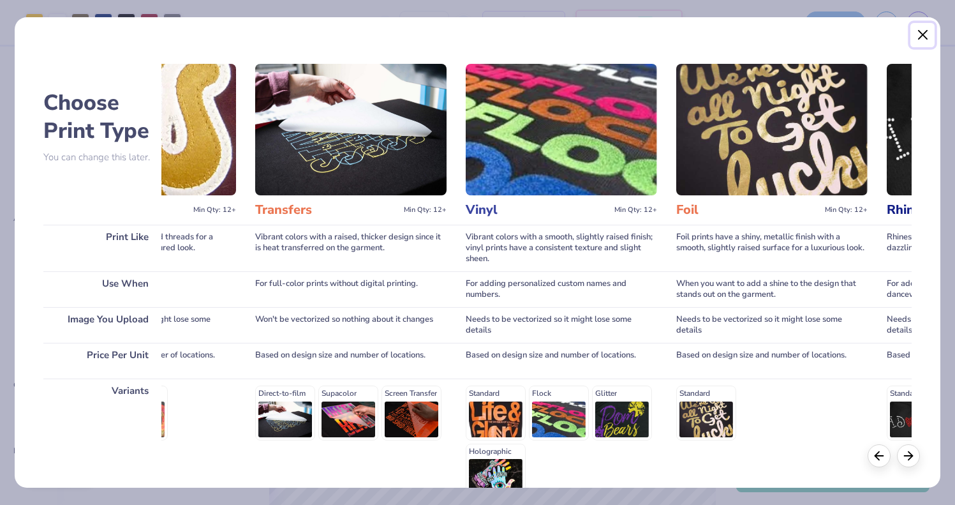
click at [923, 29] on button "Close" at bounding box center [922, 35] width 24 height 24
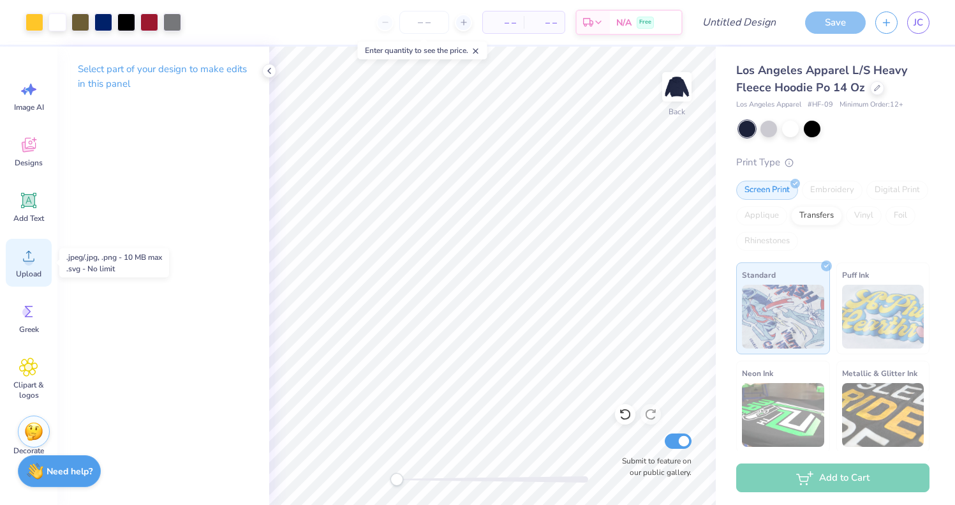
click at [30, 262] on circle at bounding box center [28, 260] width 9 height 9
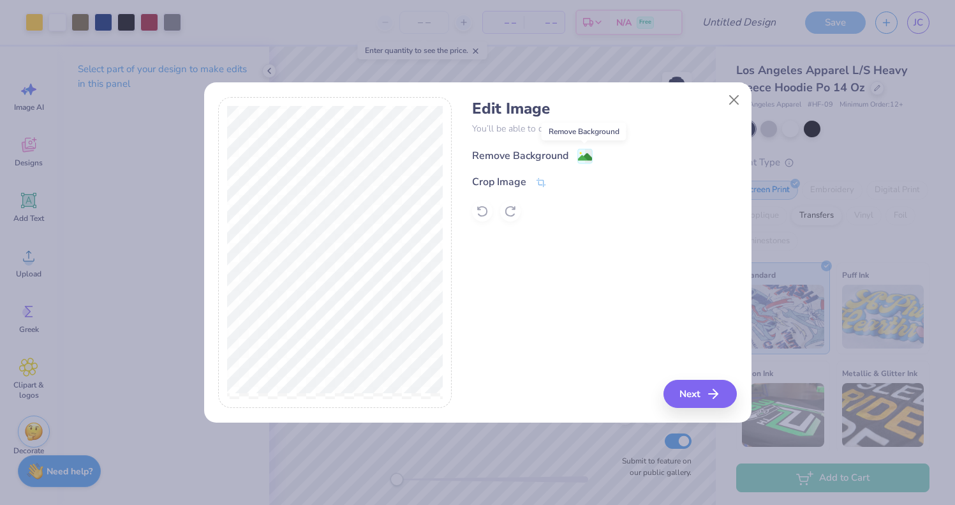
click at [581, 156] on image at bounding box center [585, 157] width 14 height 14
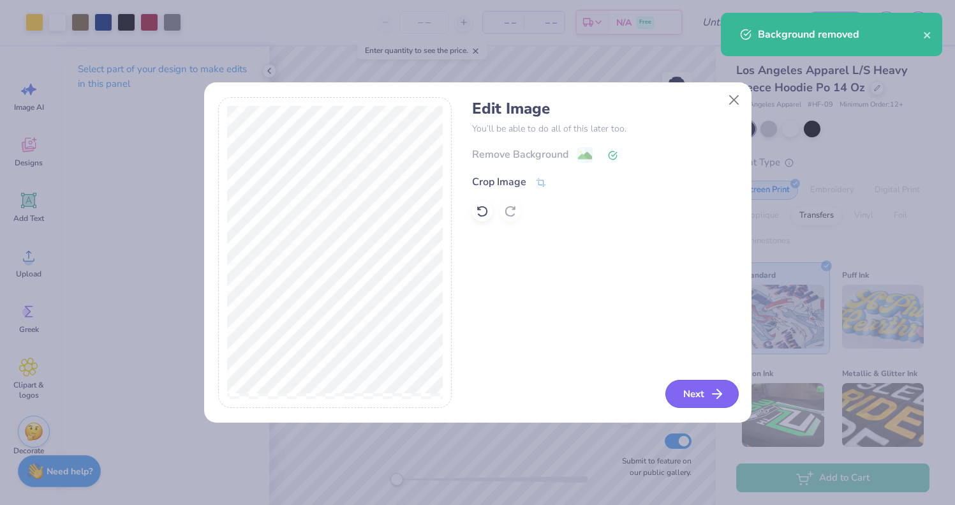
click at [688, 390] on button "Next" at bounding box center [701, 394] width 73 height 28
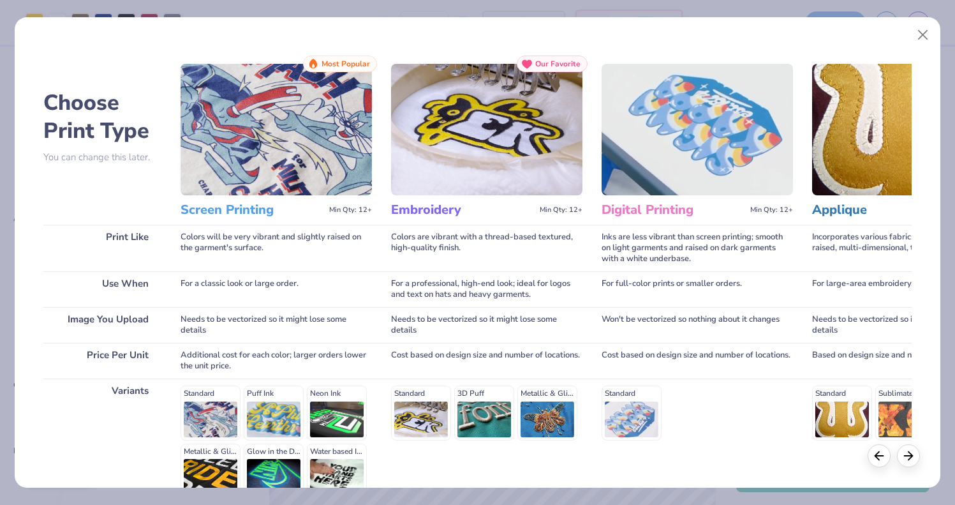
click at [500, 404] on div "Standard 3D Puff Metallic & Glitter" at bounding box center [486, 412] width 191 height 54
click at [484, 383] on div "Standard 3D Puff Metallic & Glitter" at bounding box center [486, 441] width 191 height 126
click at [543, 65] on span "Our Favorite" at bounding box center [557, 63] width 45 height 9
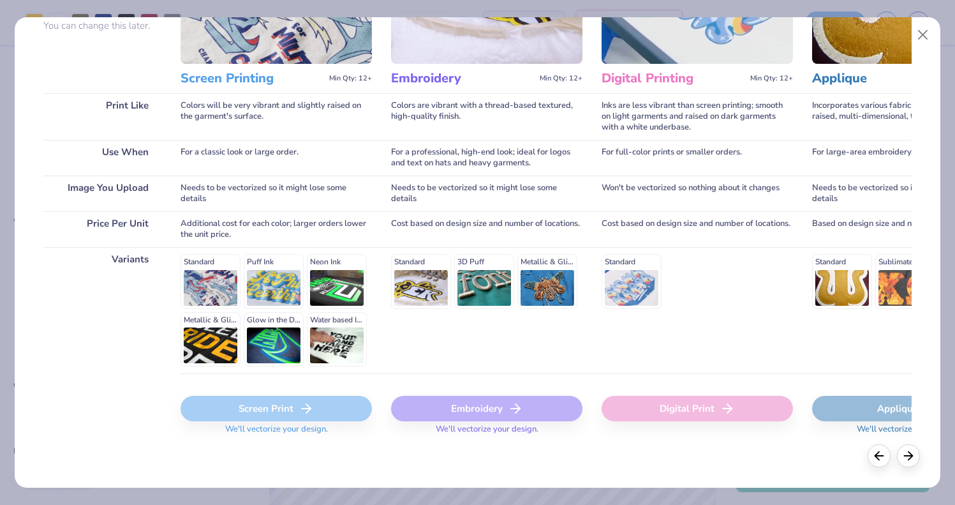
scroll to position [130, 0]
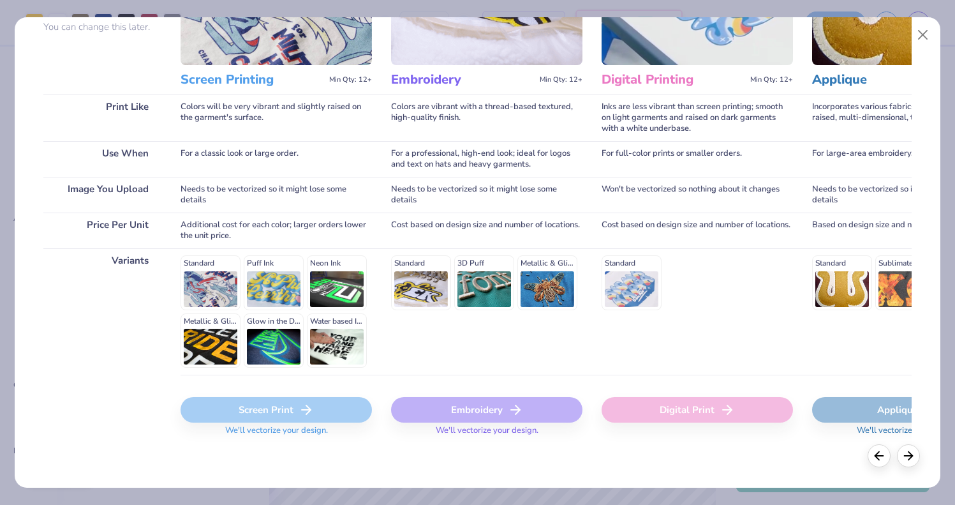
click at [491, 406] on div "Embroidery" at bounding box center [486, 410] width 191 height 26
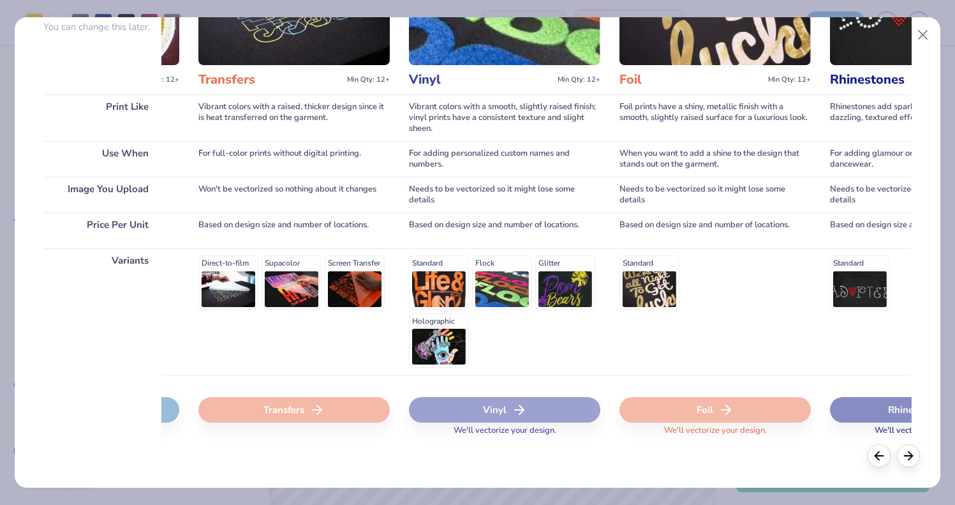
scroll to position [0, 954]
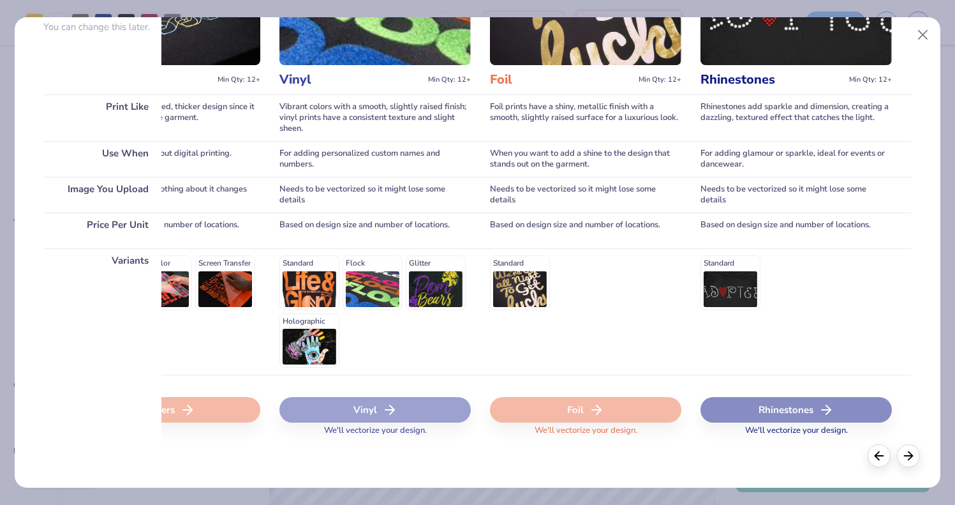
click at [746, 417] on div "Rhinestones" at bounding box center [796, 410] width 191 height 26
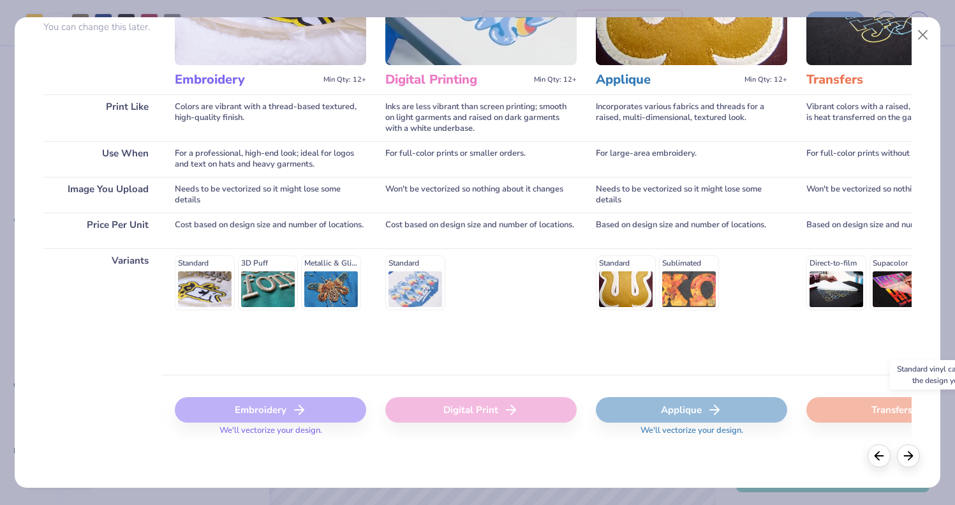
scroll to position [0, 0]
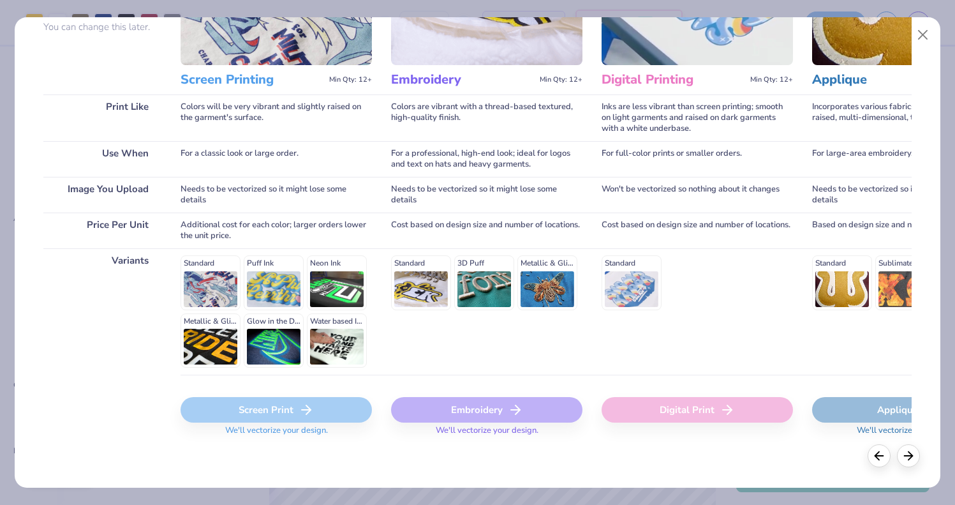
click at [260, 283] on div "Standard Puff Ink Neon Ink Metallic & Glitter Ink Glow in the Dark Ink Water ba…" at bounding box center [276, 311] width 191 height 112
click at [260, 315] on div "Standard Puff Ink Neon Ink Metallic & Glitter Ink Glow in the Dark Ink Water ba…" at bounding box center [276, 311] width 191 height 112
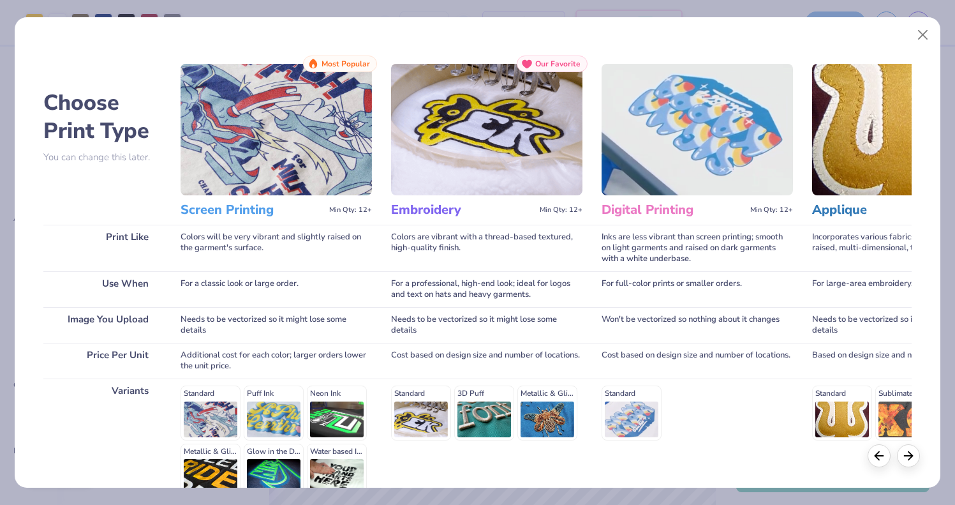
click at [559, 105] on img at bounding box center [486, 129] width 191 height 131
click at [252, 246] on div "Colors will be very vibrant and slightly raised on the garment's surface." at bounding box center [276, 248] width 191 height 47
click at [251, 290] on div "For a classic look or large order." at bounding box center [276, 289] width 191 height 36
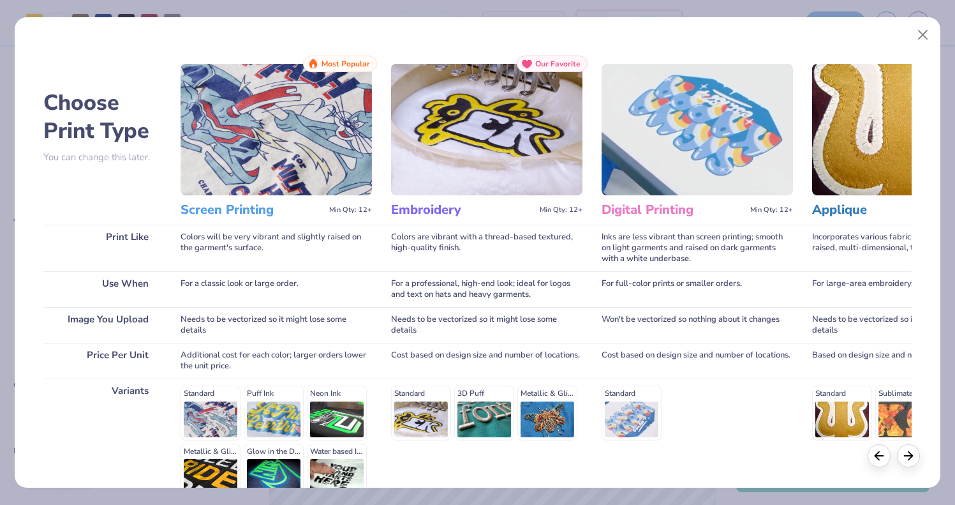
click at [249, 324] on div "Needs to be vectorized so it might lose some details" at bounding box center [276, 325] width 191 height 36
click at [249, 364] on div "Additional cost for each color; larger orders lower the unit price." at bounding box center [276, 361] width 191 height 36
click at [921, 31] on button "Close" at bounding box center [922, 35] width 24 height 24
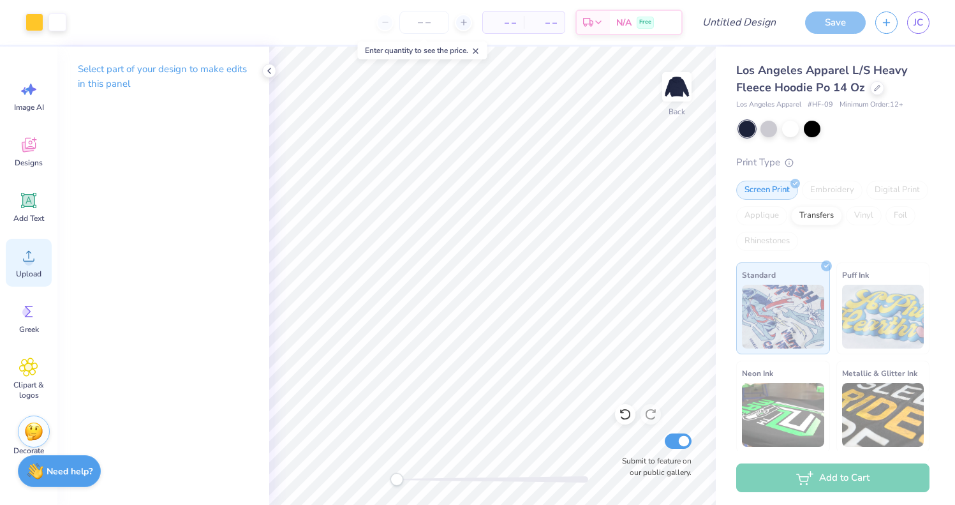
click at [32, 266] on div "Upload" at bounding box center [29, 263] width 46 height 48
click at [31, 249] on icon at bounding box center [28, 255] width 19 height 19
click at [480, 55] on icon at bounding box center [475, 51] width 9 height 9
click at [31, 254] on icon at bounding box center [28, 255] width 19 height 19
click at [31, 263] on circle at bounding box center [28, 260] width 9 height 9
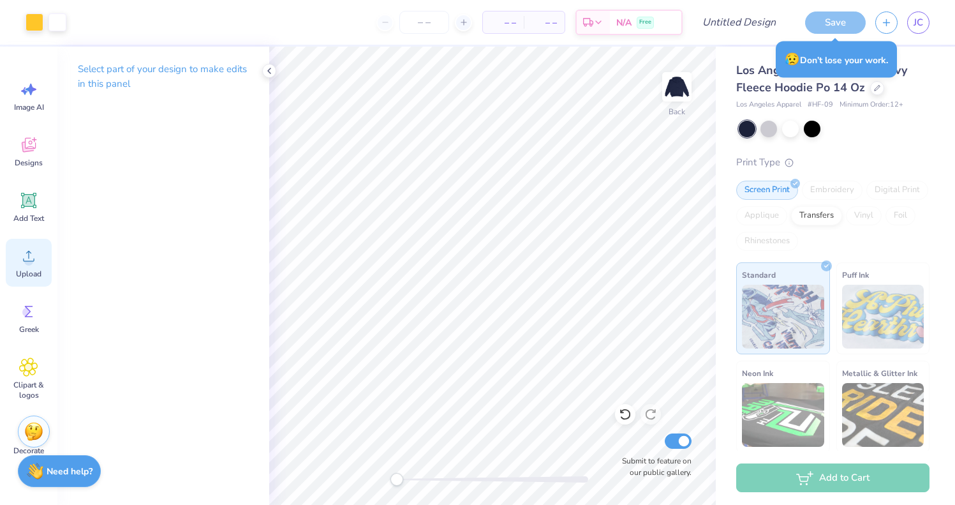
click at [22, 263] on icon at bounding box center [28, 255] width 19 height 19
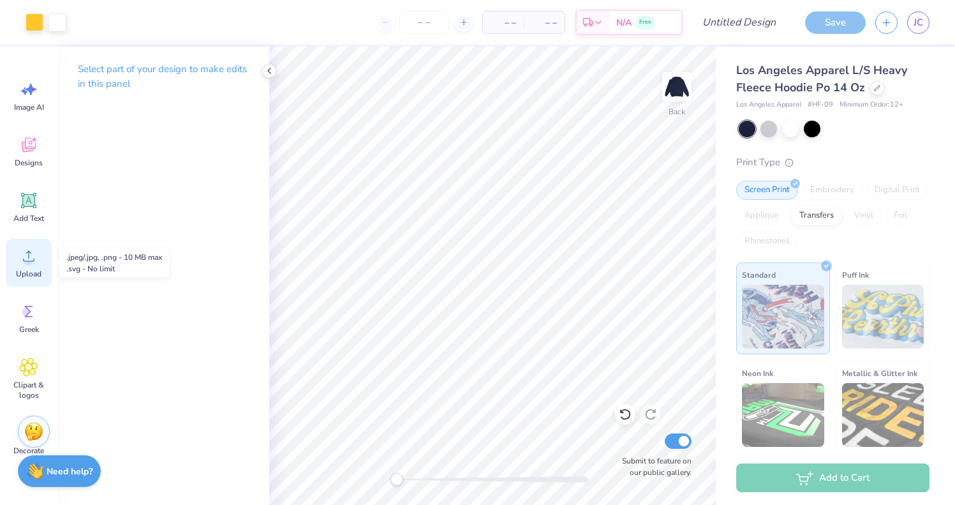
click at [33, 262] on icon at bounding box center [28, 255] width 19 height 19
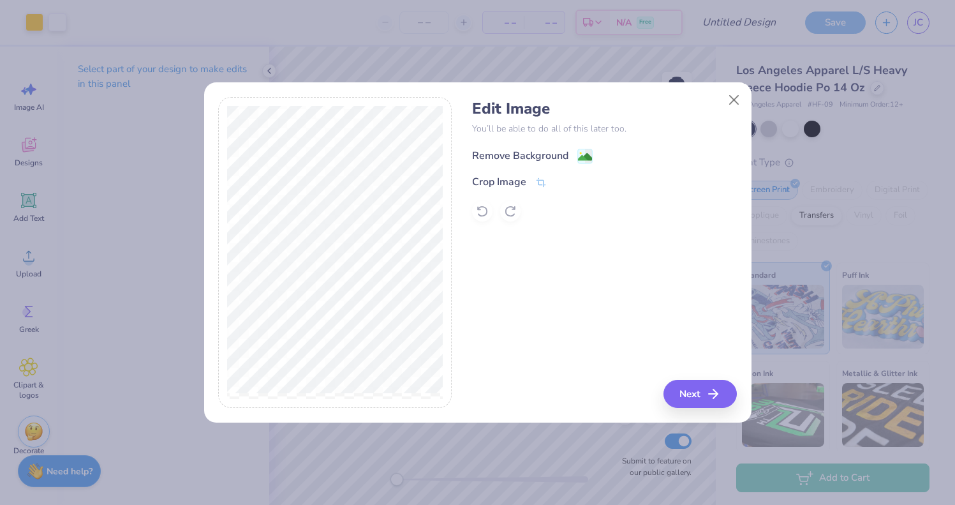
click at [581, 153] on circle at bounding box center [580, 153] width 2 height 2
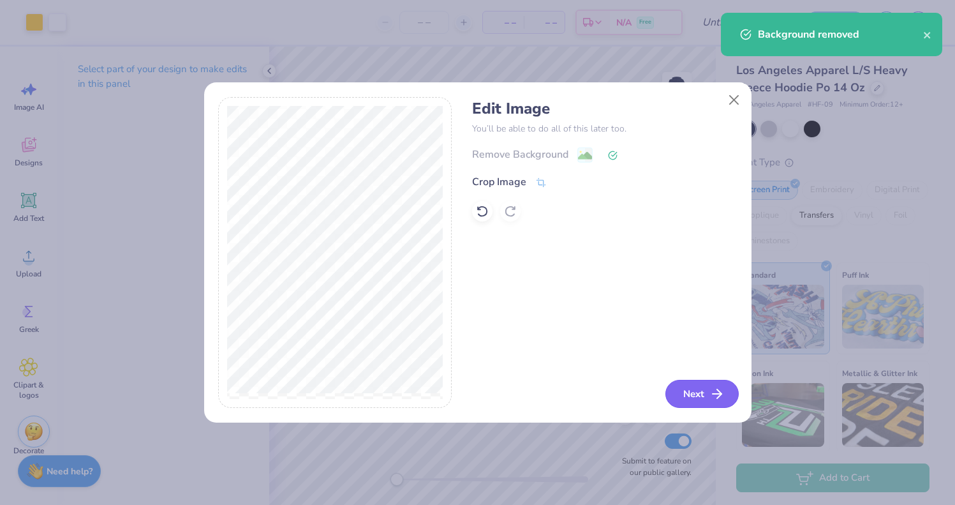
click at [678, 390] on button "Next" at bounding box center [701, 394] width 73 height 28
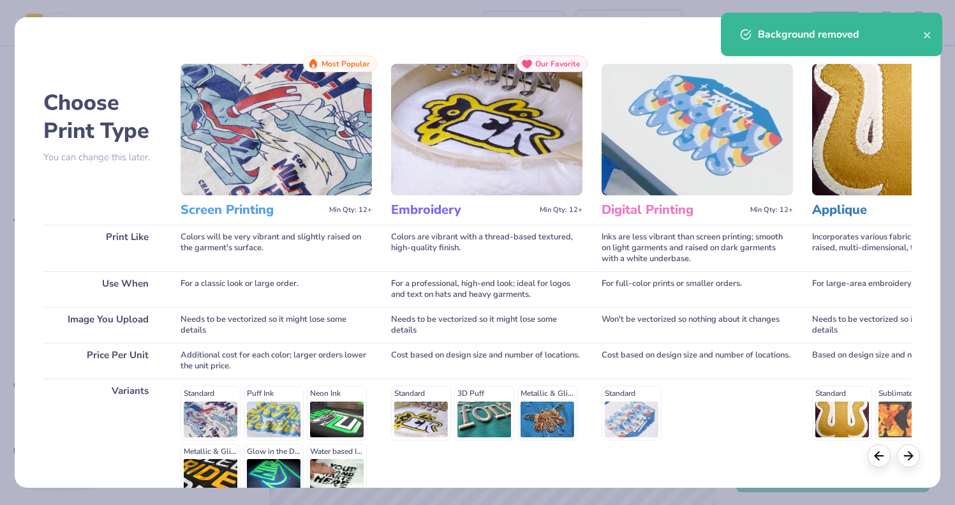
scroll to position [131, 0]
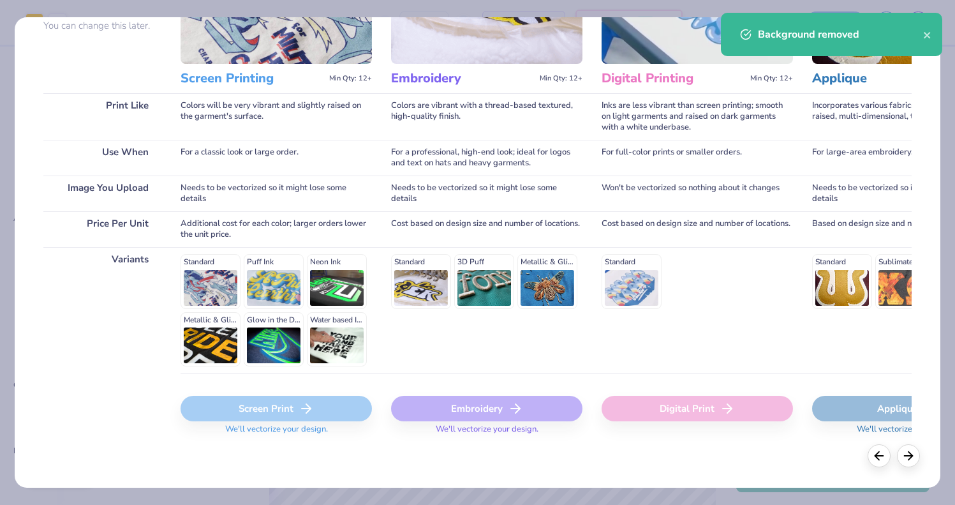
click at [507, 409] on div "Embroidery" at bounding box center [486, 409] width 191 height 26
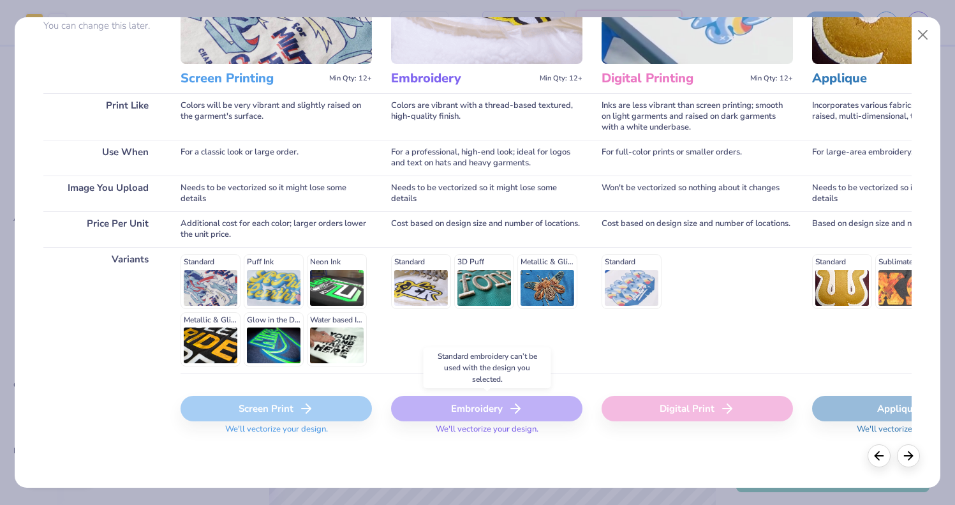
click at [507, 409] on div "Embroidery" at bounding box center [486, 409] width 191 height 26
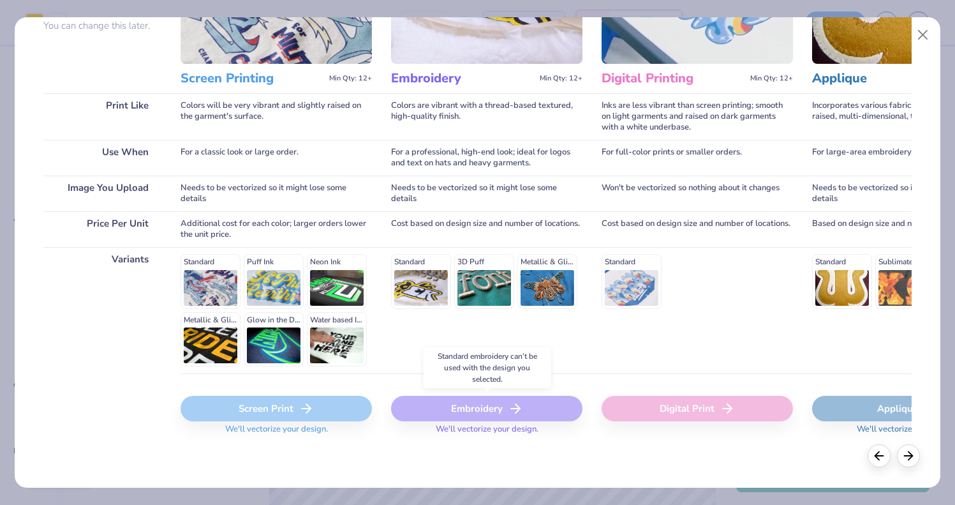
click at [507, 409] on div "Embroidery" at bounding box center [486, 409] width 191 height 26
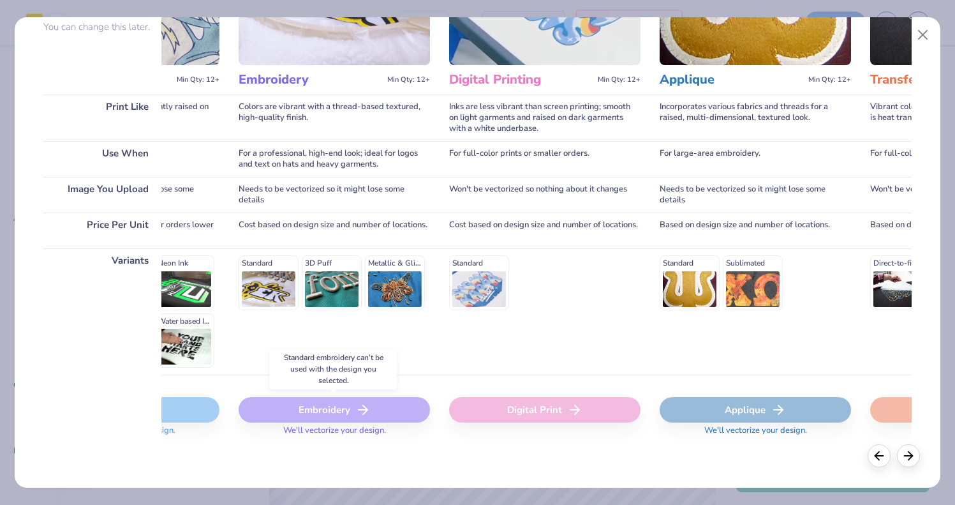
scroll to position [0, 154]
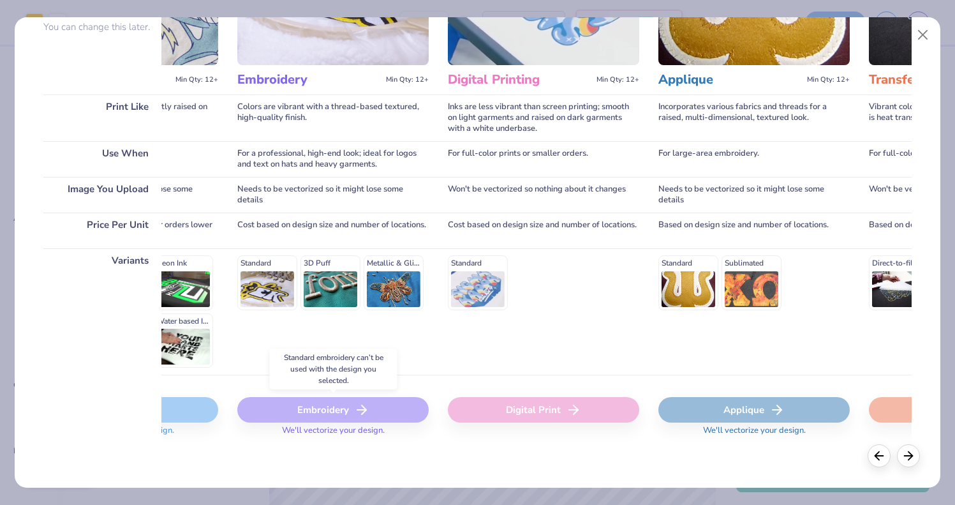
click at [352, 416] on div "Embroidery" at bounding box center [332, 410] width 191 height 26
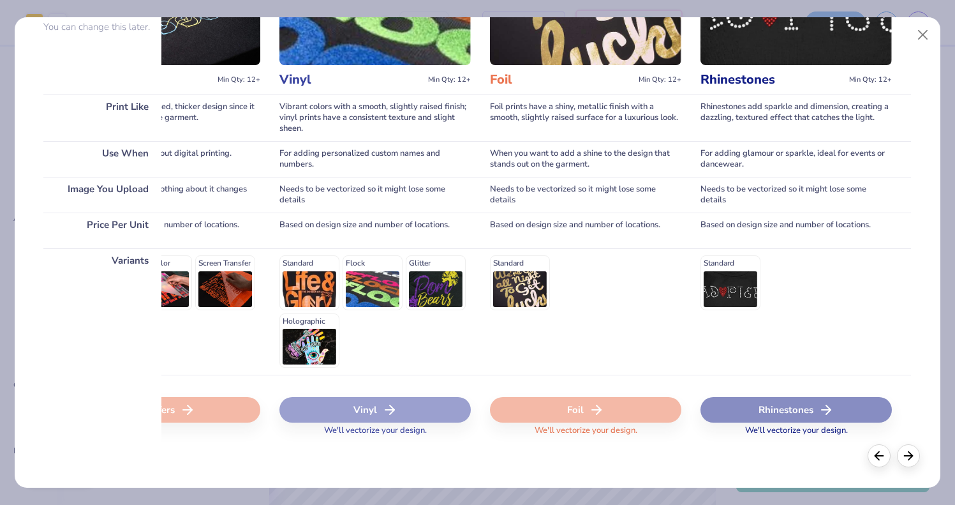
scroll to position [0, 0]
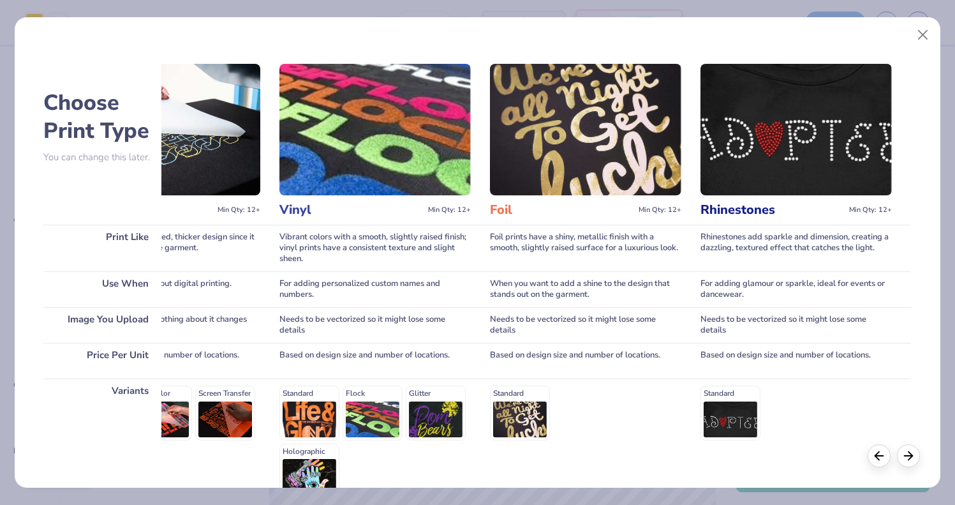
click at [625, 94] on img at bounding box center [585, 129] width 191 height 131
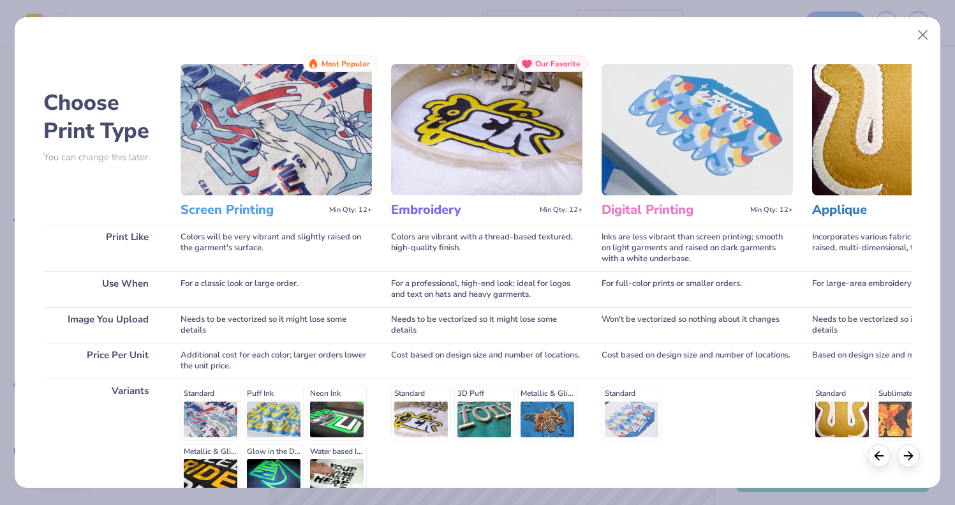
click at [315, 213] on h3 "Screen Printing" at bounding box center [253, 210] width 144 height 17
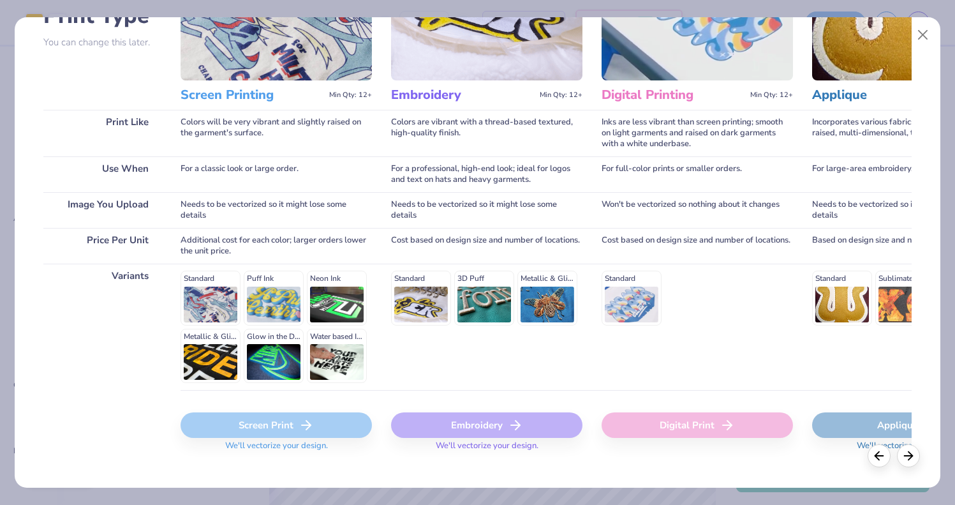
scroll to position [131, 0]
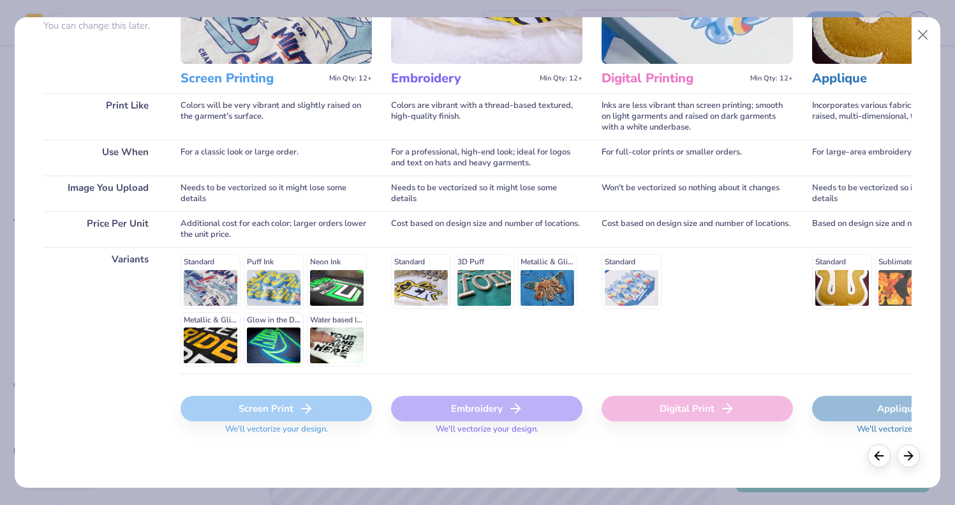
click at [311, 403] on icon at bounding box center [306, 408] width 15 height 15
click at [929, 39] on button "Close" at bounding box center [922, 35] width 24 height 24
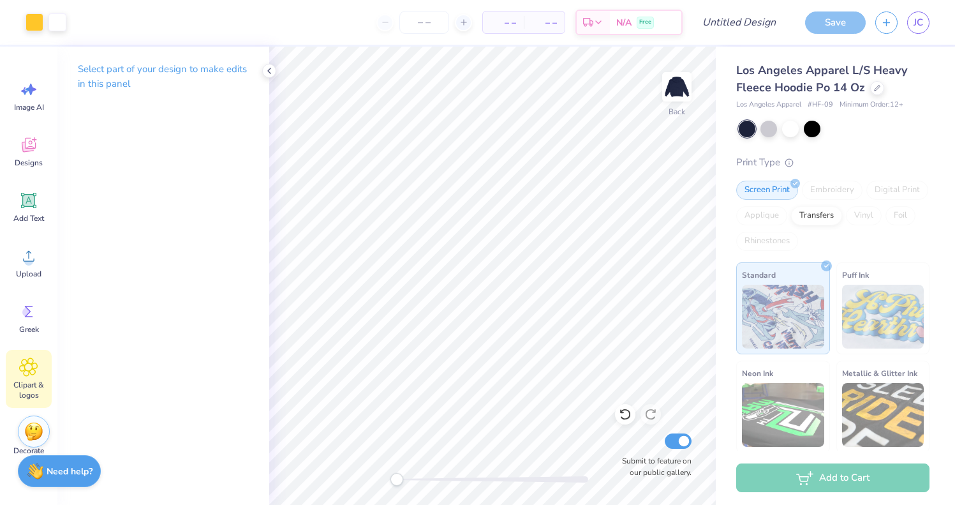
click at [27, 372] on icon at bounding box center [28, 366] width 19 height 19
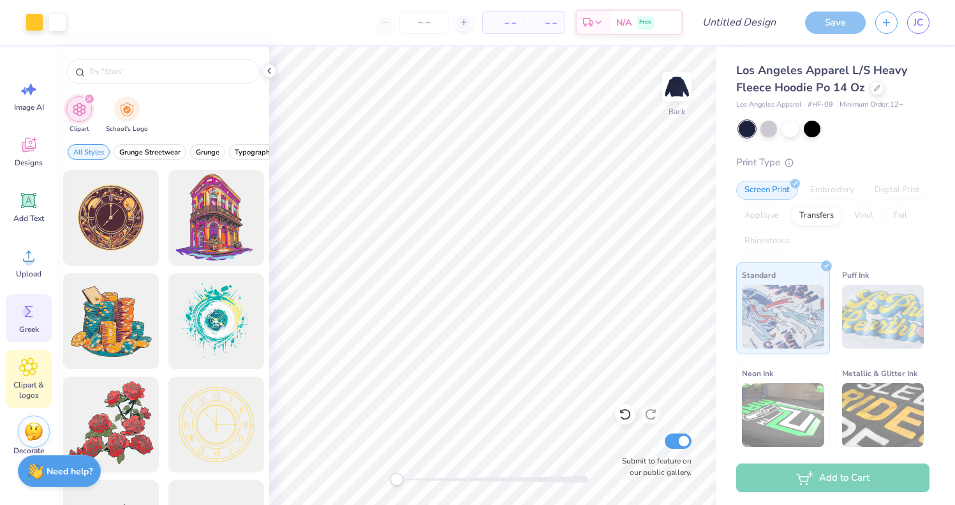
click at [29, 310] on icon at bounding box center [29, 311] width 8 height 11
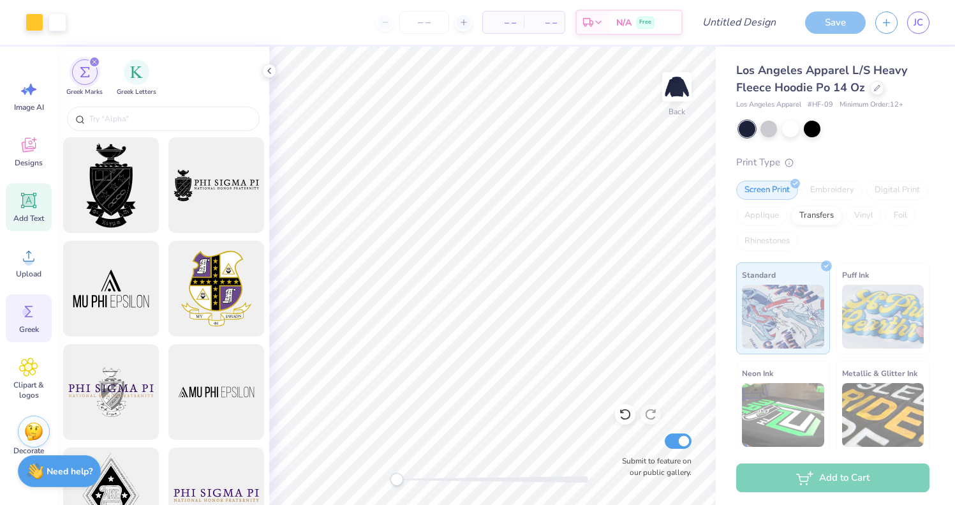
click at [34, 199] on icon at bounding box center [28, 200] width 15 height 15
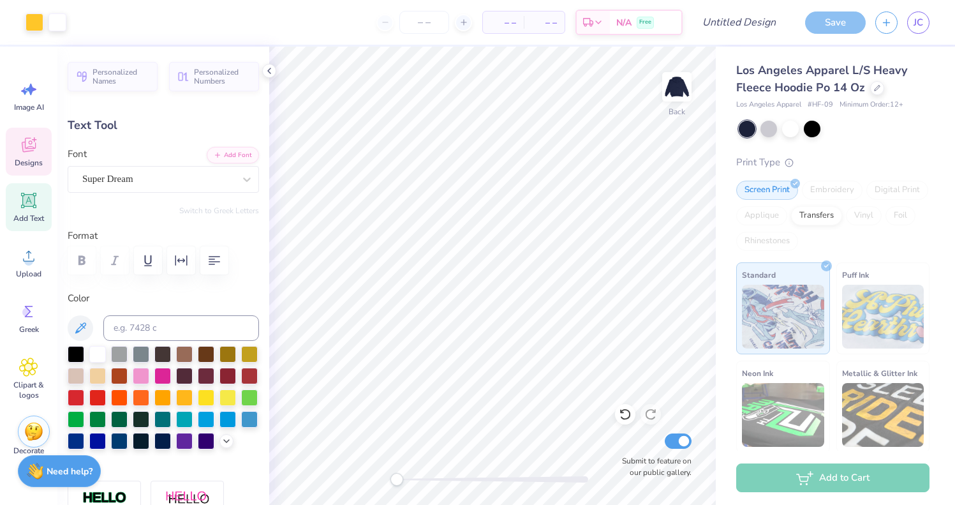
click at [27, 174] on div "Designs" at bounding box center [29, 152] width 46 height 48
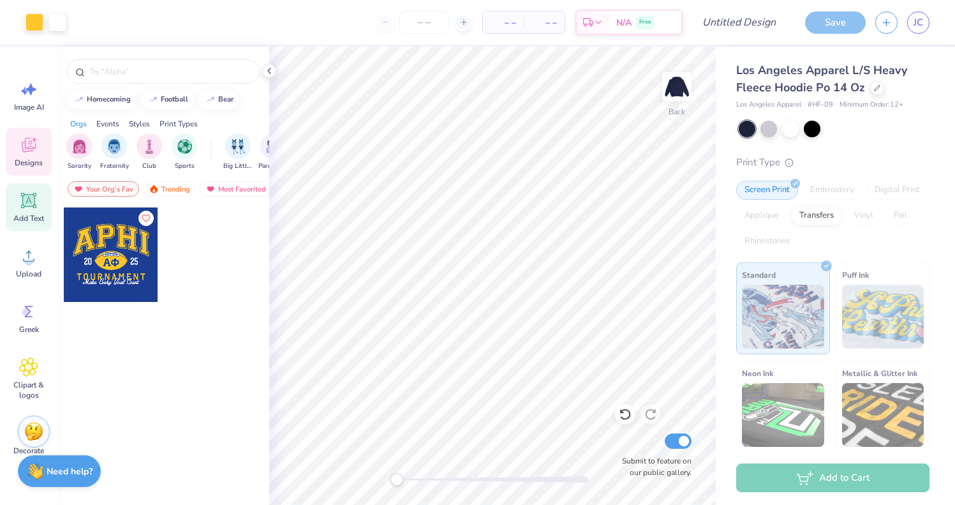
click at [29, 203] on icon at bounding box center [29, 201] width 12 height 12
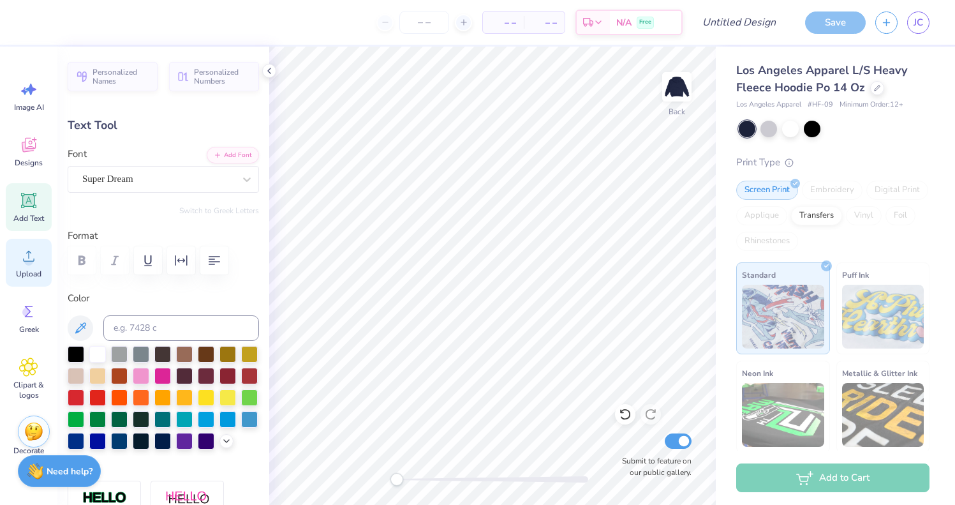
click at [27, 246] on icon at bounding box center [28, 255] width 19 height 19
click at [37, 158] on span "Designs" at bounding box center [29, 163] width 28 height 10
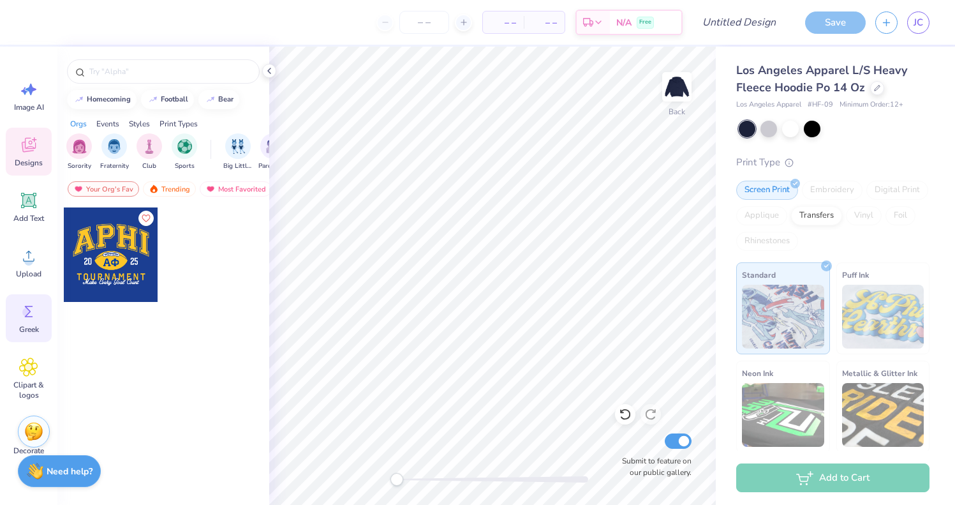
click at [26, 306] on icon at bounding box center [29, 311] width 8 height 11
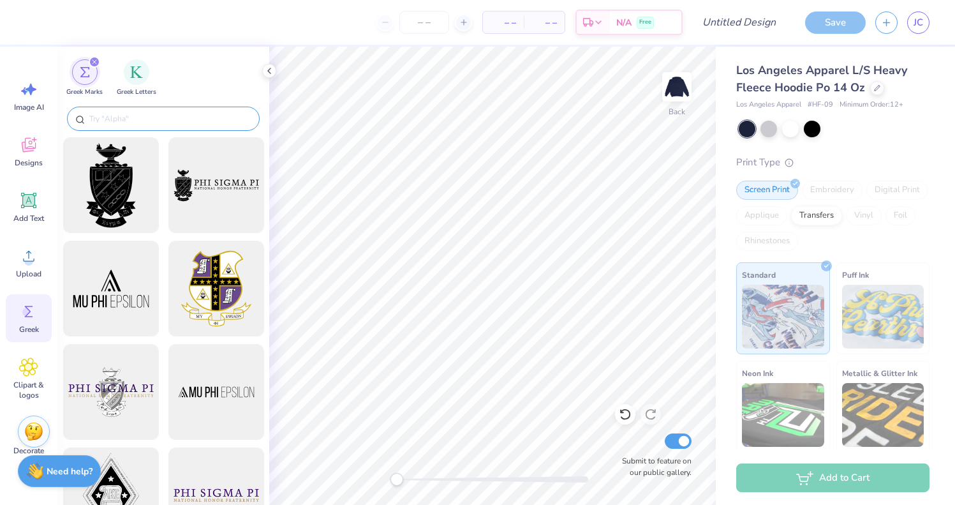
click at [156, 128] on div at bounding box center [163, 119] width 193 height 24
click at [156, 122] on input "text" at bounding box center [169, 118] width 163 height 13
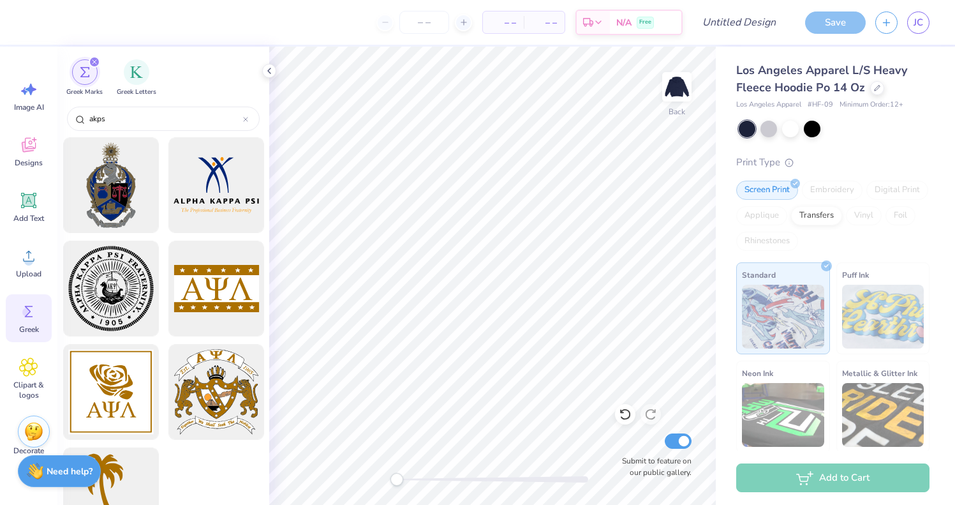
type input "akps"
click at [117, 299] on div at bounding box center [110, 288] width 105 height 105
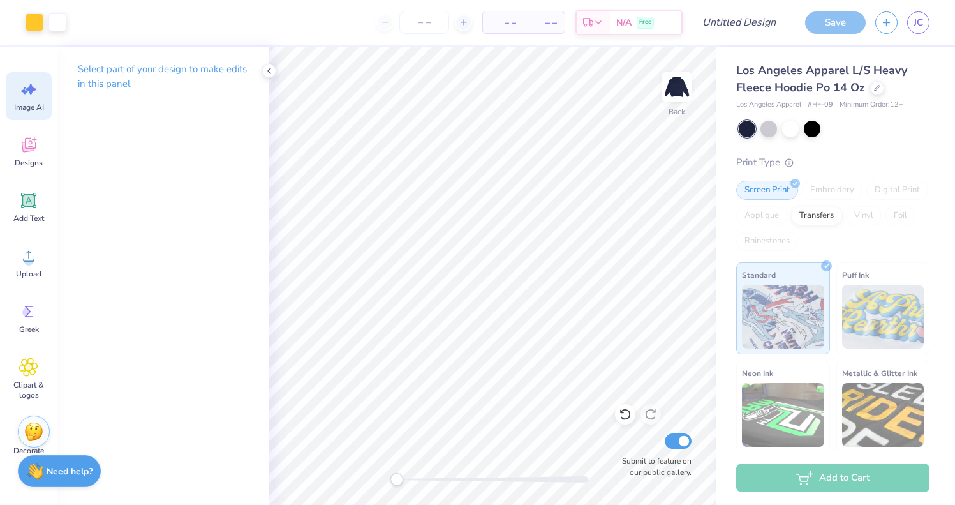
click at [29, 89] on icon at bounding box center [31, 89] width 11 height 11
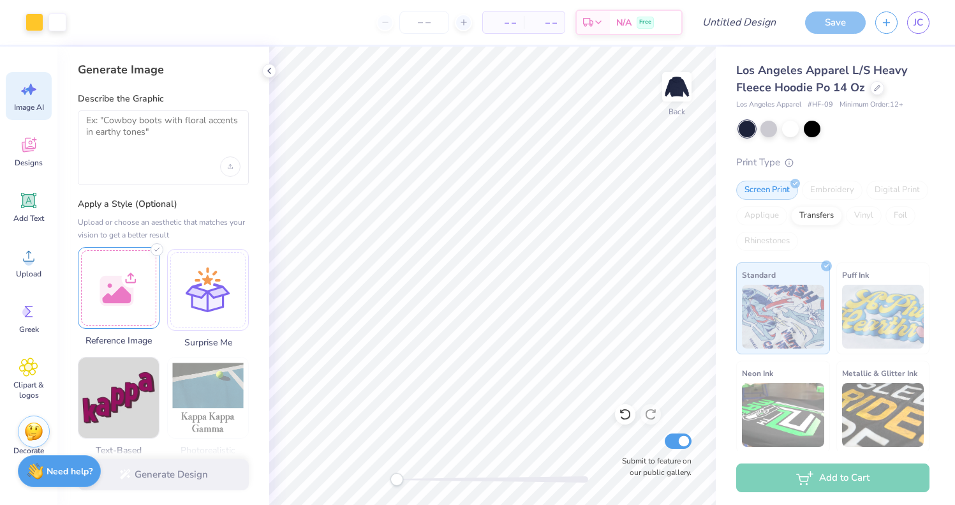
click at [124, 292] on div at bounding box center [119, 288] width 82 height 82
click at [158, 168] on div at bounding box center [163, 166] width 154 height 20
click at [154, 138] on textarea at bounding box center [163, 131] width 154 height 32
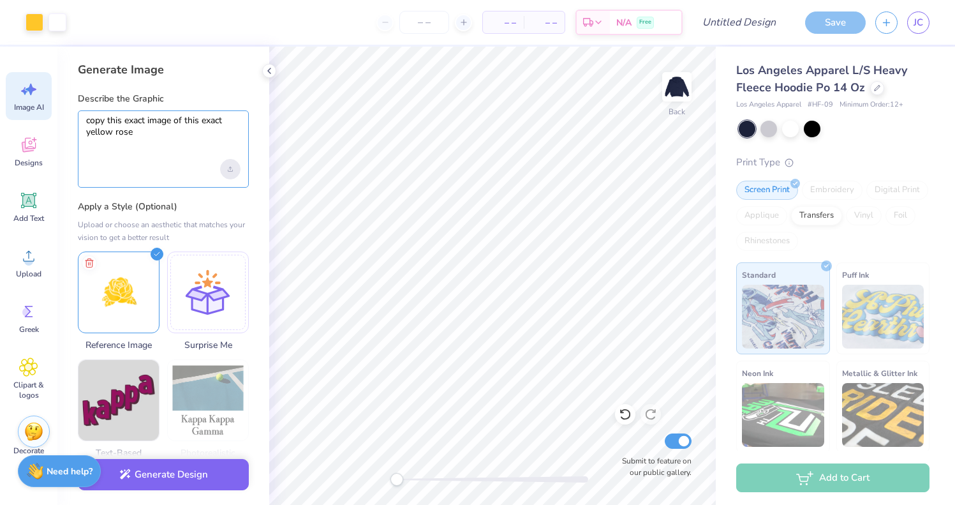
type textarea "copy this exact image of this exact yellow rose"
click at [230, 172] on div "Upload image" at bounding box center [230, 169] width 20 height 20
click at [193, 464] on button "Generate Design" at bounding box center [163, 471] width 171 height 31
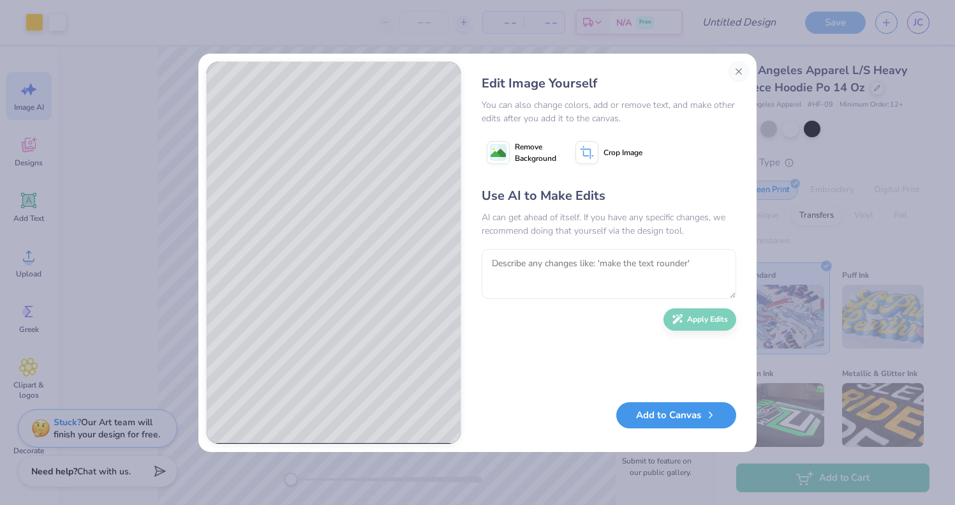
click at [656, 414] on button "Add to Canvas" at bounding box center [676, 415] width 120 height 26
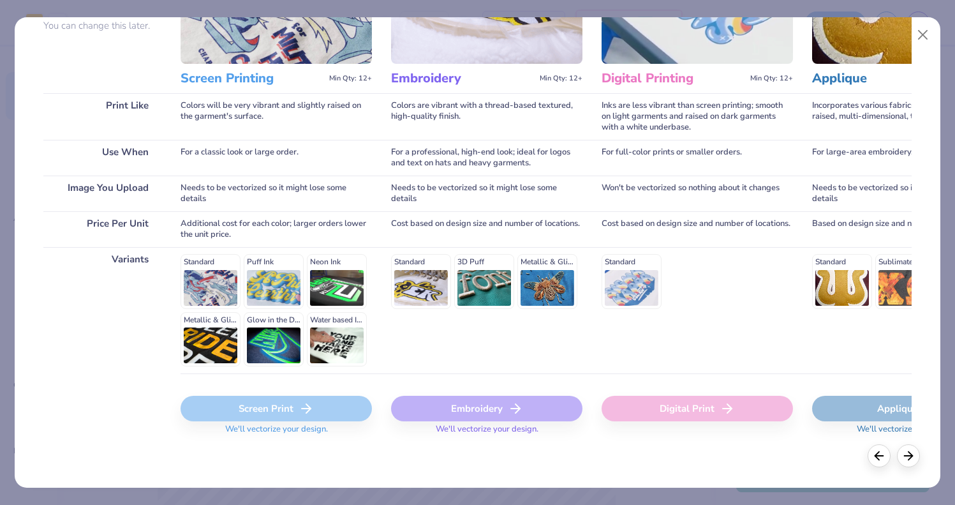
click at [497, 411] on div "Embroidery" at bounding box center [486, 409] width 191 height 26
click at [923, 34] on button "Close" at bounding box center [922, 35] width 24 height 24
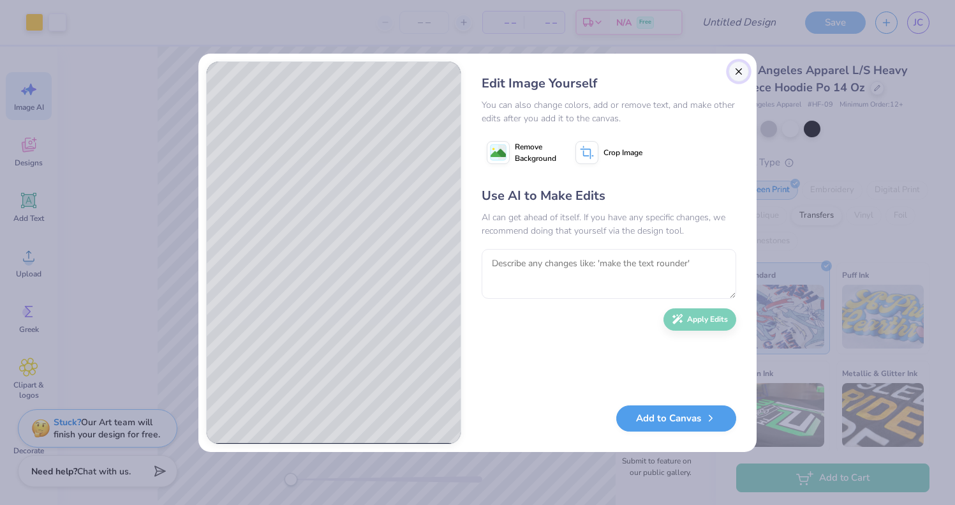
click at [730, 76] on button "Close" at bounding box center [739, 71] width 20 height 20
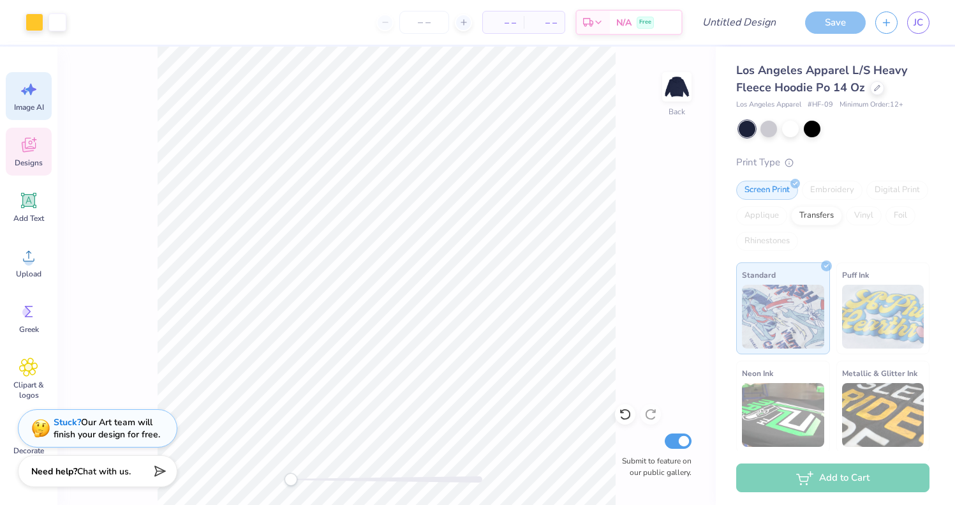
click at [29, 149] on icon at bounding box center [28, 147] width 12 height 10
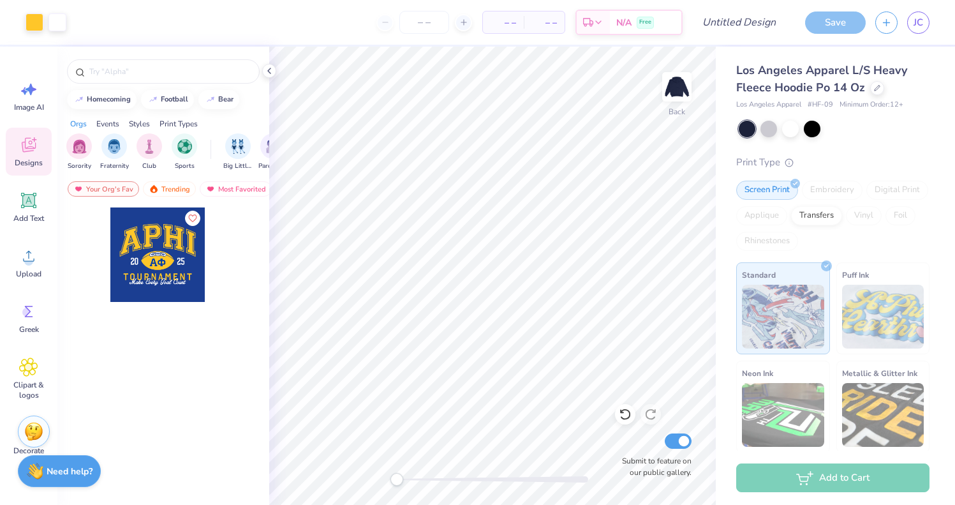
scroll to position [0, 0]
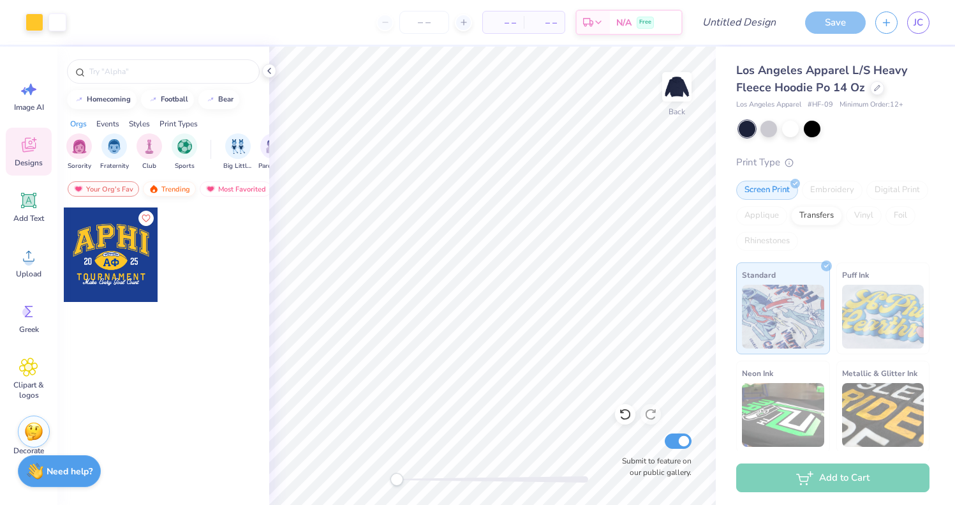
click at [194, 189] on div "Trending" at bounding box center [169, 188] width 53 height 15
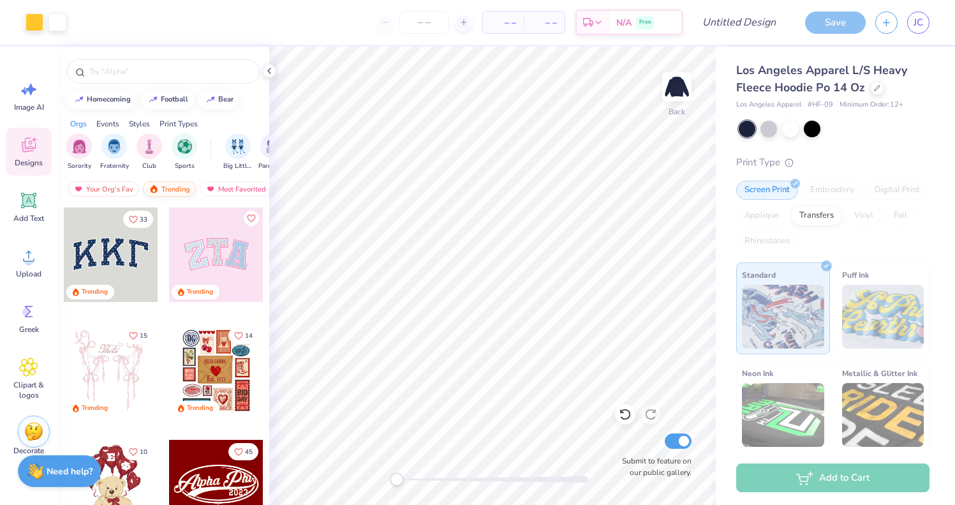
click at [170, 189] on div "Trending" at bounding box center [169, 188] width 53 height 15
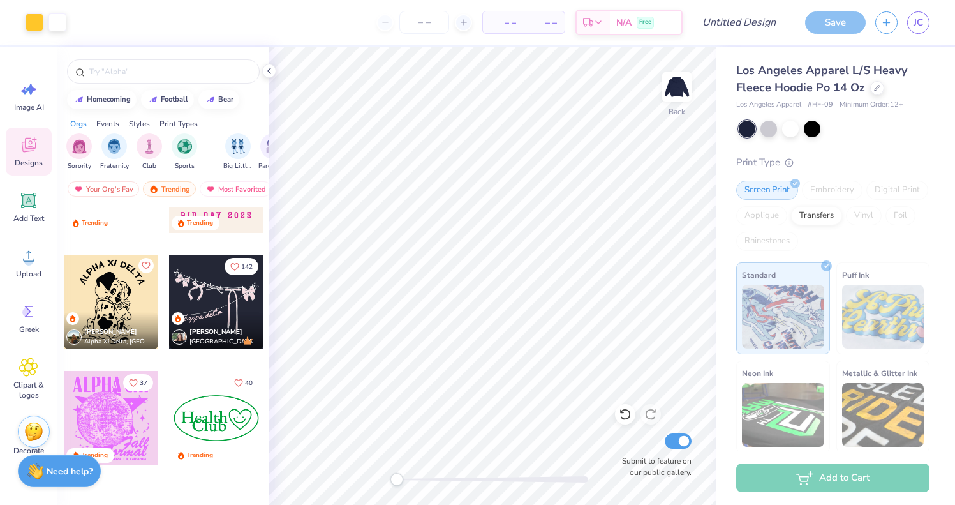
scroll to position [2902, 0]
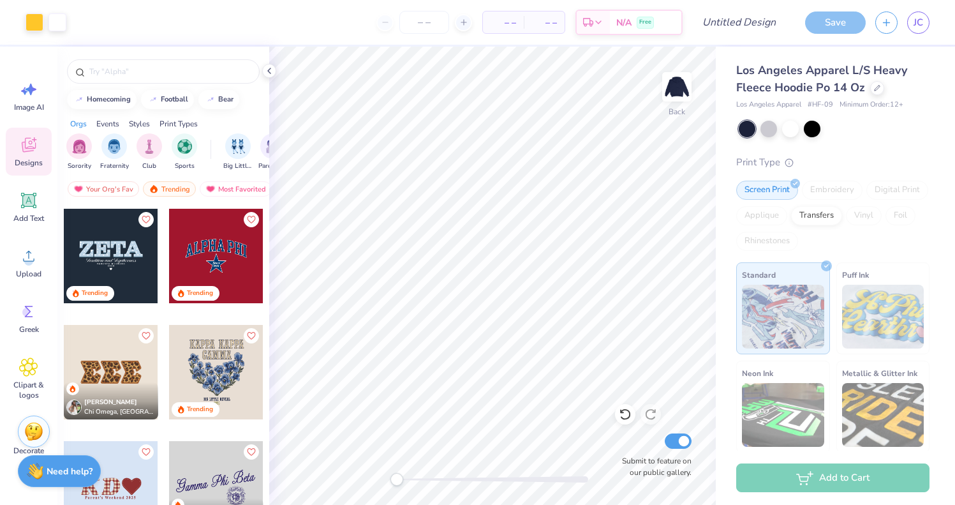
click at [107, 124] on div "Events" at bounding box center [107, 123] width 23 height 11
click at [136, 121] on div "Styles" at bounding box center [139, 123] width 21 height 11
click at [109, 124] on div "Events" at bounding box center [107, 123] width 23 height 11
click at [133, 124] on div "Styles" at bounding box center [139, 123] width 21 height 11
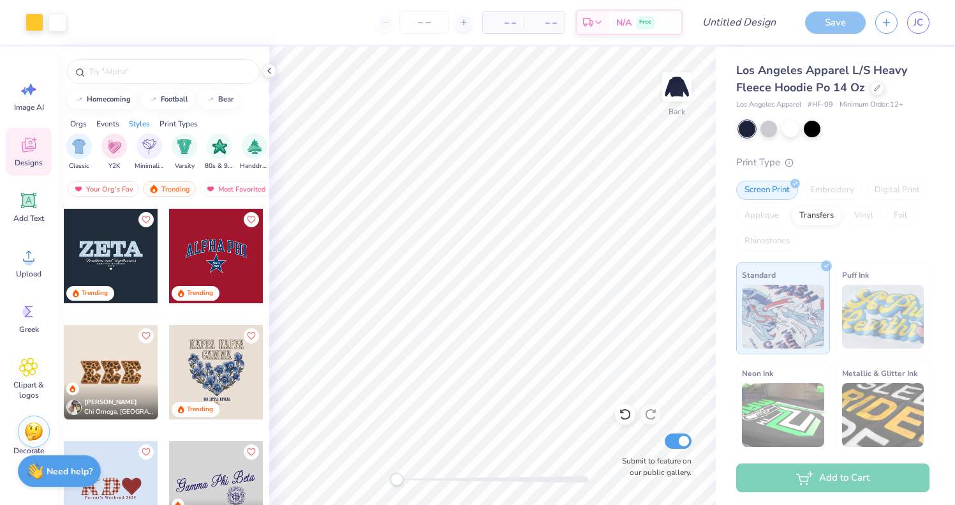
click at [96, 116] on div "Orgs Events Styles Print Types" at bounding box center [163, 121] width 212 height 18
click at [87, 122] on div "Orgs Events Styles Print Types" at bounding box center [163, 121] width 212 height 18
click at [80, 122] on div "Orgs" at bounding box center [78, 123] width 17 height 11
click at [104, 121] on div "Events" at bounding box center [107, 123] width 23 height 11
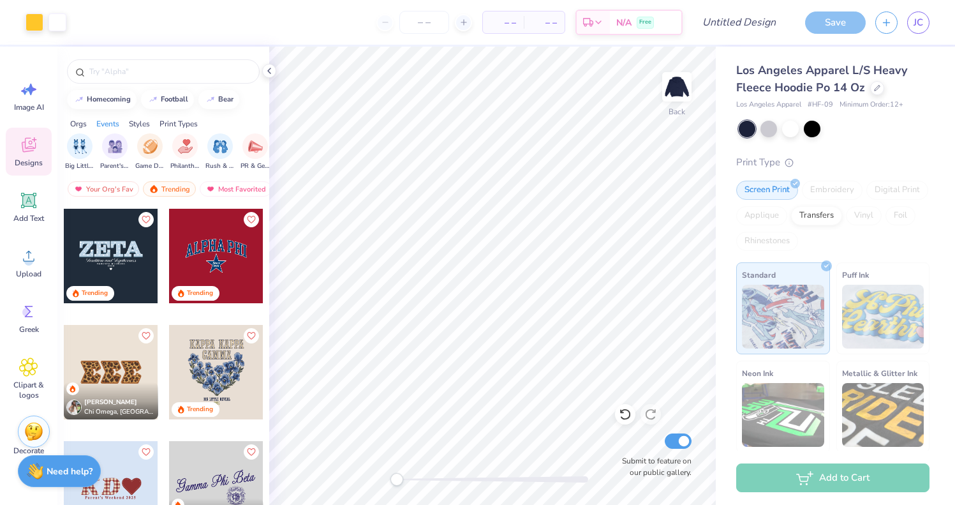
scroll to position [0, 159]
click at [85, 124] on div "Orgs" at bounding box center [78, 123] width 17 height 11
click at [184, 138] on img "filter for Sports" at bounding box center [184, 145] width 15 height 15
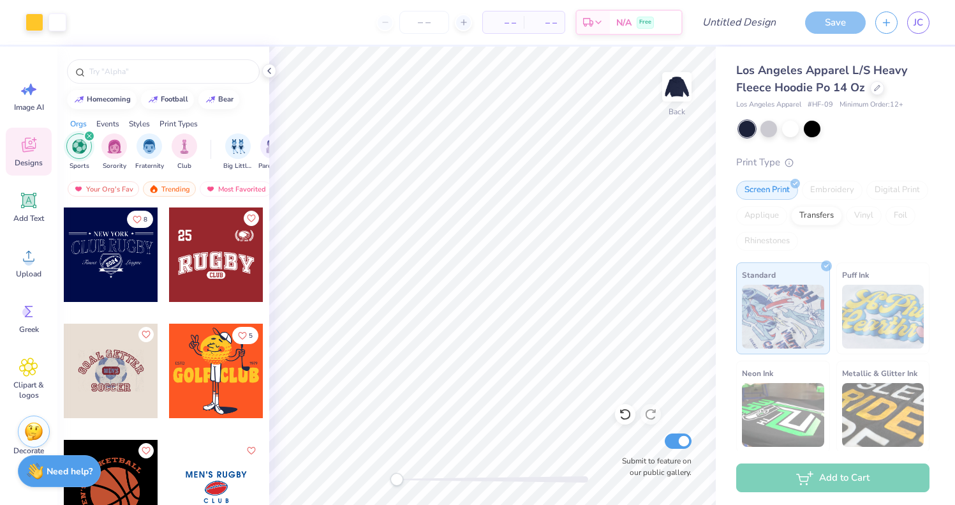
click at [114, 119] on div "Events" at bounding box center [107, 123] width 23 height 11
click at [129, 124] on div "Orgs Events Styles Print Types" at bounding box center [163, 121] width 212 height 18
click at [133, 124] on div "Styles" at bounding box center [139, 123] width 21 height 11
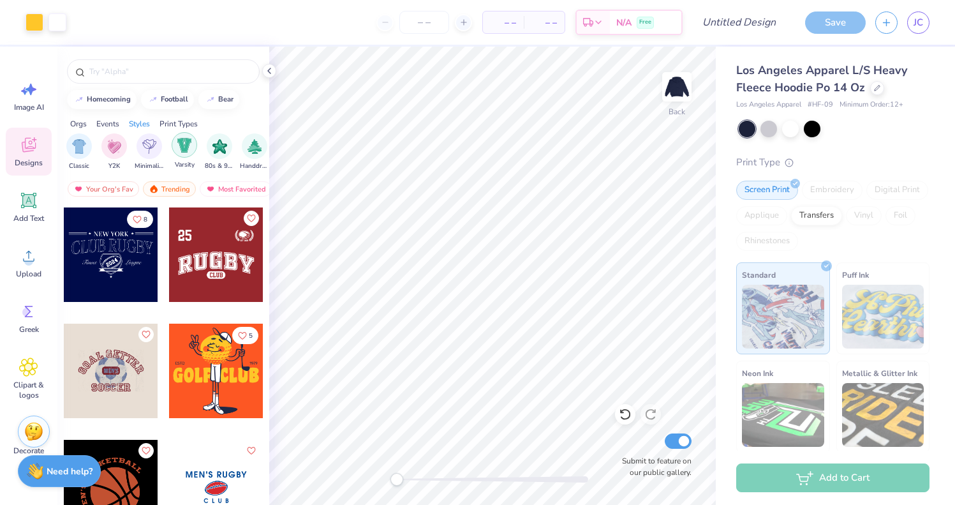
click at [188, 140] on img "filter for Varsity" at bounding box center [184, 145] width 15 height 15
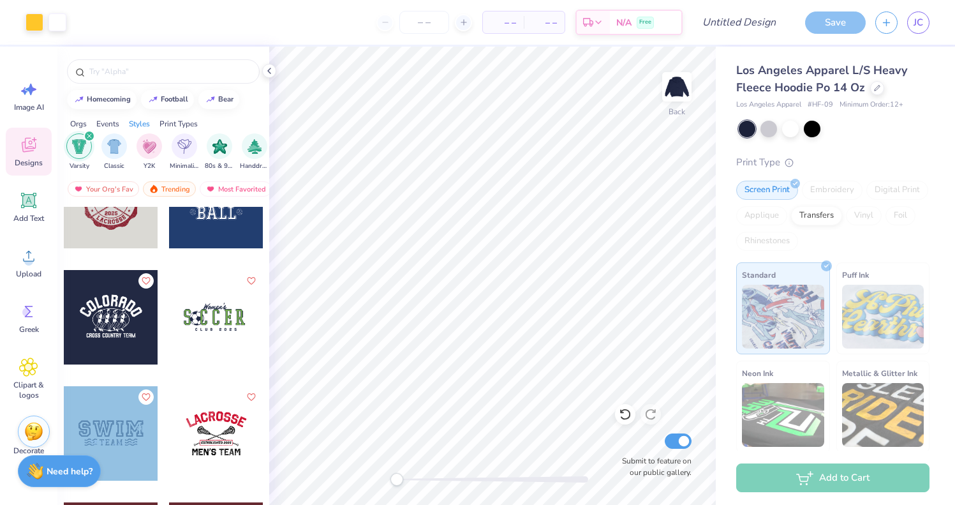
scroll to position [2177, 0]
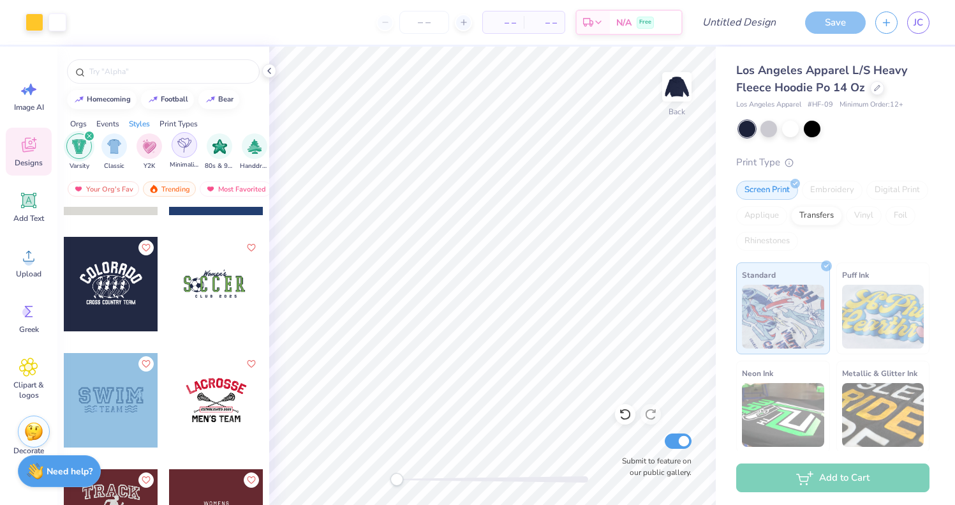
click at [188, 152] on div "filter for Minimalist" at bounding box center [185, 145] width 26 height 26
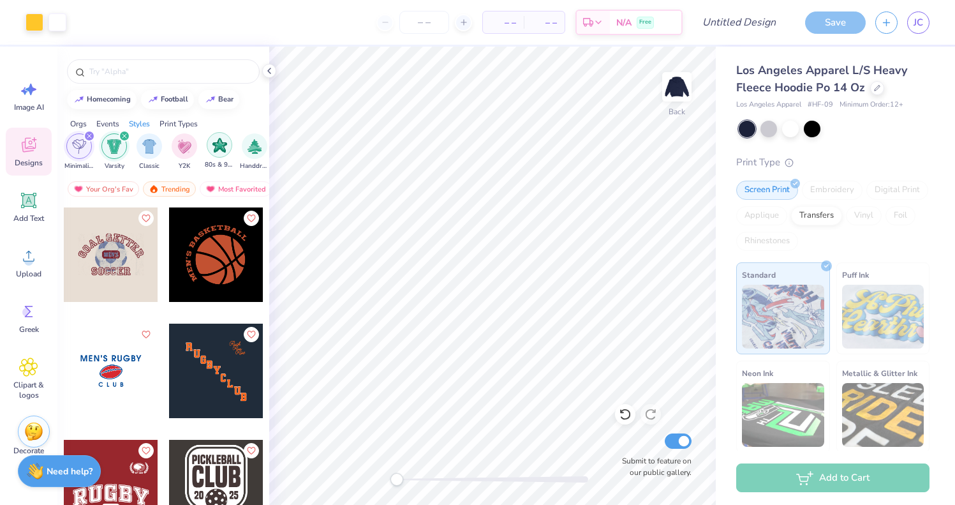
click at [217, 150] on img "filter for 80s & 90s" at bounding box center [219, 145] width 15 height 15
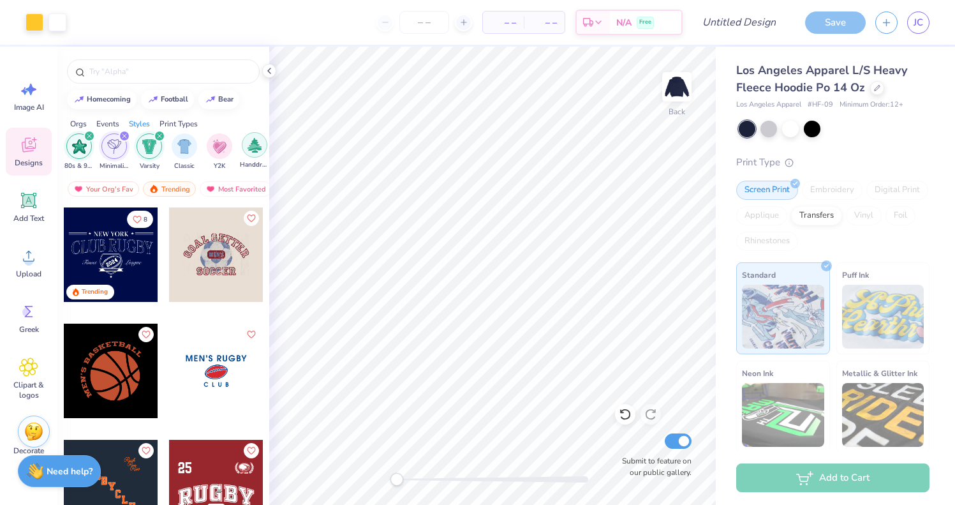
click at [254, 142] on img "filter for Handdrawn" at bounding box center [255, 145] width 14 height 15
click at [160, 139] on div "filter for Minimalist" at bounding box center [159, 135] width 11 height 11
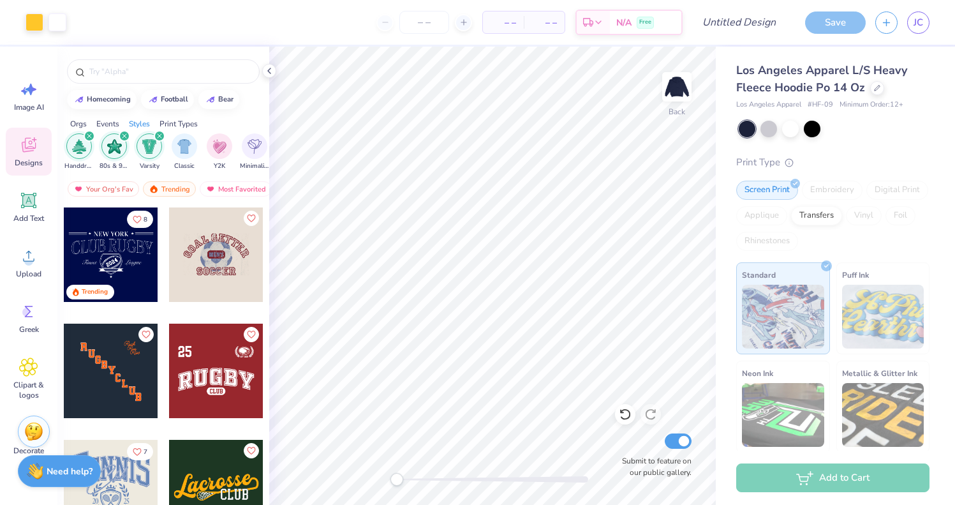
click at [88, 136] on icon "filter for Handdrawn" at bounding box center [89, 136] width 4 height 4
click at [88, 136] on icon "filter for 80s & 90s" at bounding box center [89, 136] width 4 height 4
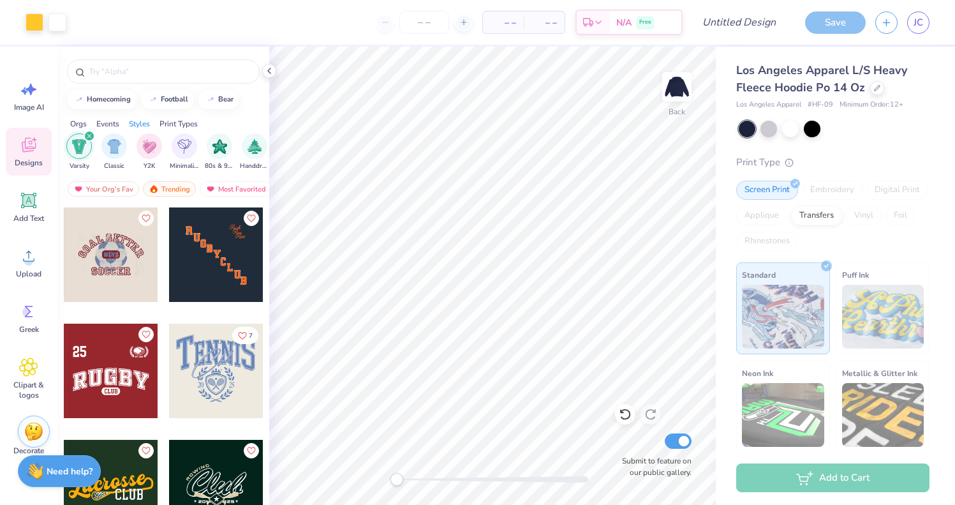
click at [88, 136] on icon "filter for Varsity" at bounding box center [89, 136] width 4 height 4
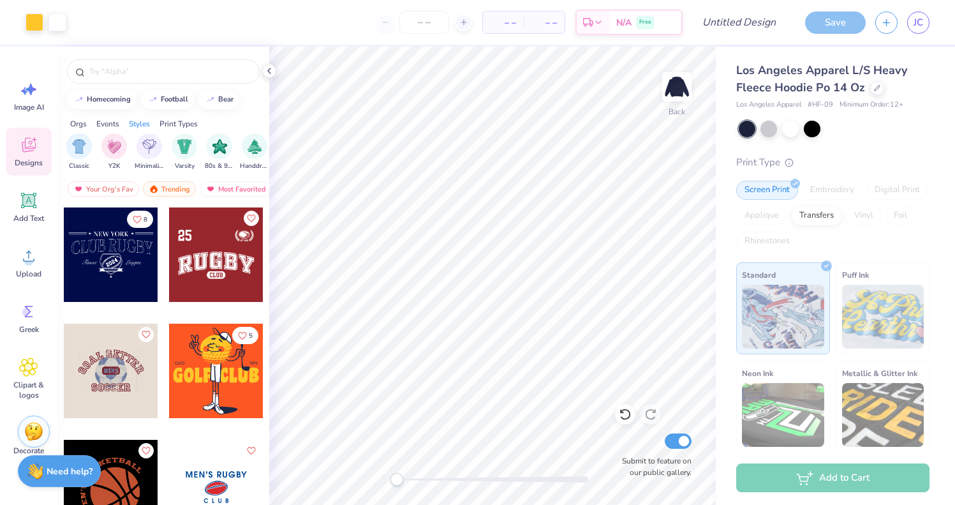
click at [88, 136] on div "Classic" at bounding box center [79, 152] width 26 height 38
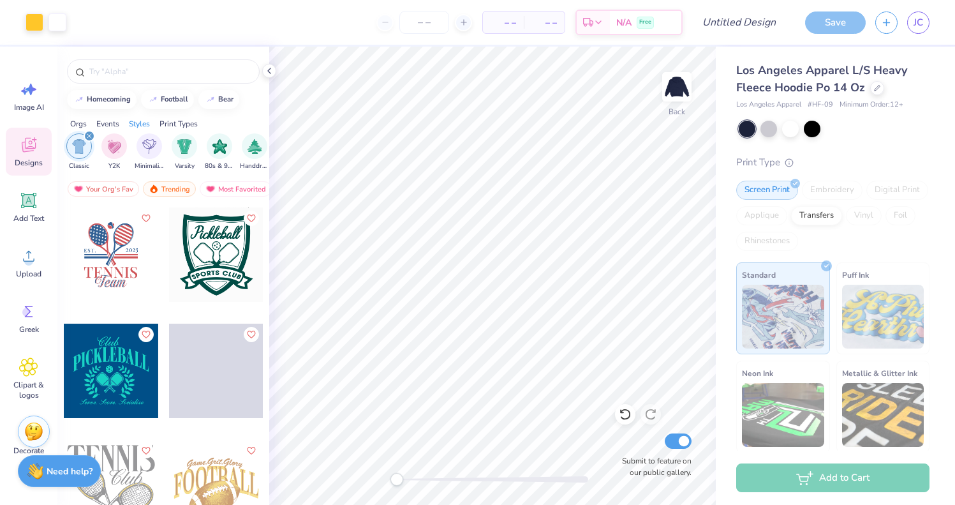
click at [88, 136] on icon "filter for Classic" at bounding box center [89, 136] width 4 height 4
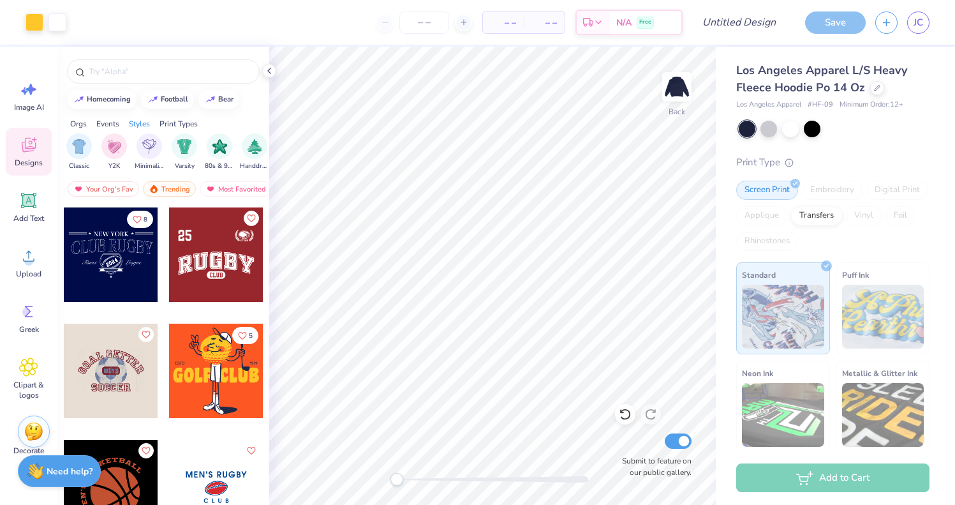
click at [182, 121] on div "Print Types" at bounding box center [178, 123] width 38 height 11
click at [145, 125] on div "Styles" at bounding box center [139, 123] width 21 height 11
click at [120, 119] on div "Orgs Events Styles Print Types" at bounding box center [163, 121] width 212 height 18
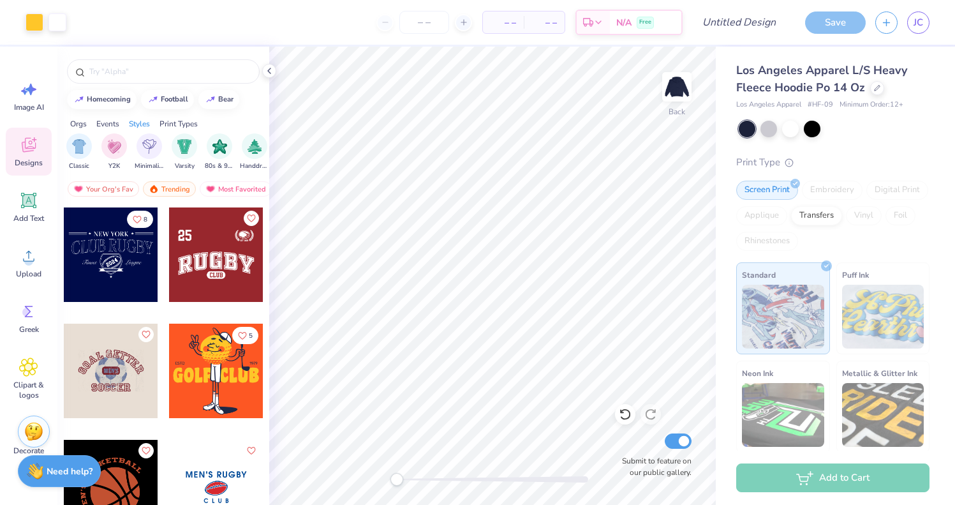
click at [119, 120] on div "Events" at bounding box center [107, 123] width 23 height 11
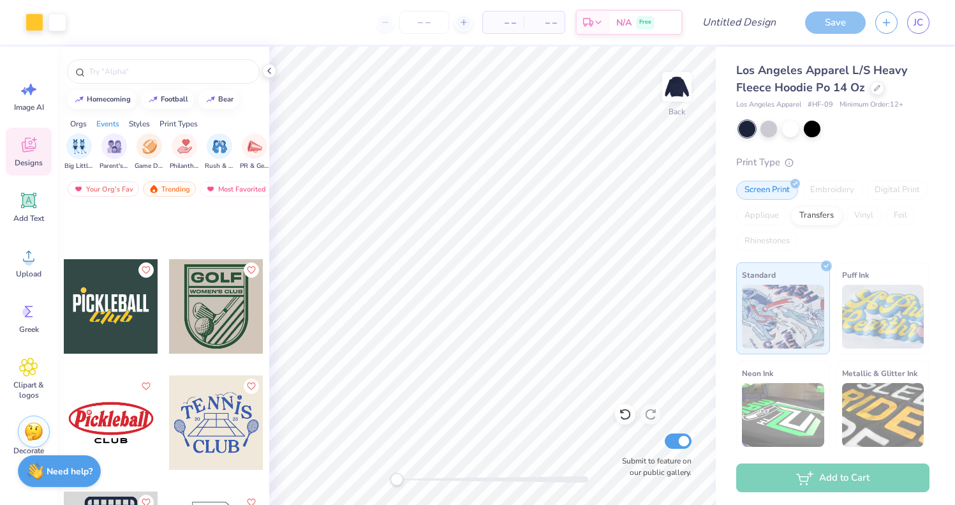
scroll to position [8846, 0]
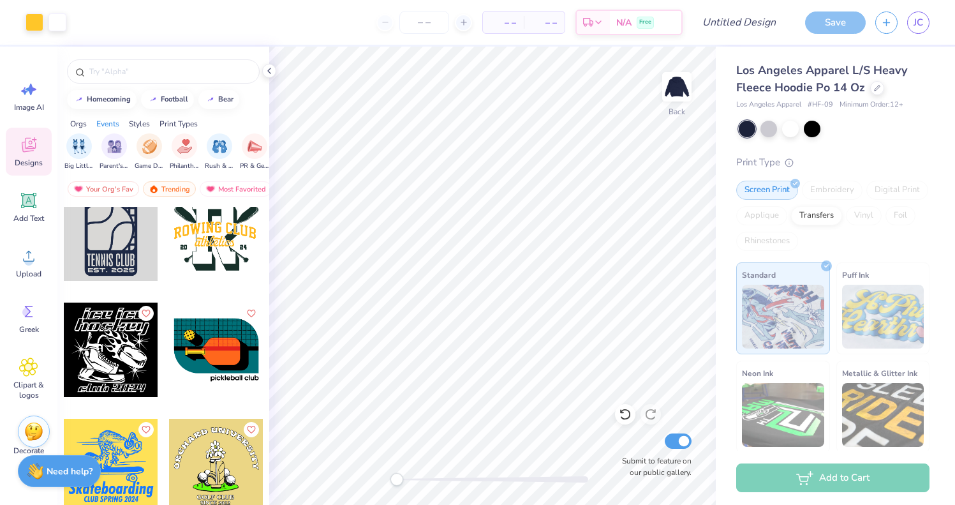
click at [140, 117] on div "Orgs Events Styles Print Types" at bounding box center [163, 121] width 212 height 18
click at [140, 123] on div "Styles" at bounding box center [139, 123] width 21 height 11
click at [176, 123] on div "Print Types" at bounding box center [178, 123] width 38 height 11
click at [38, 316] on icon at bounding box center [28, 311] width 19 height 19
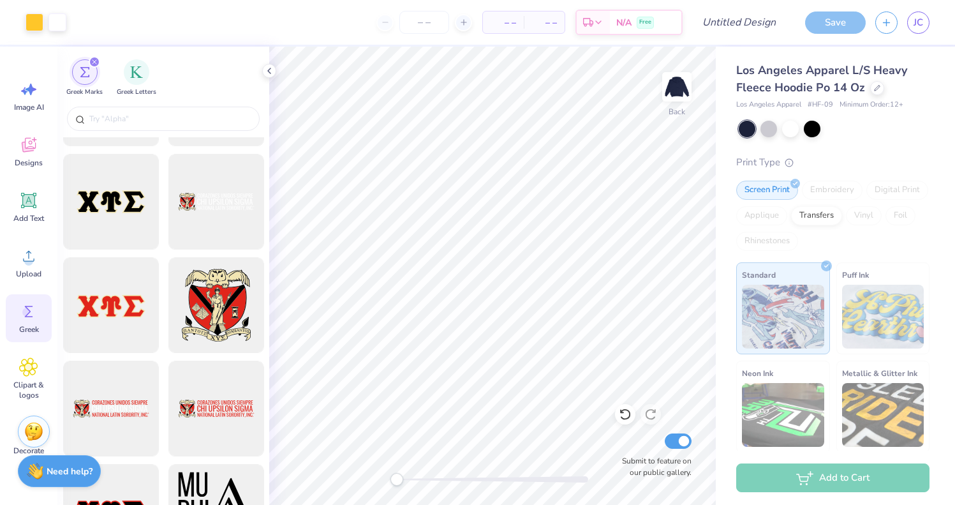
scroll to position [1121, 0]
click at [40, 362] on div "Clipart & logos" at bounding box center [29, 379] width 46 height 58
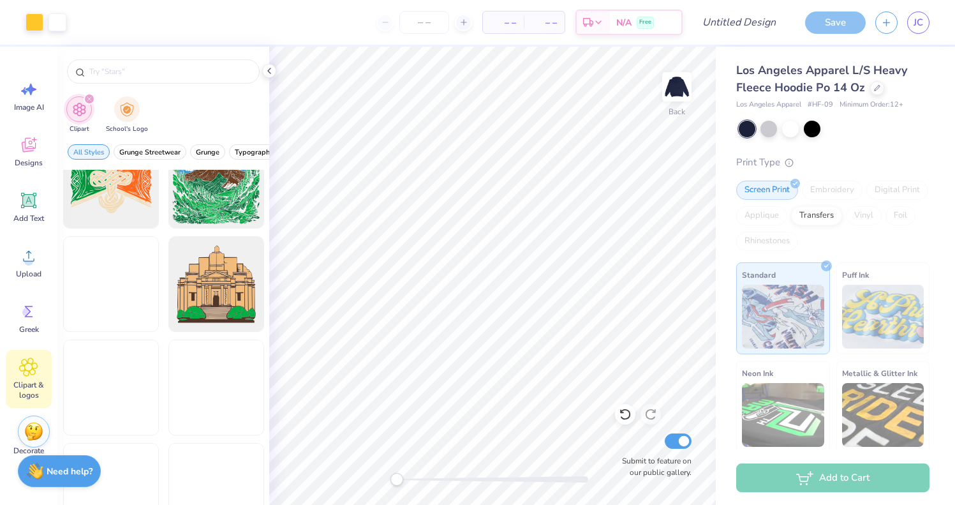
scroll to position [3122, 0]
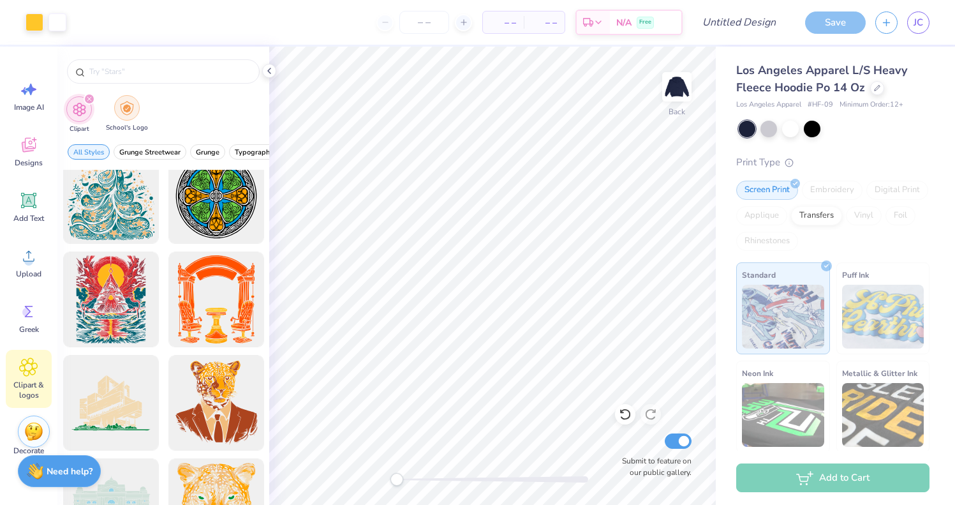
click at [125, 98] on div "filter for School's Logo" at bounding box center [127, 108] width 26 height 26
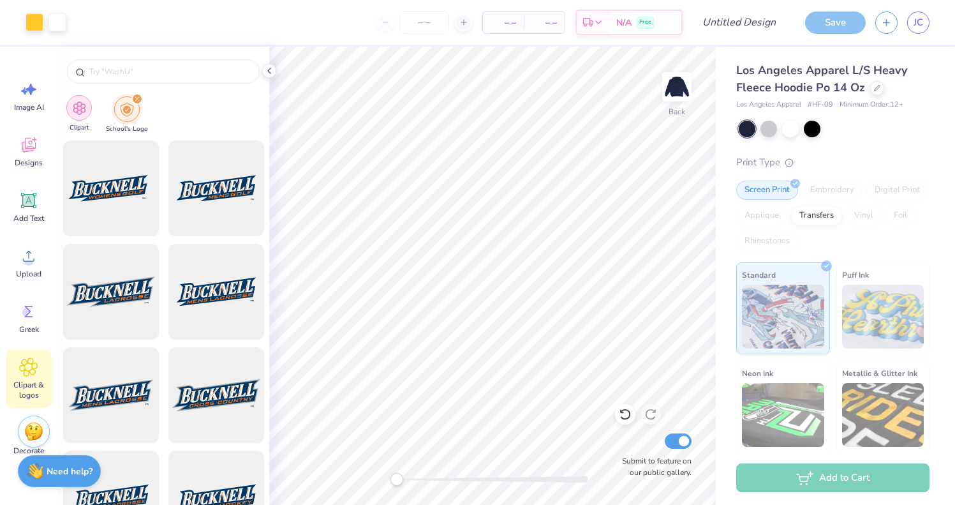
click at [91, 105] on div "filter for Clipart" at bounding box center [79, 108] width 26 height 26
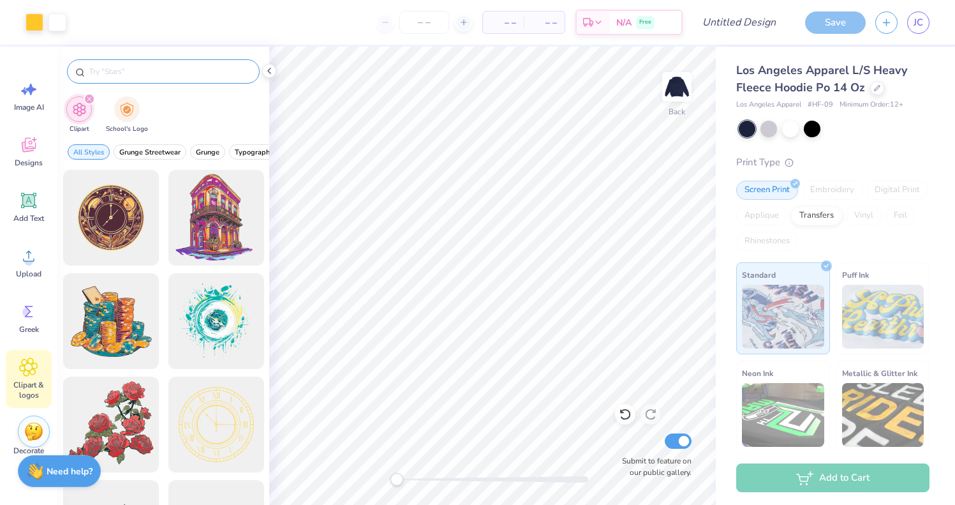
click at [121, 74] on input "text" at bounding box center [169, 71] width 163 height 13
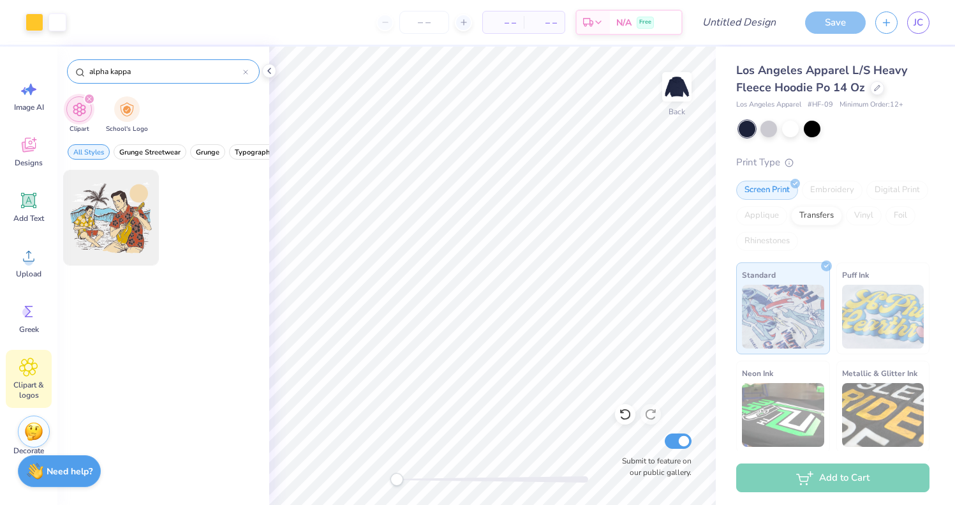
type input "alpha kappa"
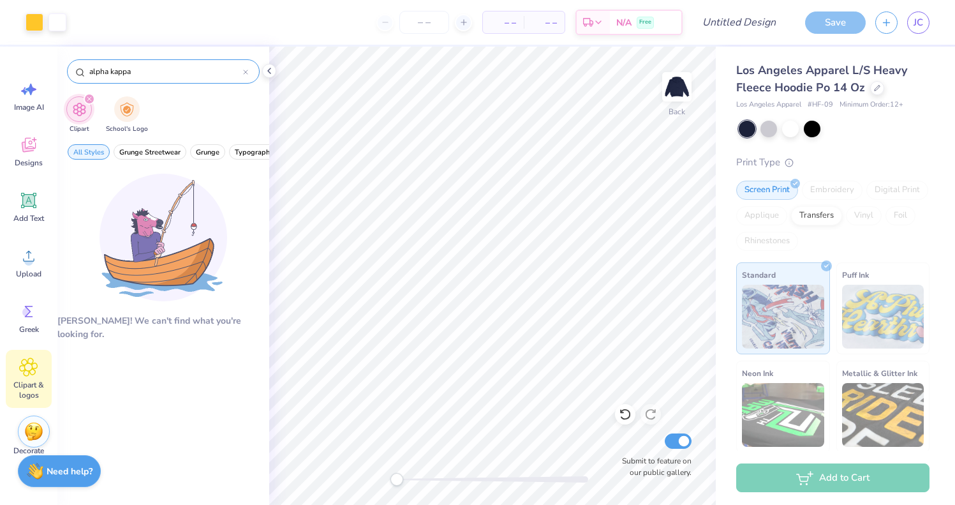
click at [143, 76] on input "alpha kappa" at bounding box center [165, 71] width 155 height 13
click at [143, 75] on input "alpha kappa" at bounding box center [165, 71] width 155 height 13
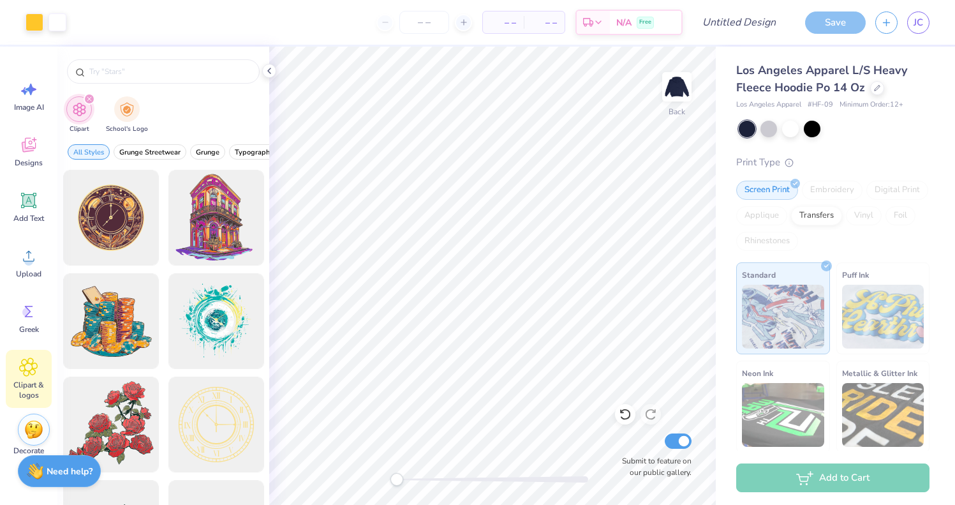
click at [39, 429] on img at bounding box center [33, 429] width 19 height 19
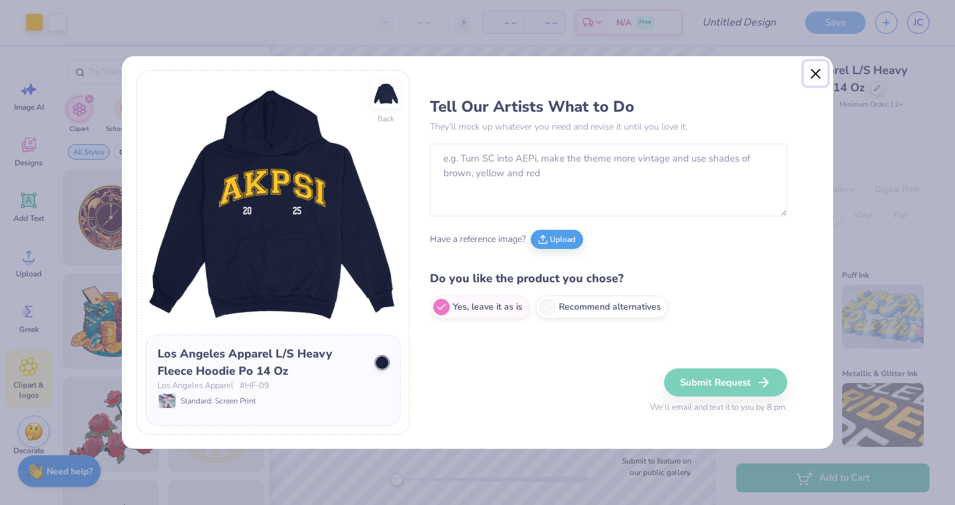
click at [812, 71] on button "Close" at bounding box center [816, 73] width 24 height 24
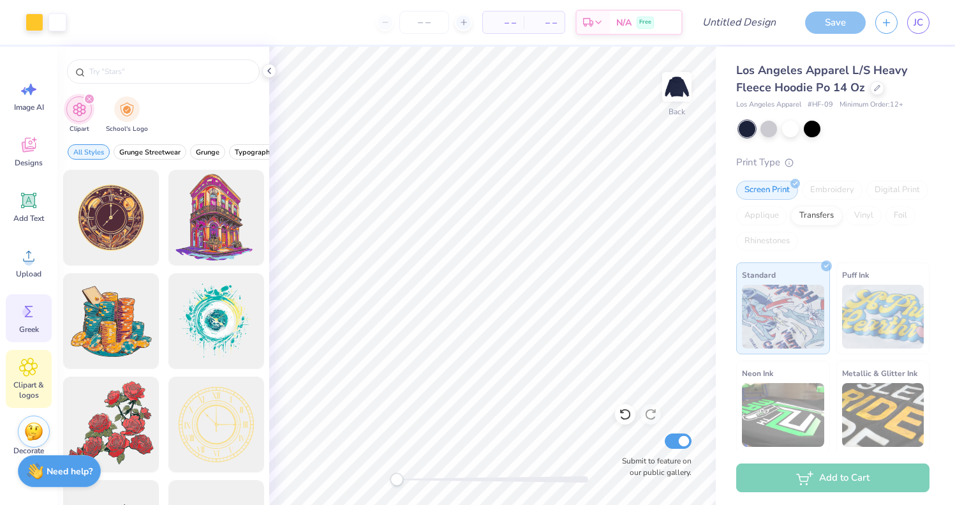
click at [31, 312] on circle at bounding box center [26, 312] width 9 height 9
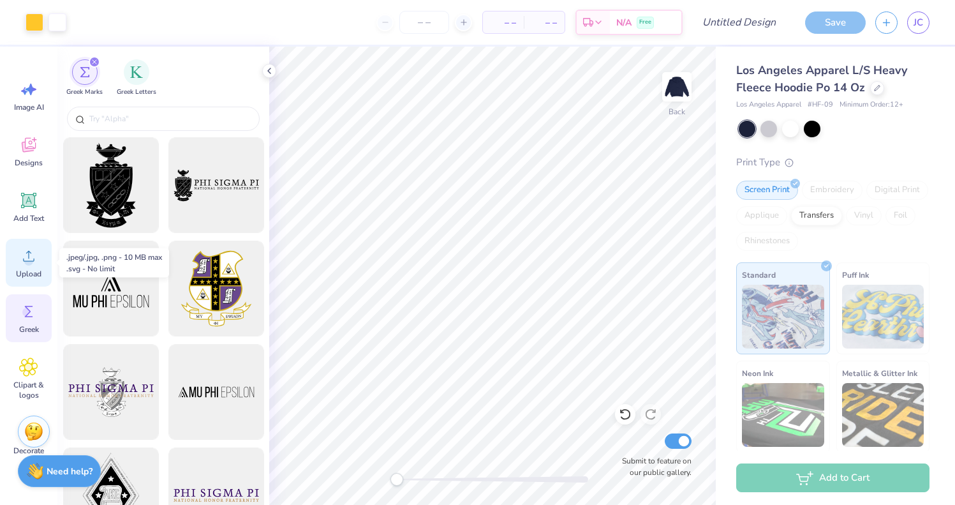
click at [31, 260] on icon at bounding box center [28, 256] width 11 height 11
click at [40, 216] on span "Add Text" at bounding box center [28, 218] width 31 height 10
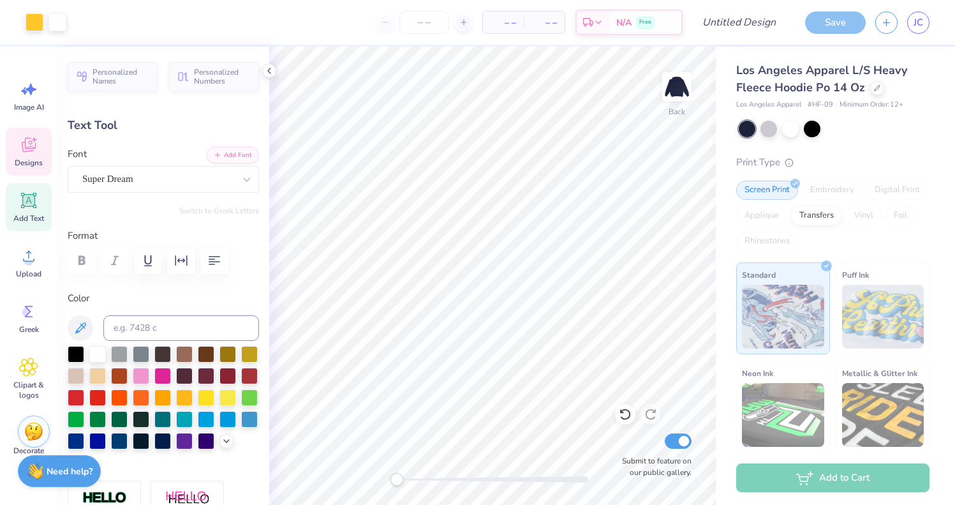
click at [37, 138] on icon at bounding box center [28, 144] width 19 height 19
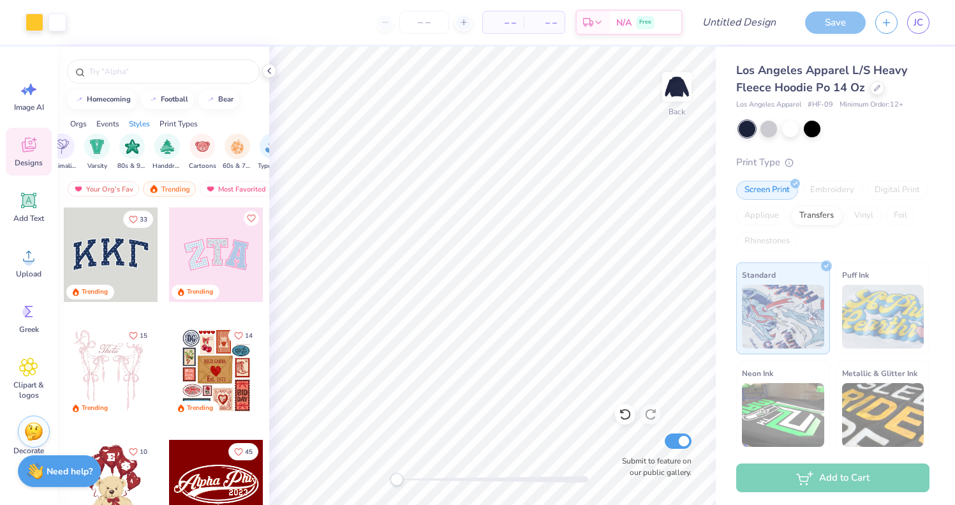
scroll to position [0, 759]
click at [20, 315] on icon at bounding box center [28, 311] width 19 height 19
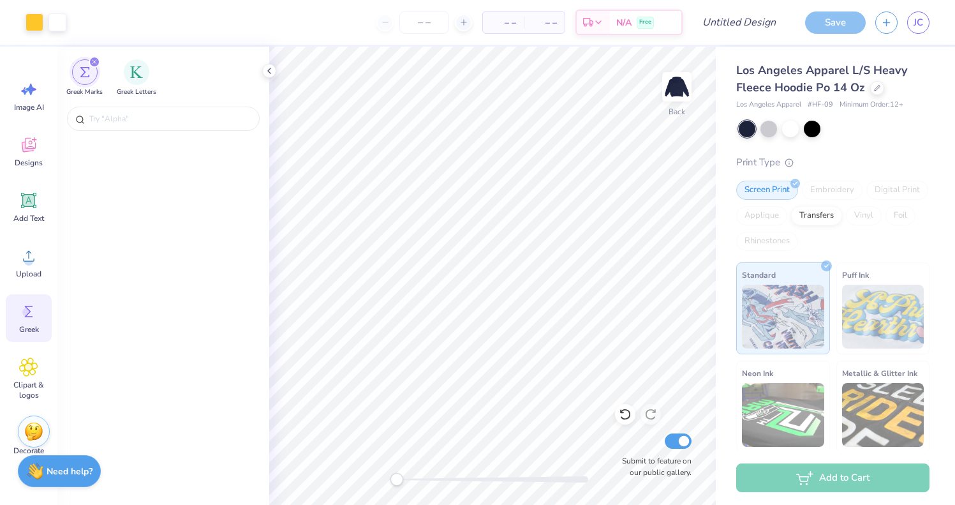
scroll to position [1435, 0]
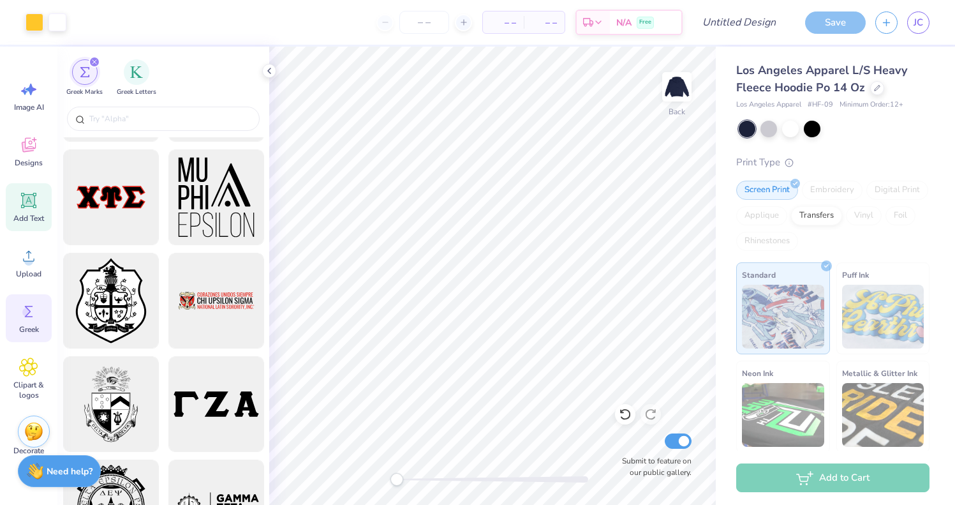
click at [32, 215] on span "Add Text" at bounding box center [28, 218] width 31 height 10
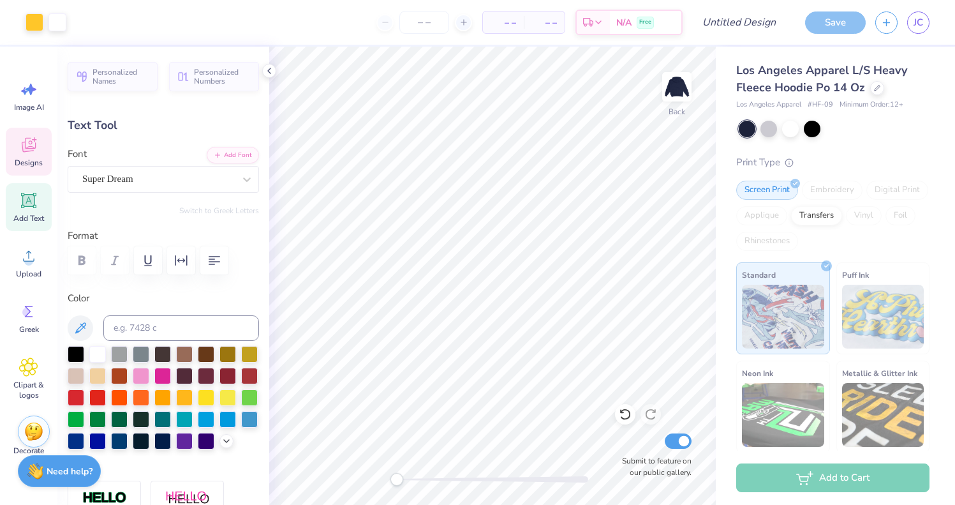
click at [34, 152] on icon at bounding box center [28, 144] width 19 height 19
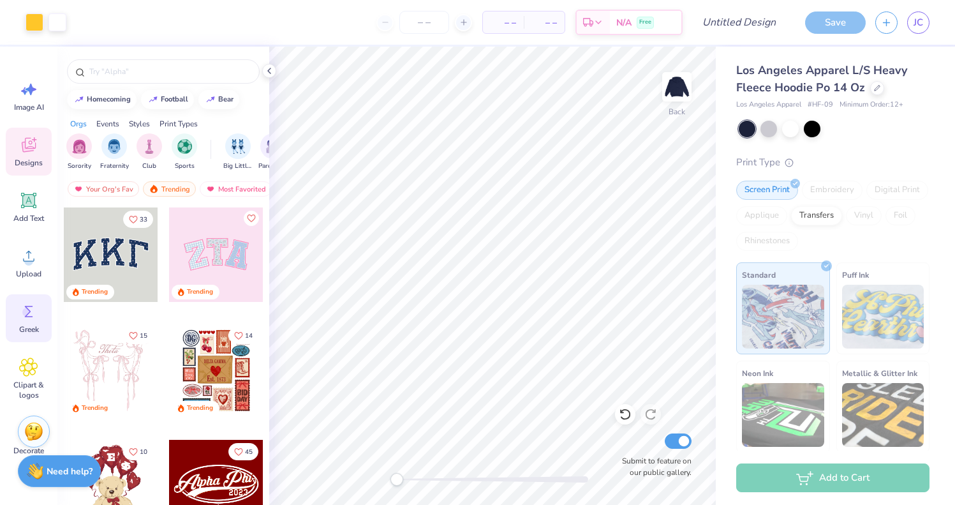
click at [36, 320] on icon at bounding box center [28, 311] width 19 height 19
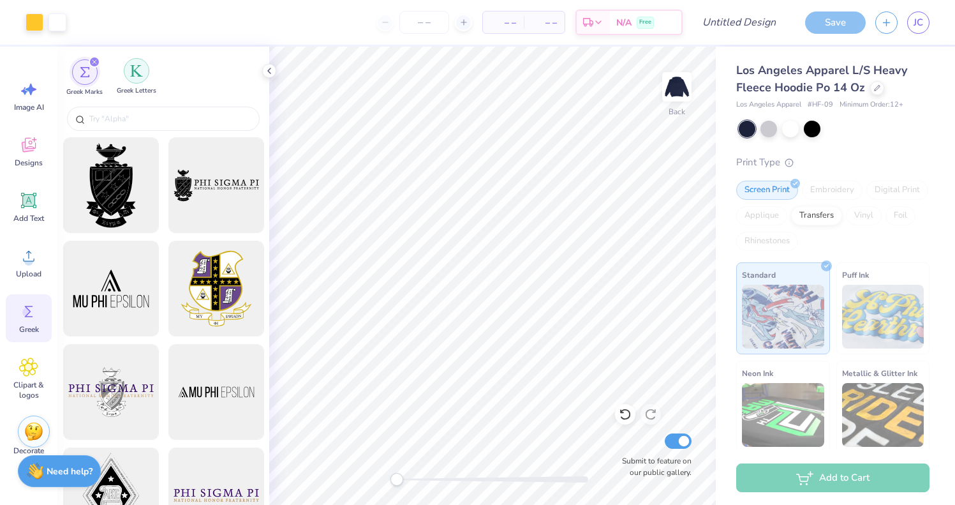
click at [137, 68] on img "filter for Greek Letters" at bounding box center [136, 70] width 13 height 13
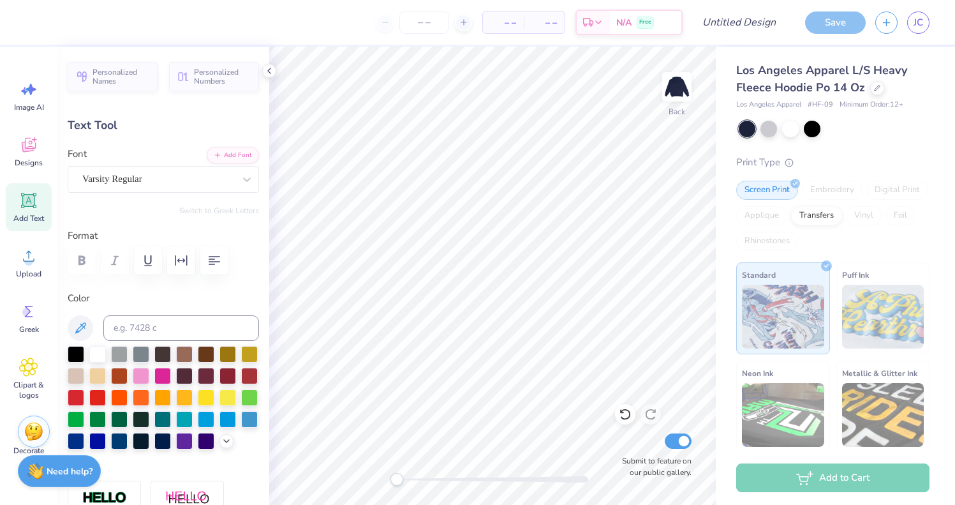
scroll to position [1, 0]
type textarea "AKPSI"
click at [25, 151] on icon at bounding box center [29, 145] width 14 height 15
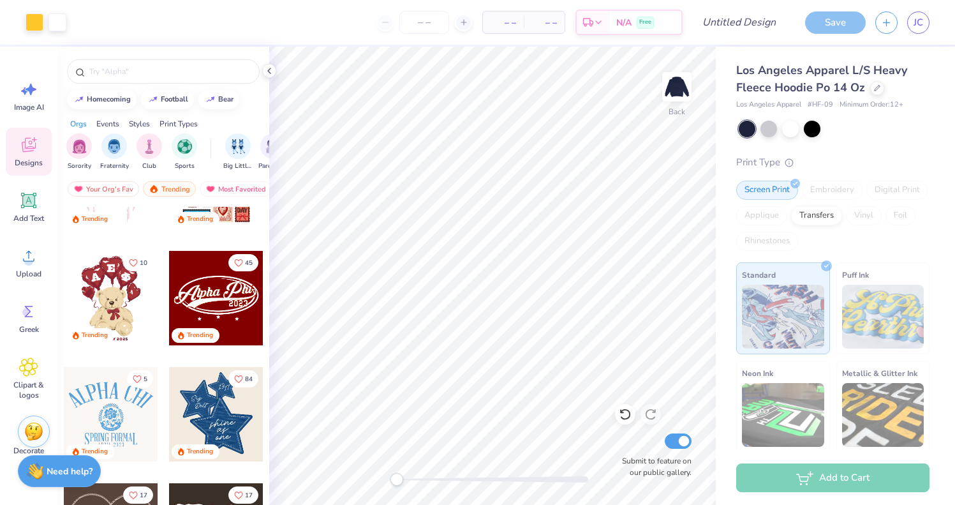
scroll to position [200, 0]
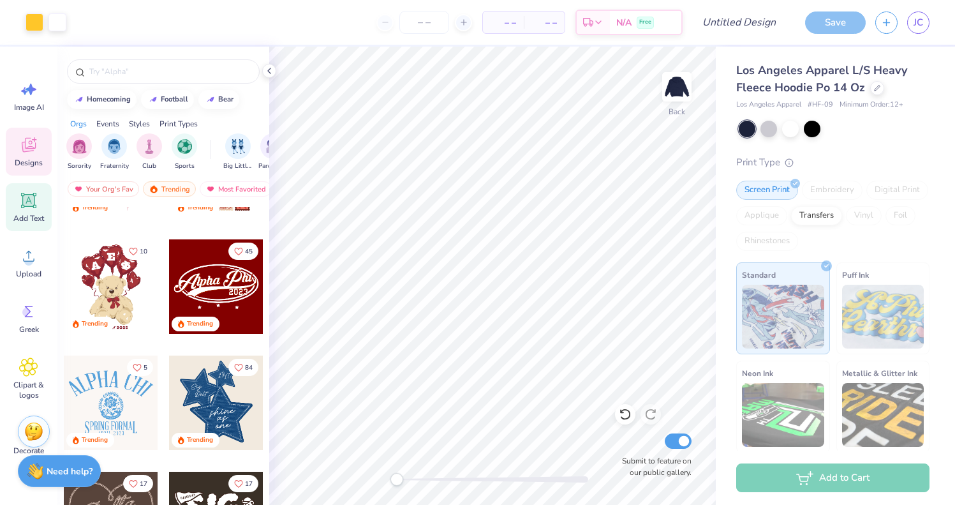
click at [27, 207] on icon at bounding box center [28, 200] width 19 height 19
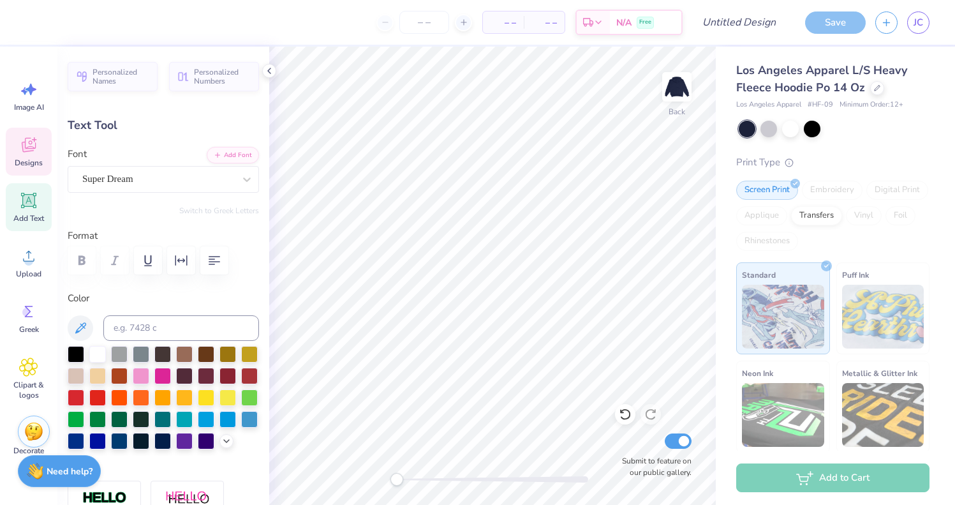
click at [27, 162] on span "Designs" at bounding box center [29, 163] width 28 height 10
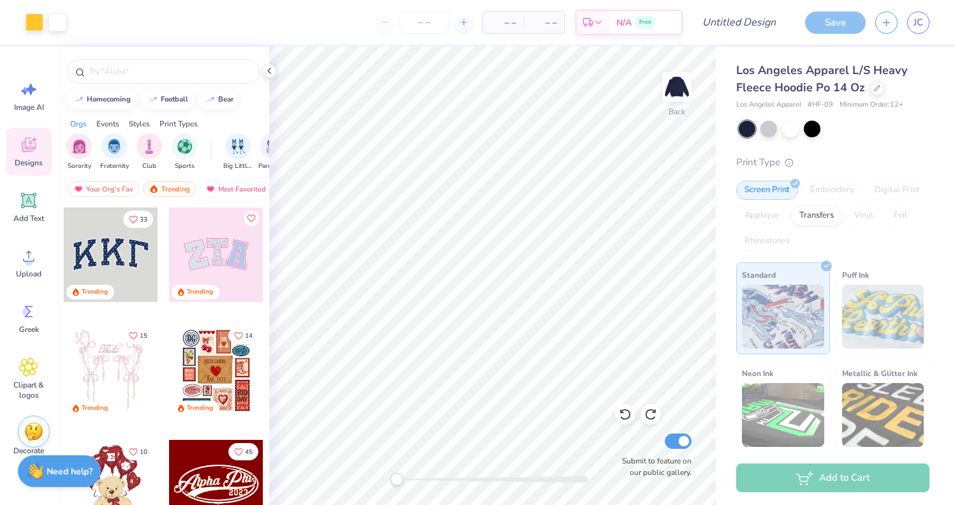
click at [827, 13] on div "Save" at bounding box center [835, 22] width 61 height 22
click at [736, 18] on input "Design Title" at bounding box center [754, 23] width 63 height 26
type input "yellow blue"
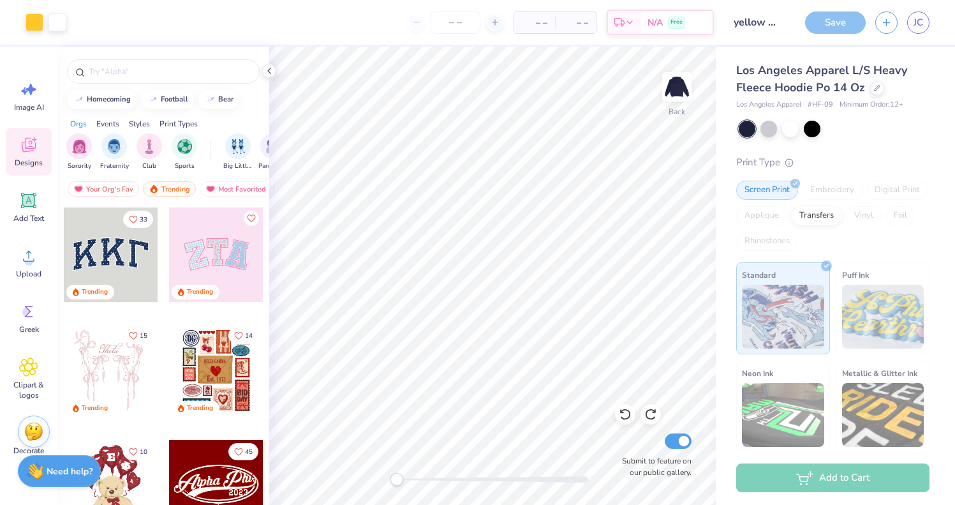
click at [819, 29] on div "Save" at bounding box center [835, 22] width 61 height 22
click at [267, 73] on icon at bounding box center [269, 71] width 10 height 10
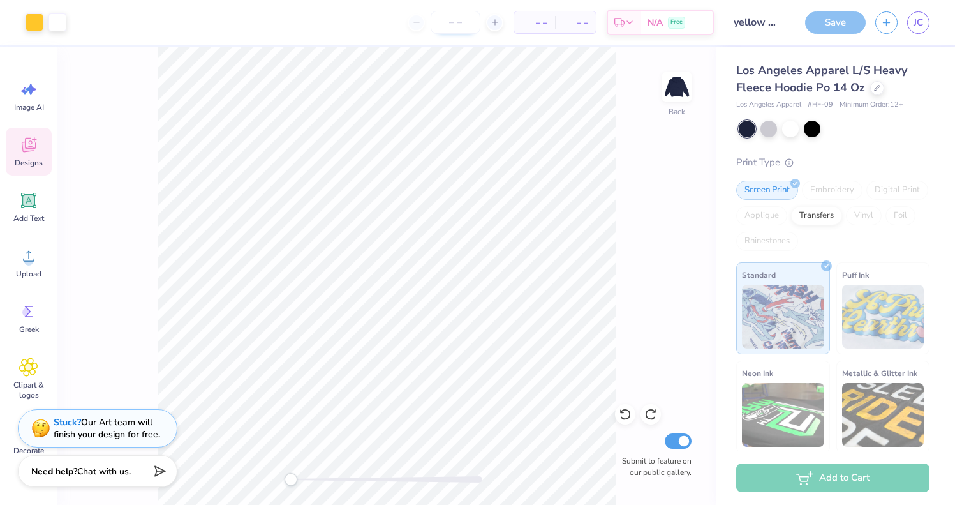
click at [455, 17] on input "number" at bounding box center [456, 22] width 50 height 23
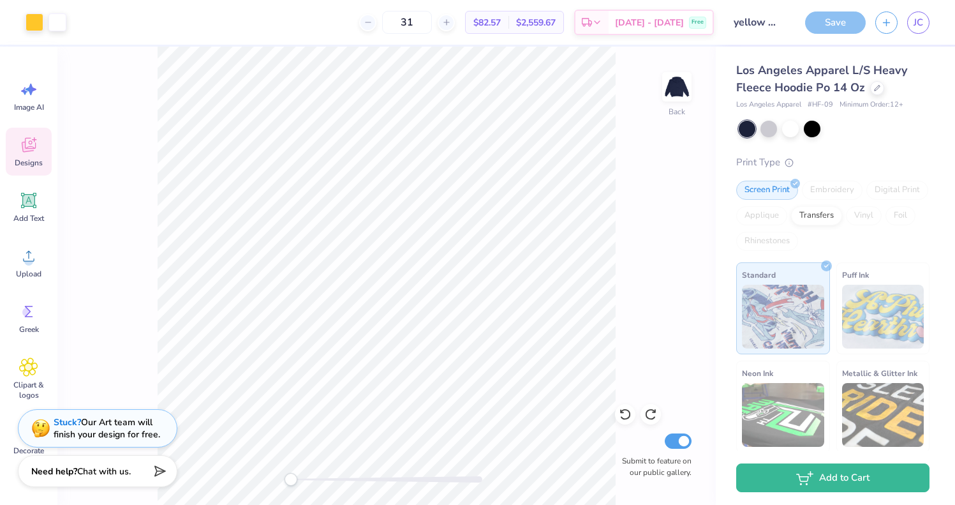
type input "31"
click at [822, 19] on div "Save" at bounding box center [835, 22] width 61 height 22
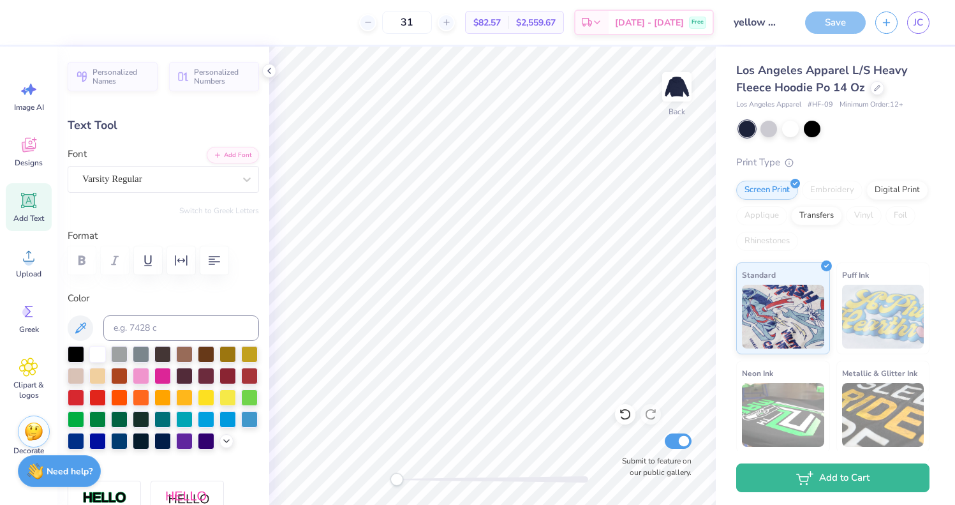
type input "13.10"
type input "4.74"
type input "6.54"
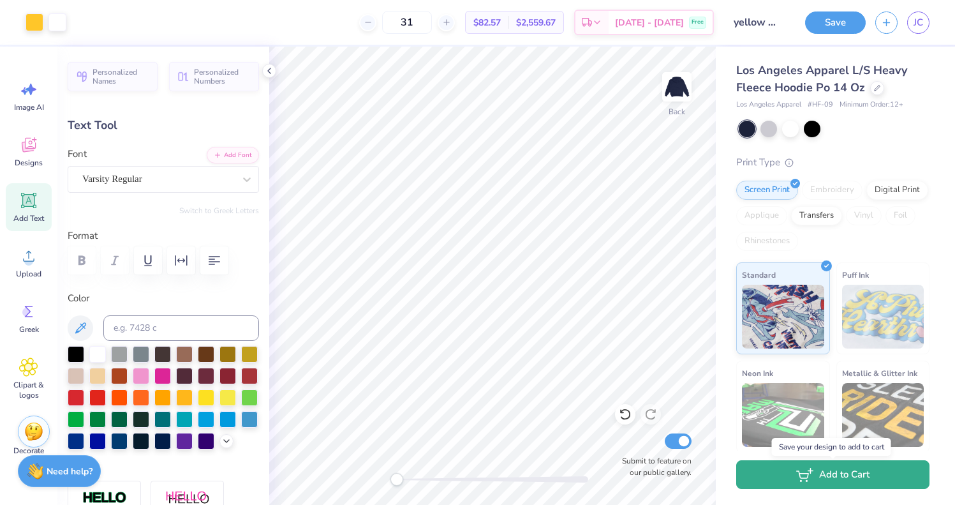
click at [798, 475] on icon "button" at bounding box center [804, 475] width 17 height 14
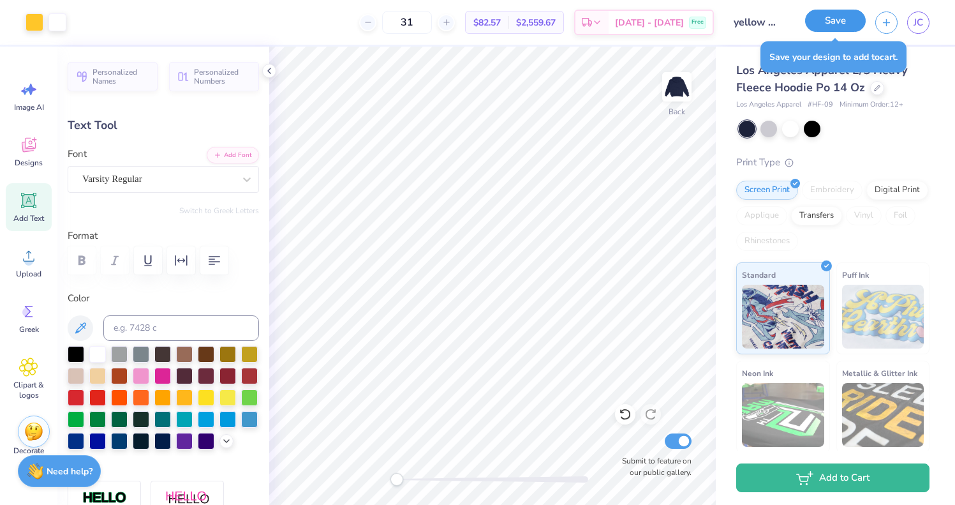
click at [826, 20] on button "Save" at bounding box center [835, 21] width 61 height 22
